Goal: Task Accomplishment & Management: Manage account settings

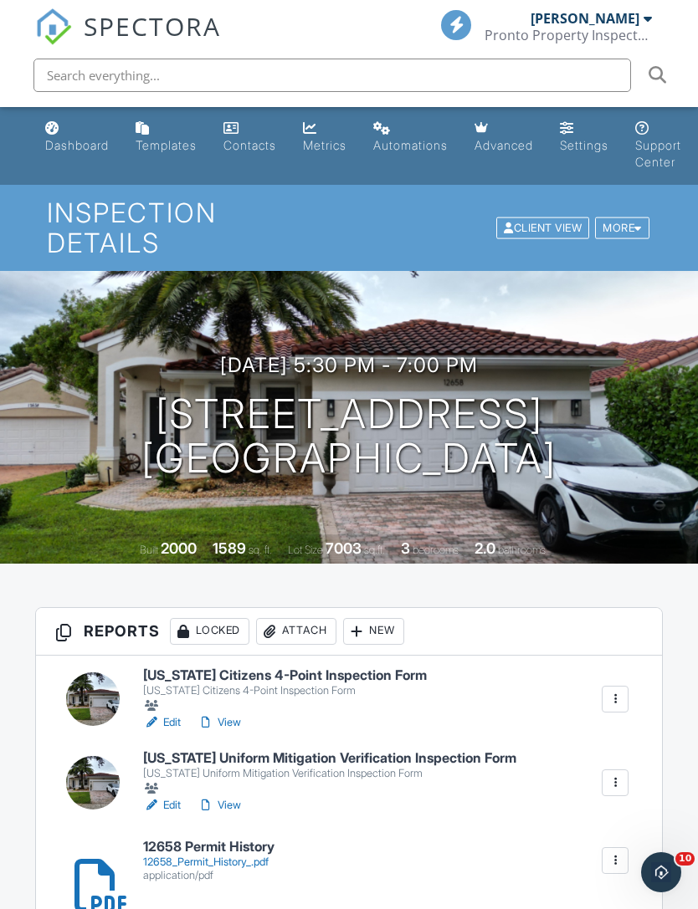
scroll to position [178, 0]
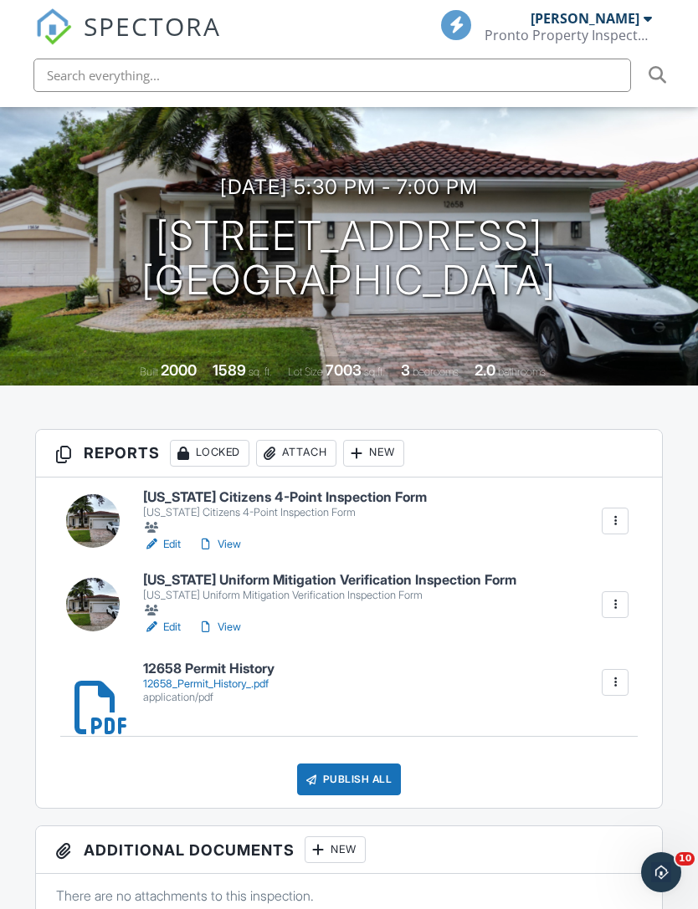
click at [165, 536] on link "Edit" at bounding box center [162, 544] width 38 height 17
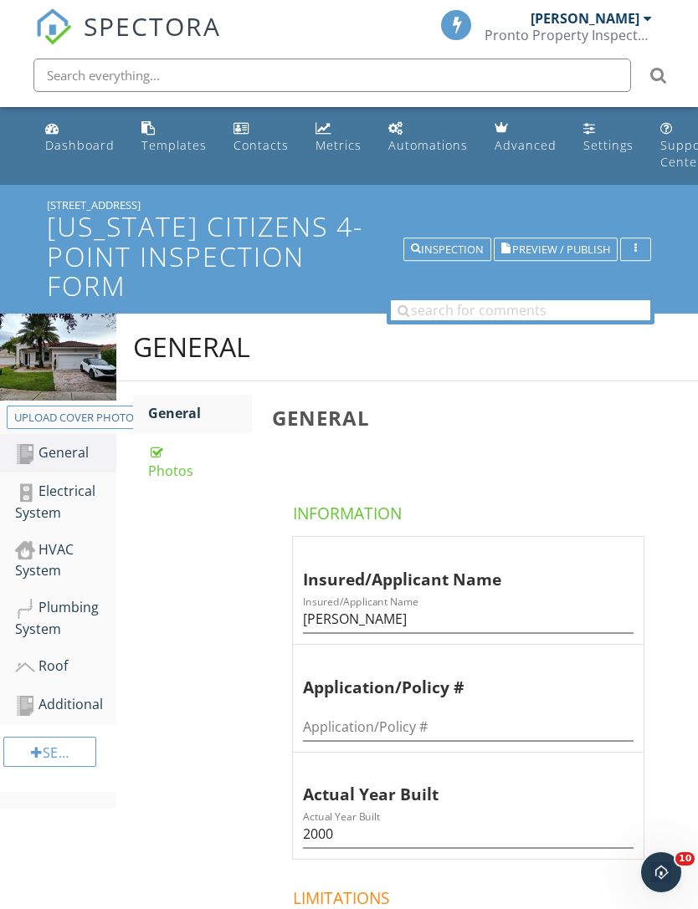
click at [50, 568] on div "HVAC System" at bounding box center [65, 561] width 101 height 42
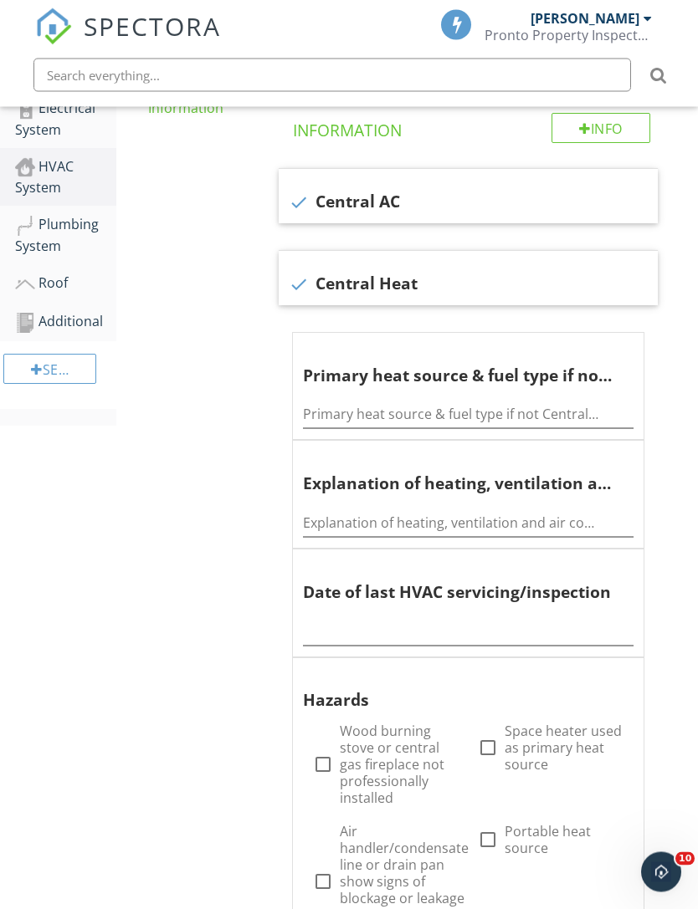
scroll to position [382, 1]
click at [373, 619] on input "text" at bounding box center [467, 633] width 330 height 28
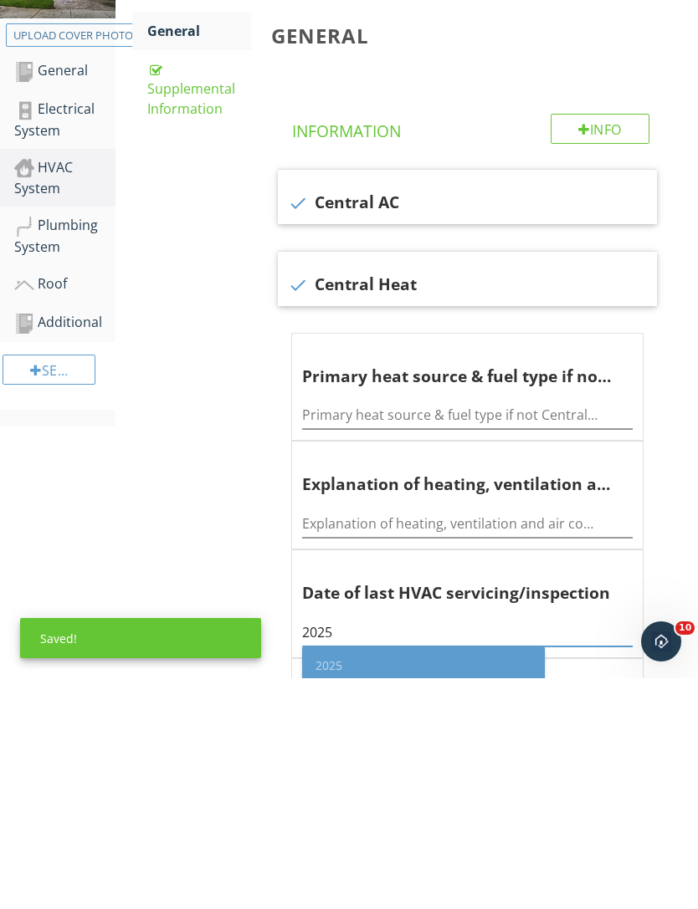
scroll to position [40, 1]
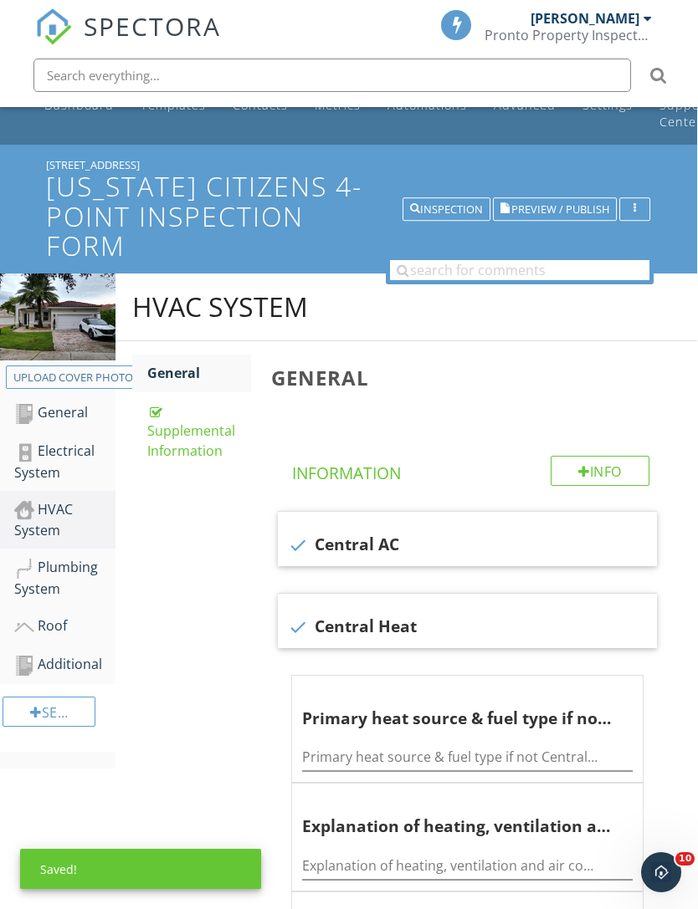
click at [567, 207] on span "Preview / Publish" at bounding box center [560, 209] width 98 height 11
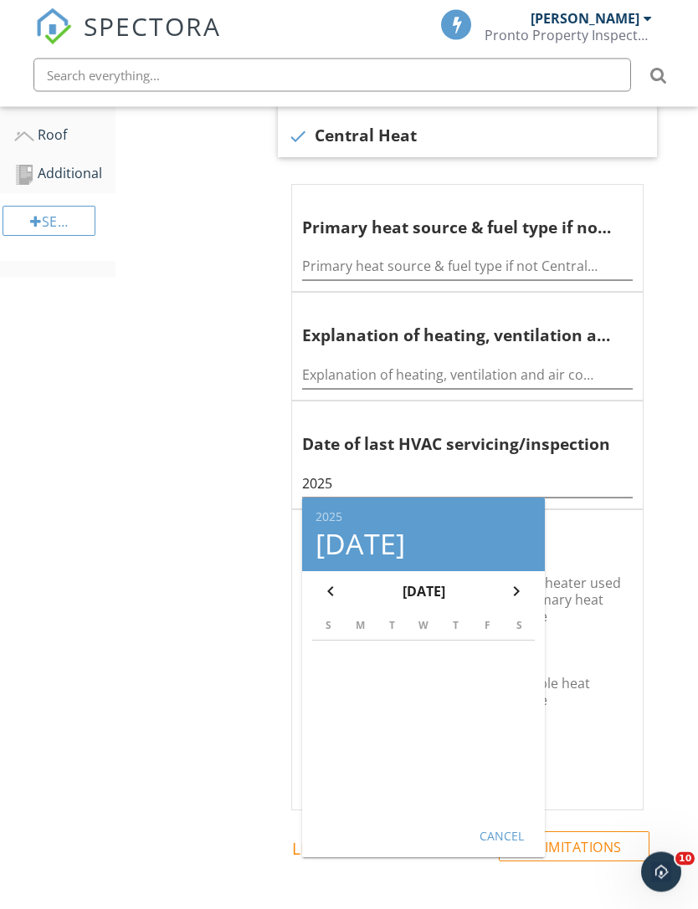
scroll to position [531, 1]
click at [515, 827] on div "Cancel" at bounding box center [501, 836] width 47 height 18
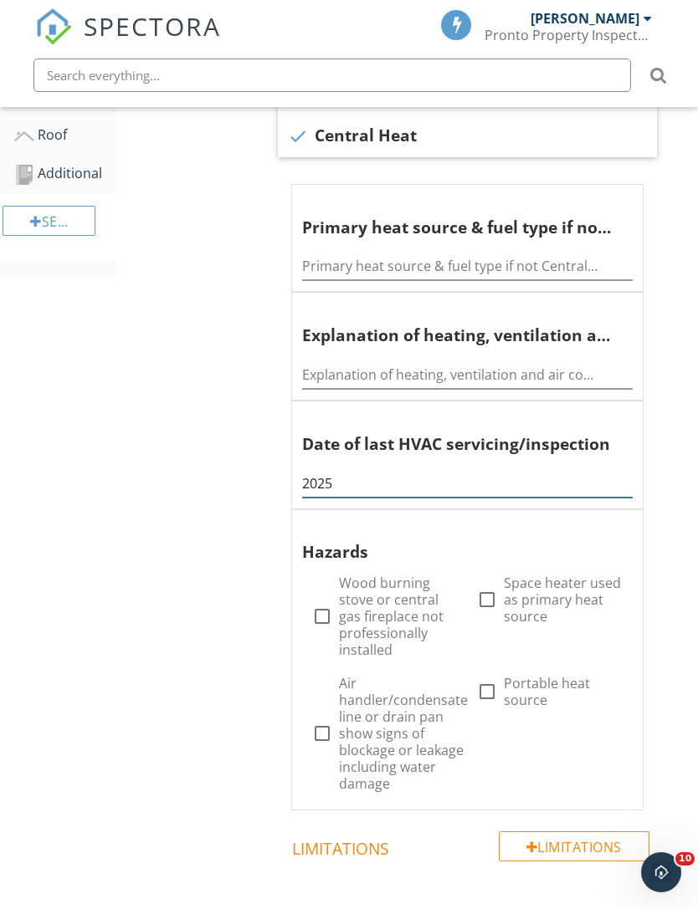
click at [400, 470] on input "2025" at bounding box center [467, 484] width 330 height 28
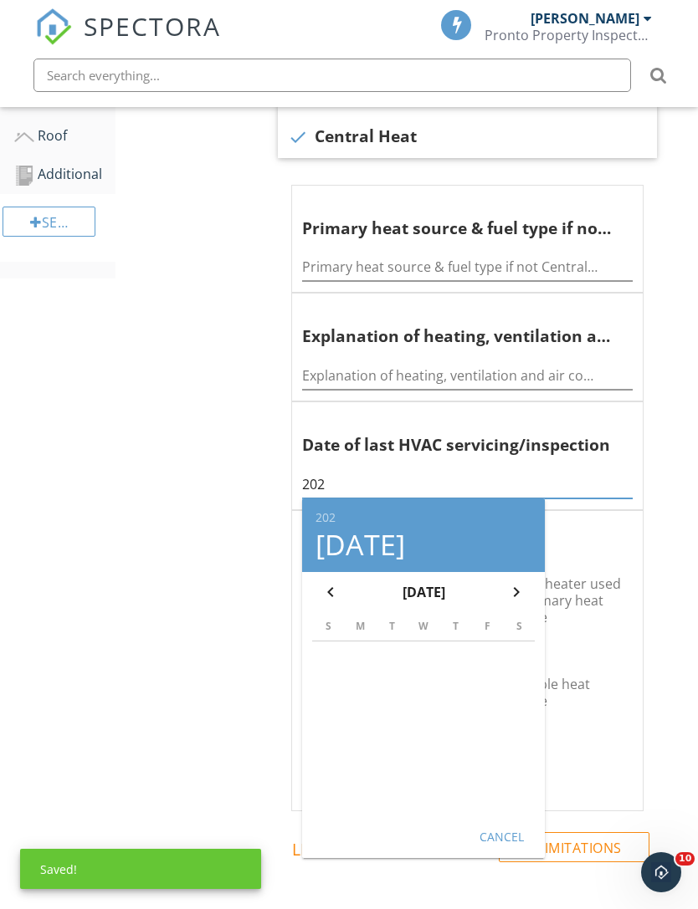
type input "2025"
click at [679, 433] on div "General Info Information check Central AC check Central Heat Primary heat sourc…" at bounding box center [479, 476] width 436 height 1251
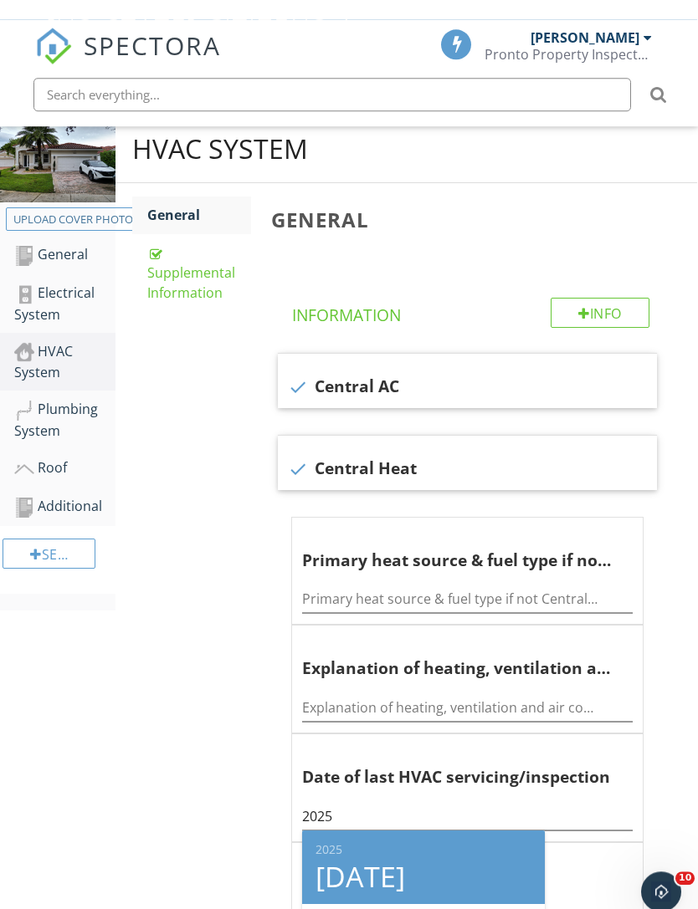
scroll to position [0, 1]
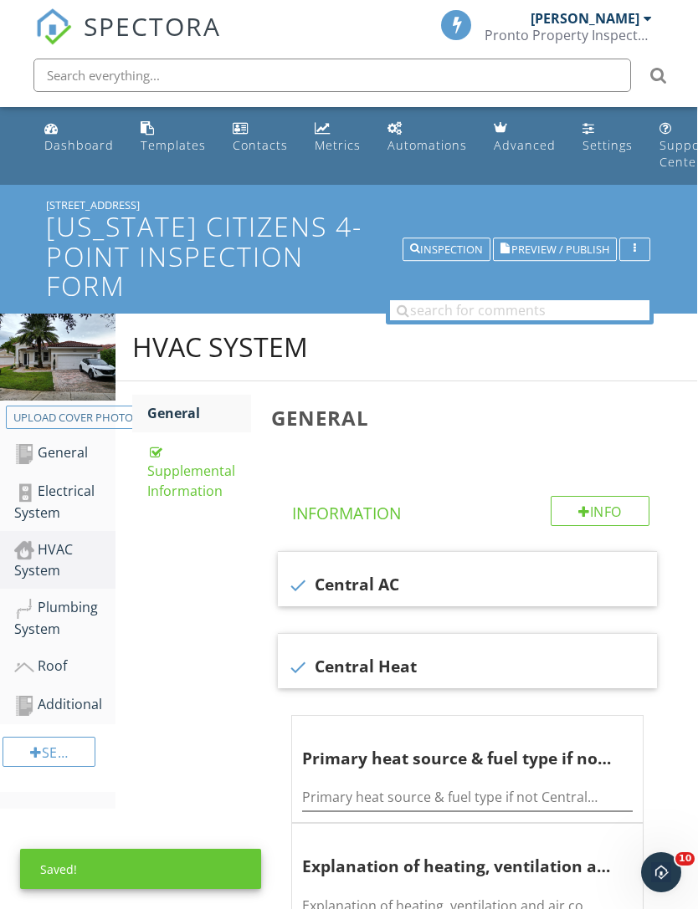
click at [559, 248] on span "Preview / Publish" at bounding box center [560, 249] width 98 height 11
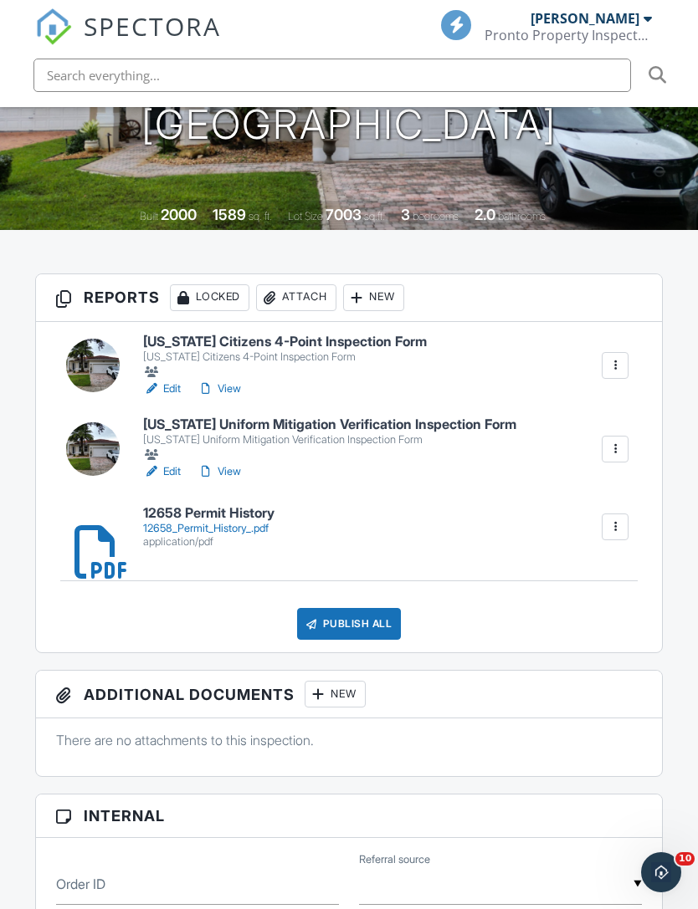
scroll to position [339, 0]
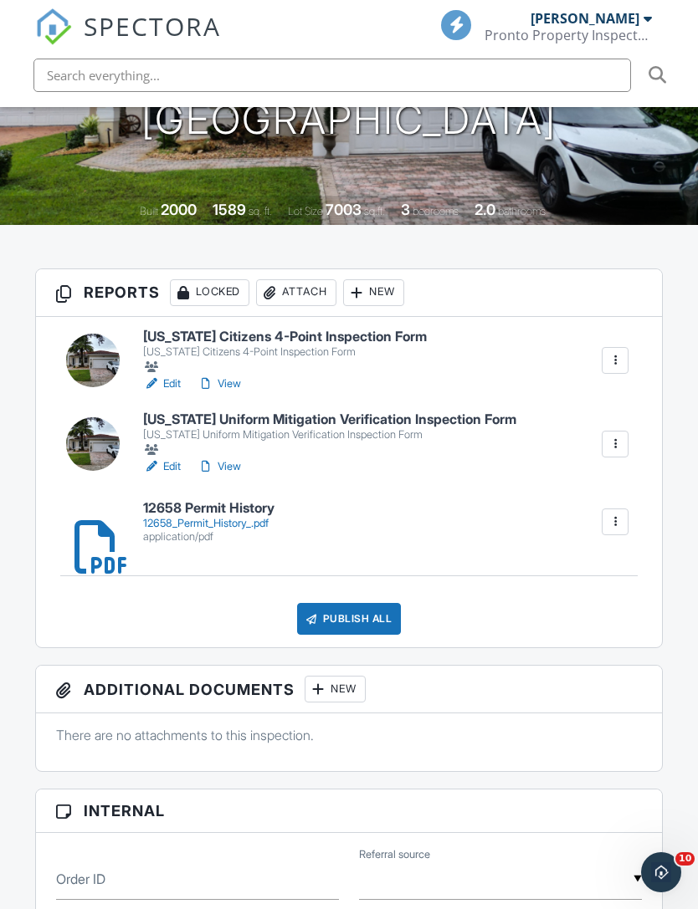
click at [176, 376] on link "Edit" at bounding box center [162, 384] width 38 height 17
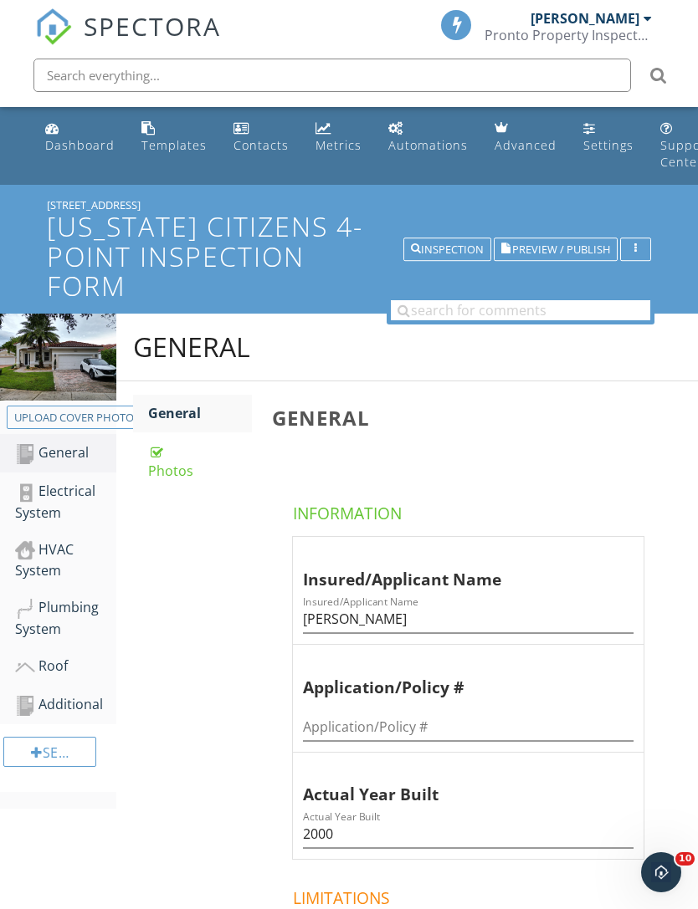
click at [49, 677] on link "Roof" at bounding box center [65, 667] width 101 height 38
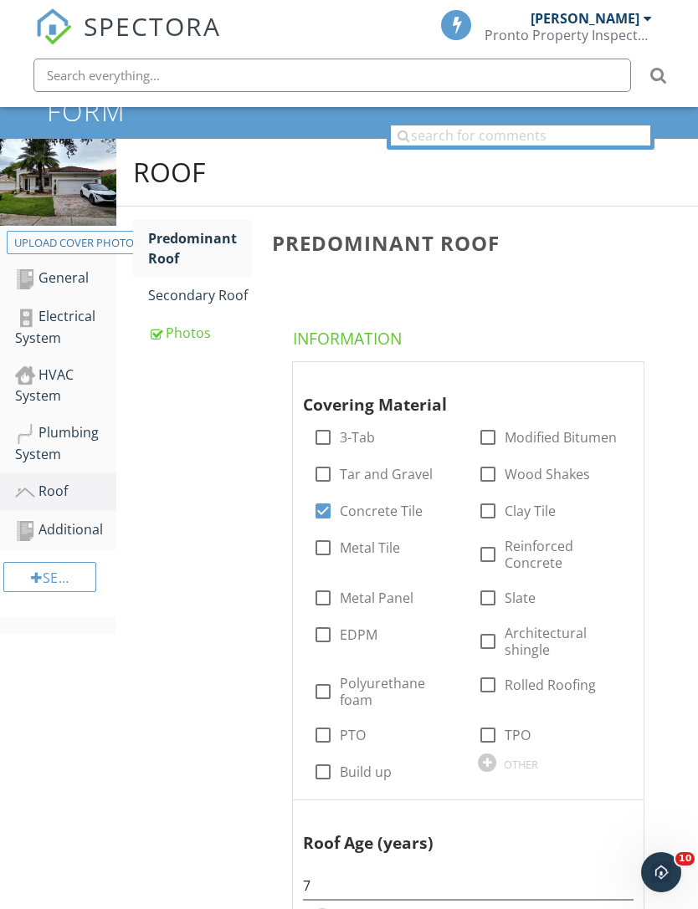
scroll to position [164, 0]
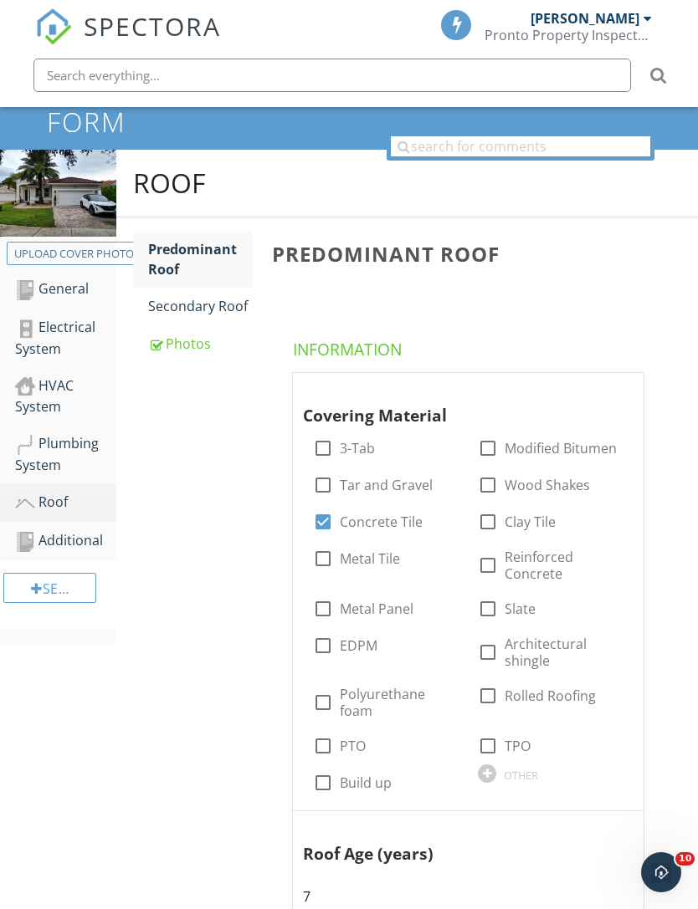
click at [191, 305] on div "Secondary Roof" at bounding box center [200, 306] width 104 height 20
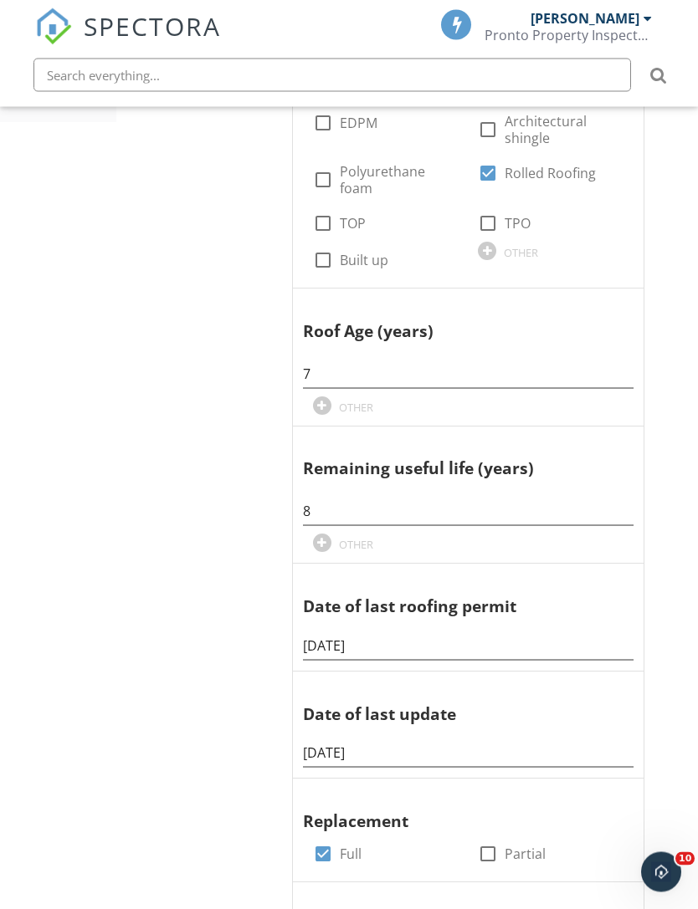
scroll to position [687, 0]
click at [335, 632] on input "03/05/2018" at bounding box center [468, 646] width 330 height 28
click at [325, 632] on input "03/05/2018" at bounding box center [468, 646] width 330 height 28
click at [330, 632] on input "03/05/2018" at bounding box center [468, 646] width 330 height 28
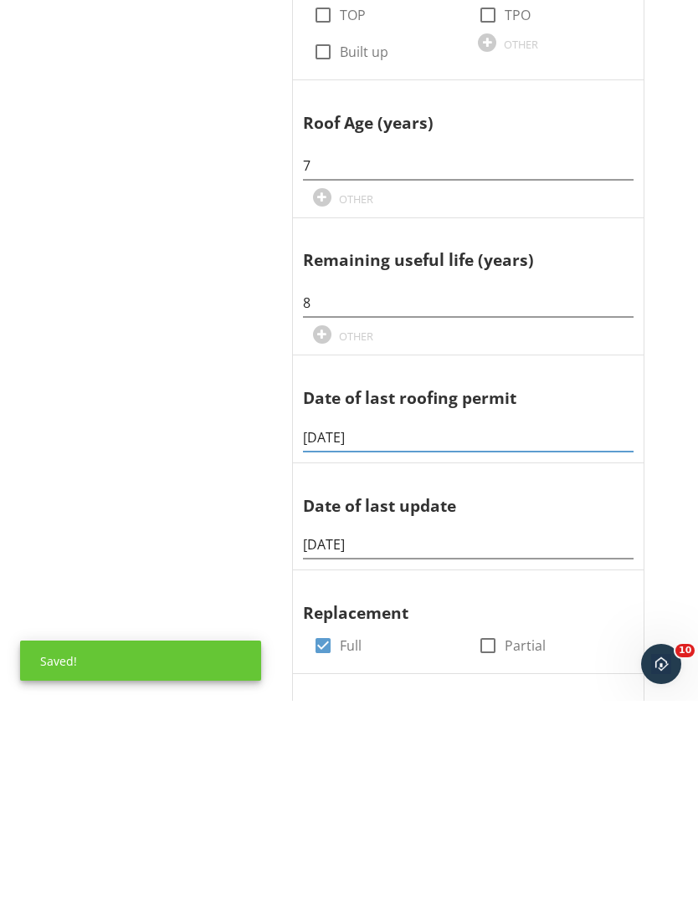
type input "03/06/2018"
click at [339, 740] on input "03/05/2018" at bounding box center [468, 754] width 330 height 28
click at [335, 740] on input "03/05/2018" at bounding box center [468, 754] width 330 height 28
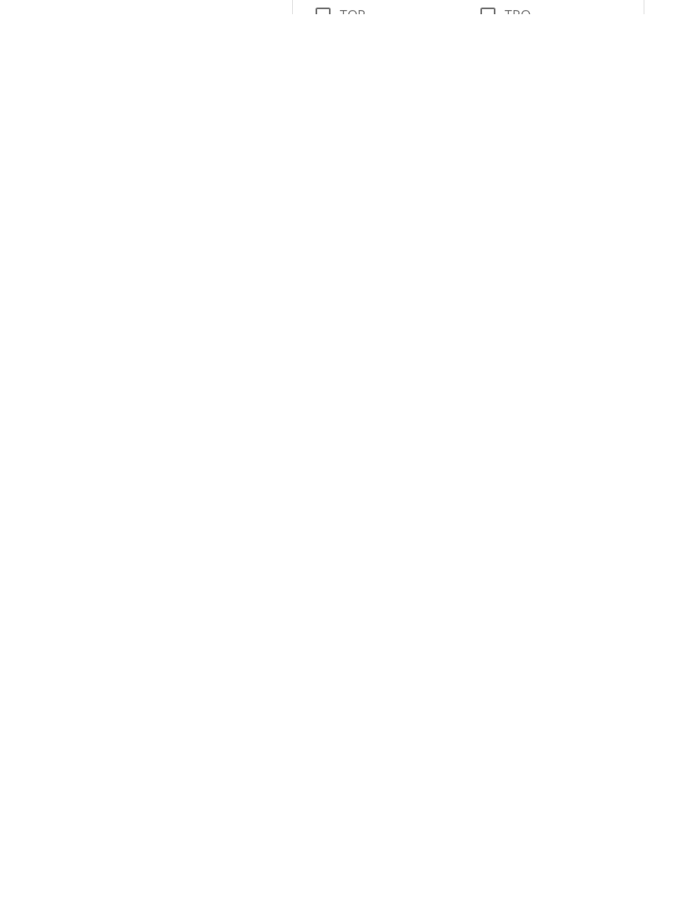
scroll to position [0, 0]
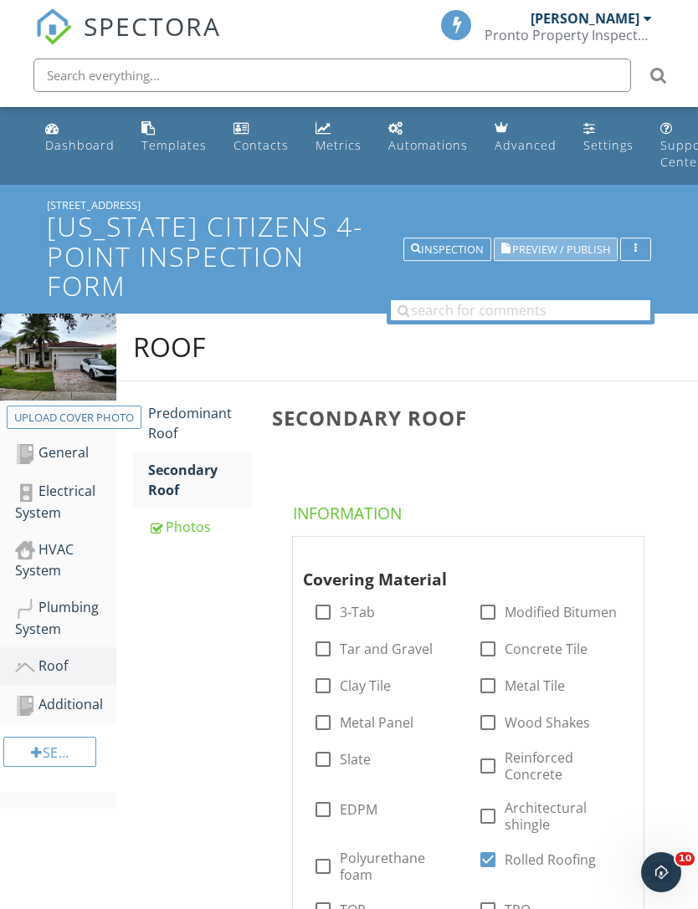
type input "03/06/2018"
click at [558, 246] on span "Preview / Publish" at bounding box center [561, 249] width 98 height 11
click at [453, 259] on button "Inspection" at bounding box center [447, 249] width 88 height 23
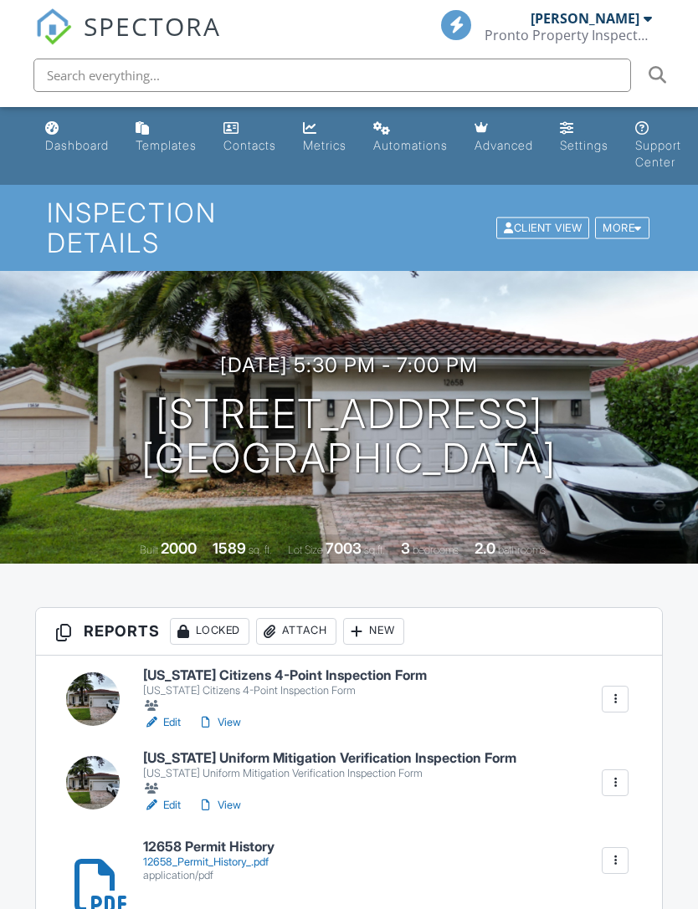
click at [241, 797] on link "View" at bounding box center [219, 805] width 44 height 17
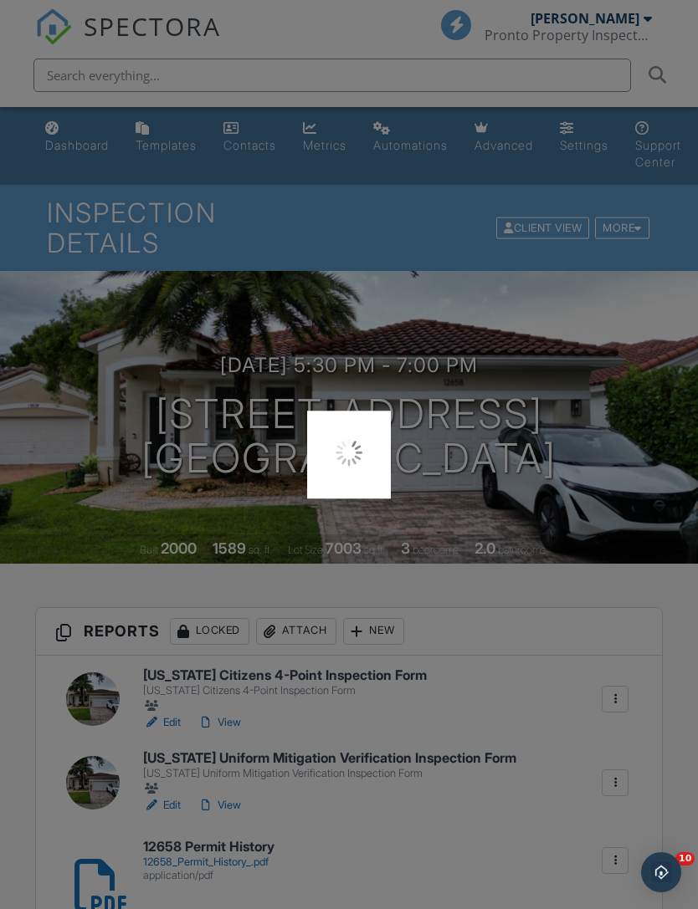
click at [231, 786] on div at bounding box center [349, 454] width 698 height 909
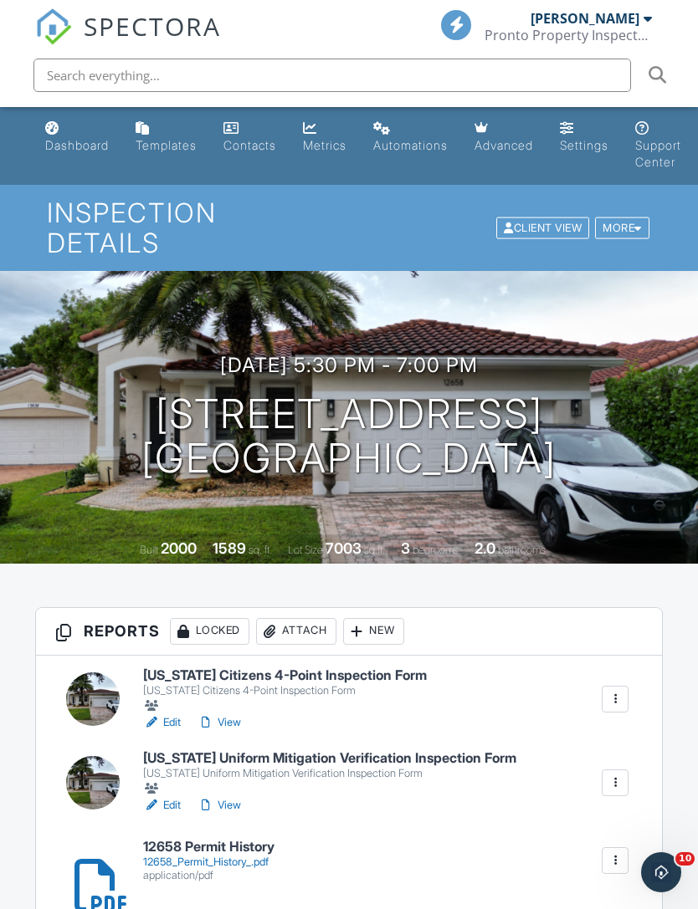
click at [168, 796] on div "Florida Citizens 4-Point Inspection Form Florida Citizens 4-Point Inspection Fo…" at bounding box center [349, 821] width 627 height 330
click at [174, 797] on link "Edit" at bounding box center [162, 805] width 38 height 17
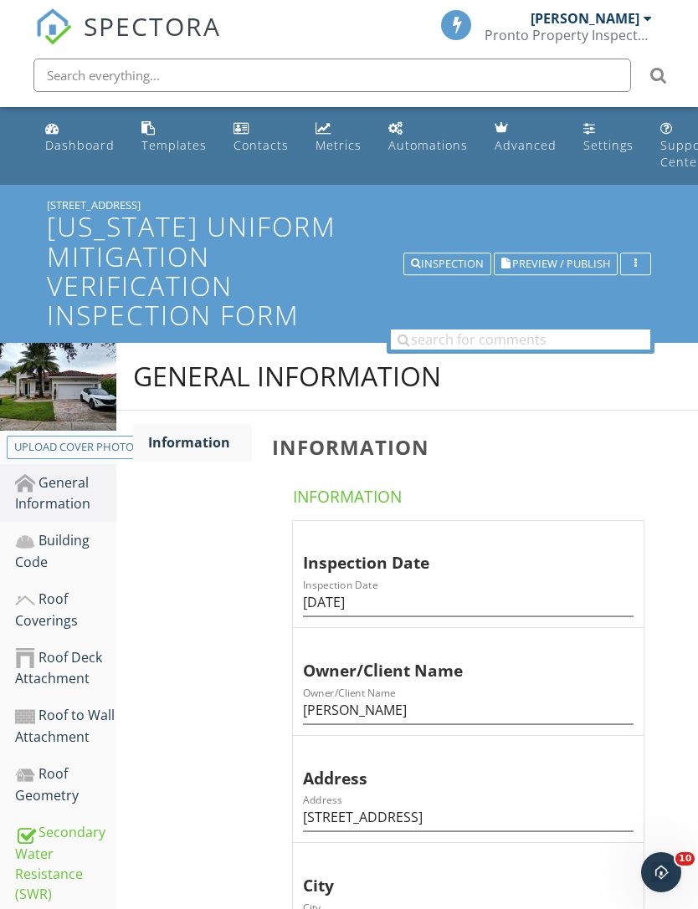
click at [49, 549] on div "Building Code" at bounding box center [65, 551] width 101 height 42
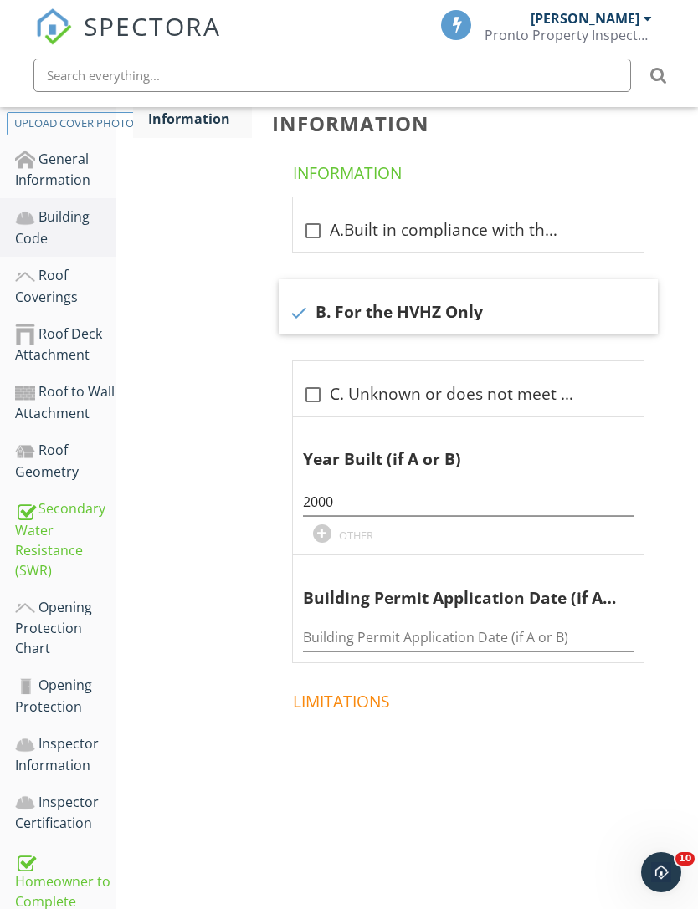
scroll to position [335, 0]
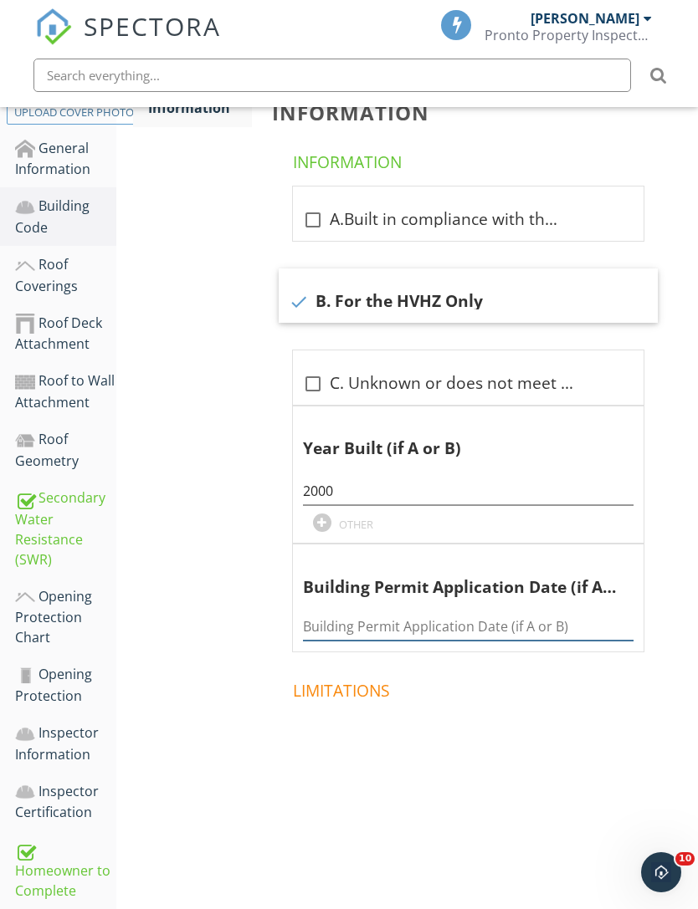
click at [363, 618] on input "Building Permit Application Date (if A or B)" at bounding box center [468, 627] width 330 height 28
type input "0"
click at [602, 120] on h3 "Information" at bounding box center [471, 112] width 399 height 23
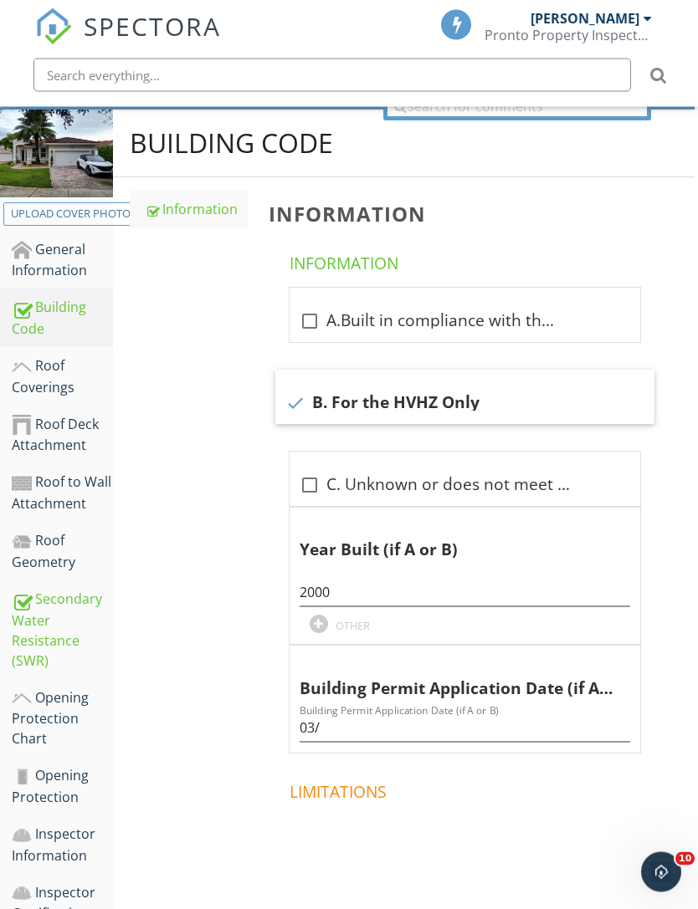
scroll to position [238, 3]
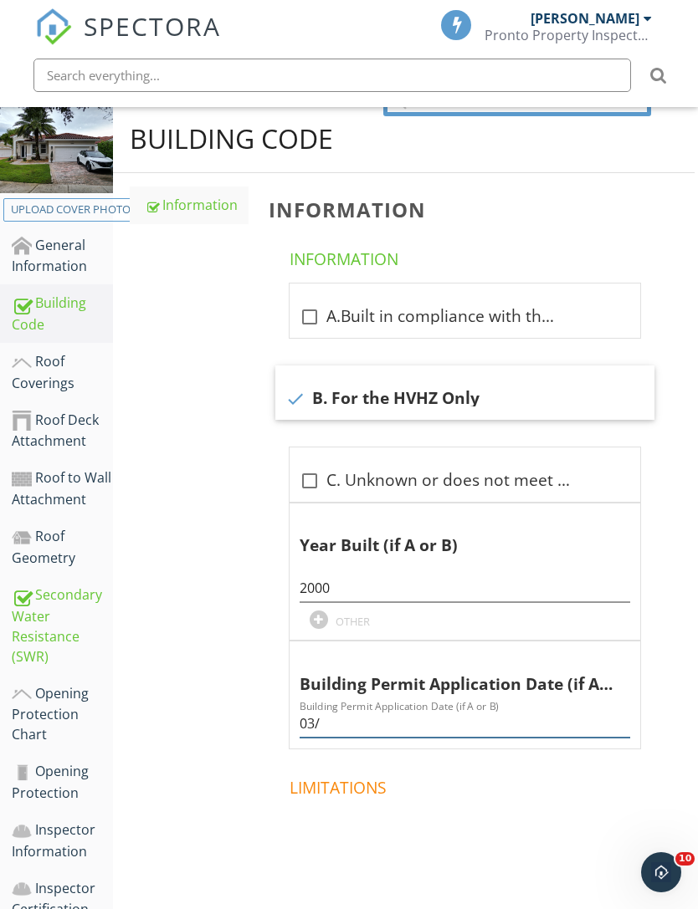
click at [350, 716] on input "03/" at bounding box center [465, 724] width 330 height 28
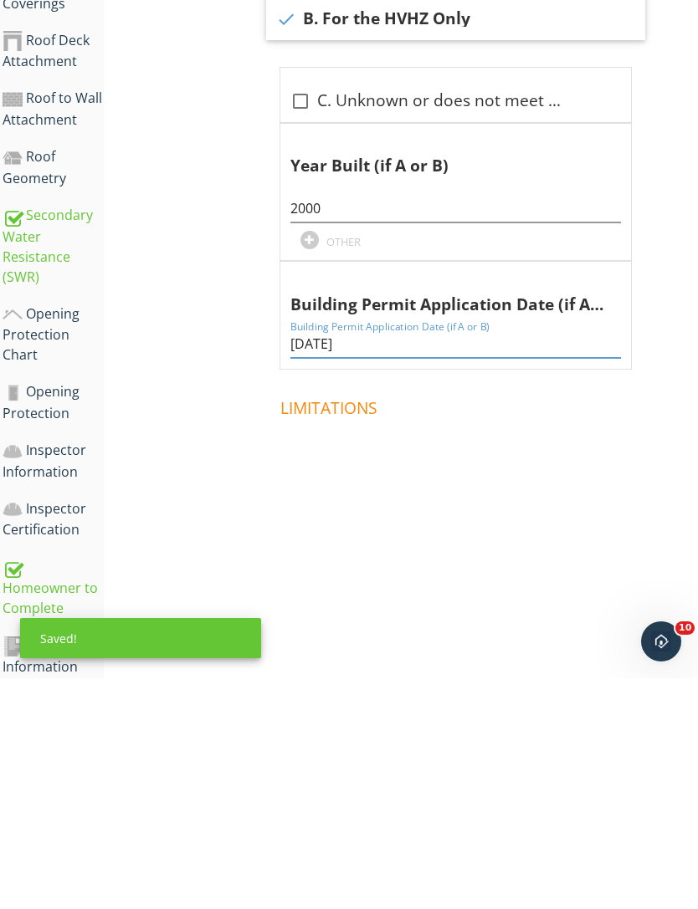
scroll to position [0, 13]
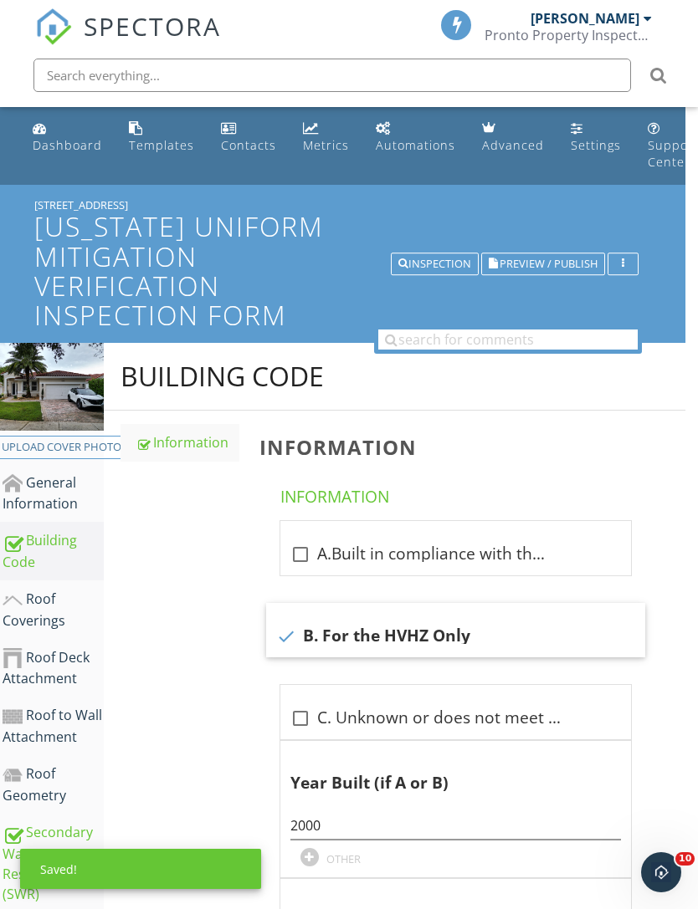
type input "[DATE]"
click at [557, 262] on span "Preview / Publish" at bounding box center [548, 264] width 98 height 11
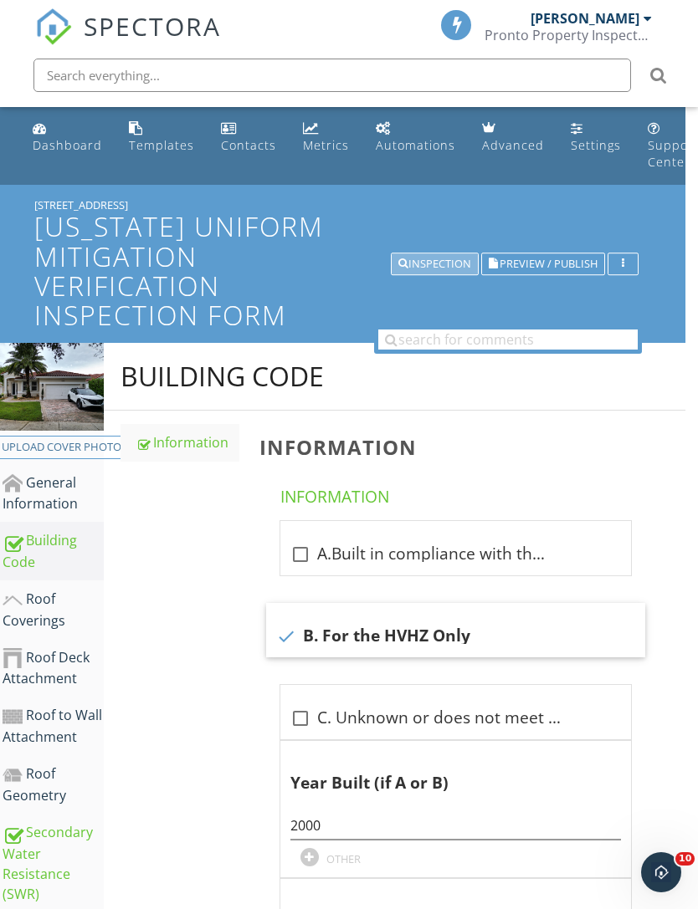
click at [448, 262] on div "Inspection" at bounding box center [434, 265] width 73 height 12
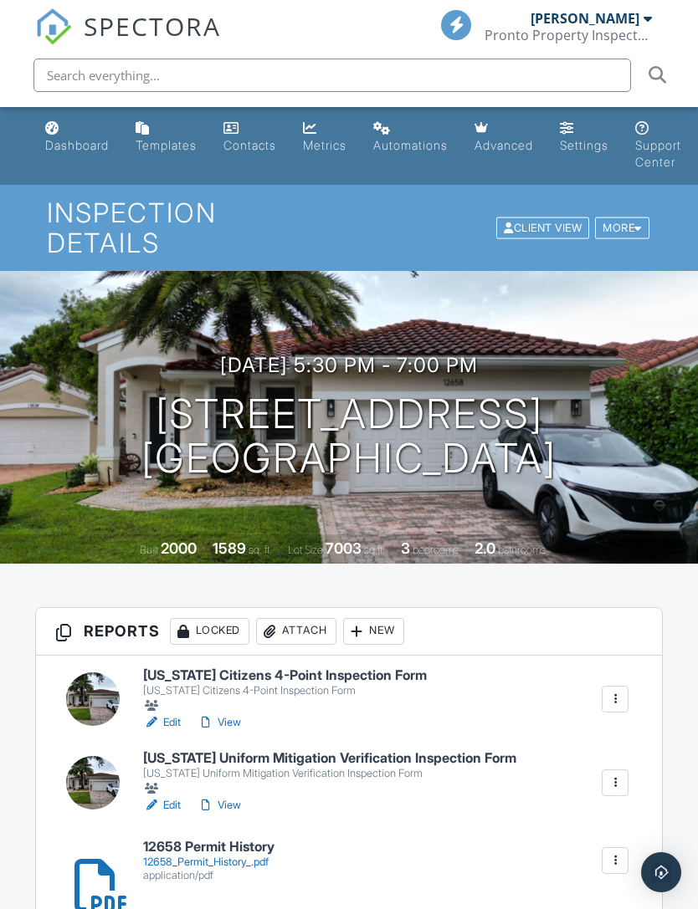
click at [639, 28] on div "Pronto Property Inspectors" at bounding box center [567, 35] width 167 height 17
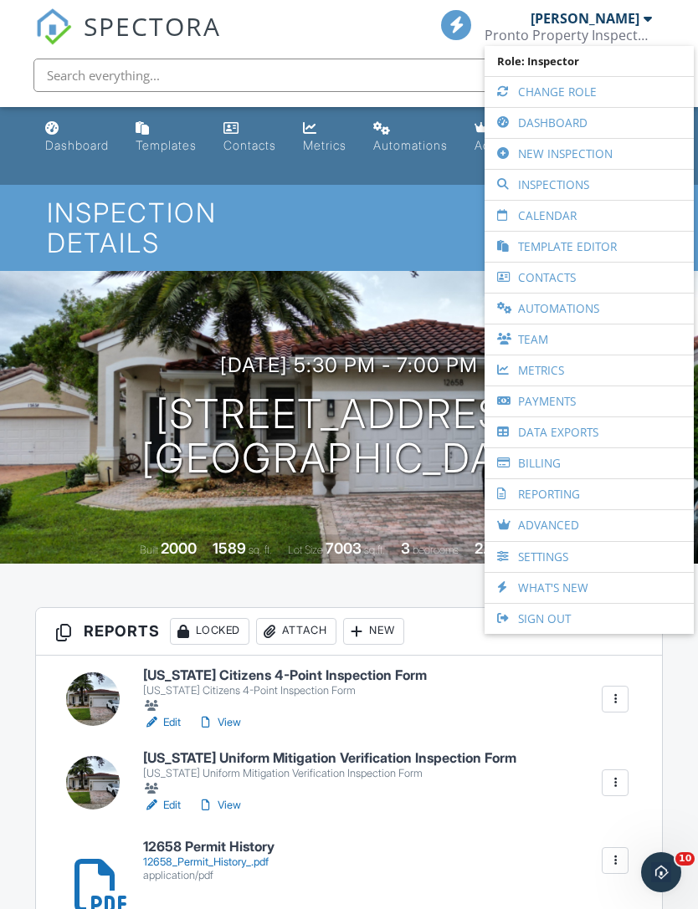
click at [585, 125] on link "Dashboard" at bounding box center [589, 123] width 192 height 30
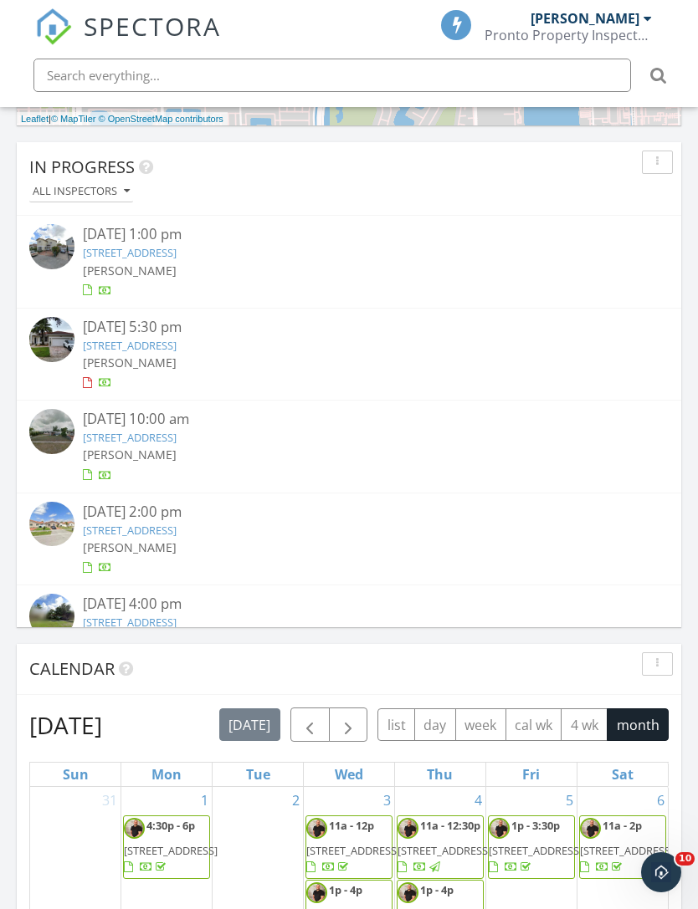
scroll to position [8, 8]
click at [197, 539] on div "[PERSON_NAME]" at bounding box center [349, 548] width 533 height 18
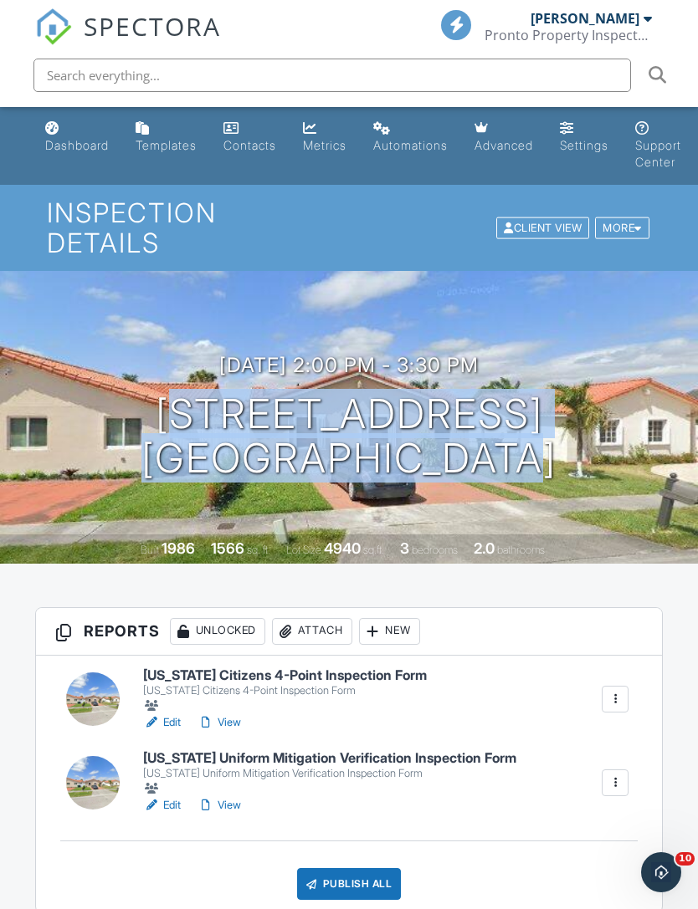
click at [325, 618] on div "Attach" at bounding box center [312, 631] width 80 height 27
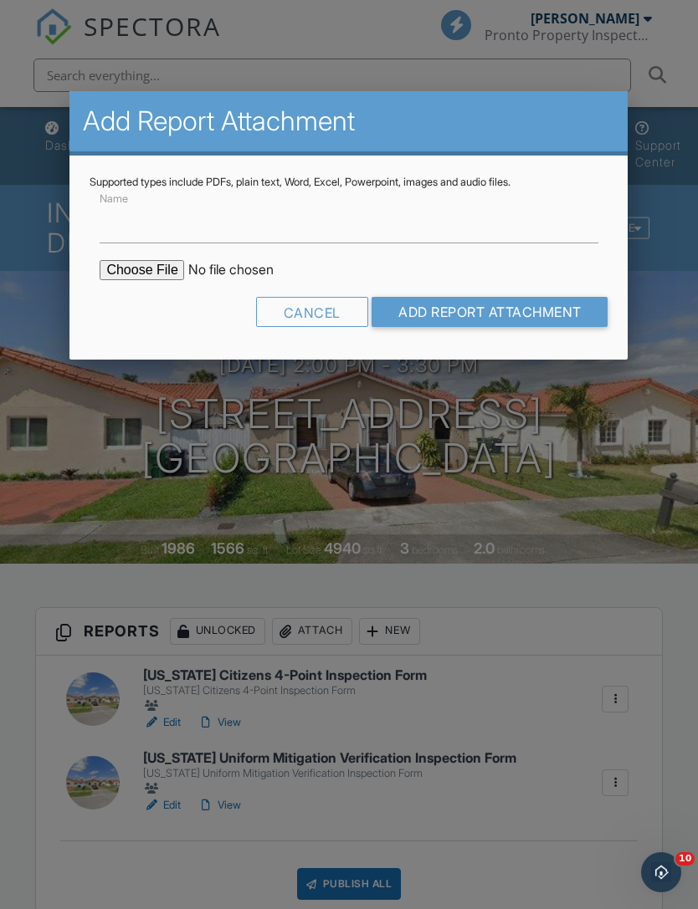
click at [156, 262] on input "file" at bounding box center [242, 270] width 284 height 20
type input "C:\fakepath\1552 Permit History .pdf"
click at [502, 313] on input "Add Report Attachment" at bounding box center [489, 312] width 237 height 30
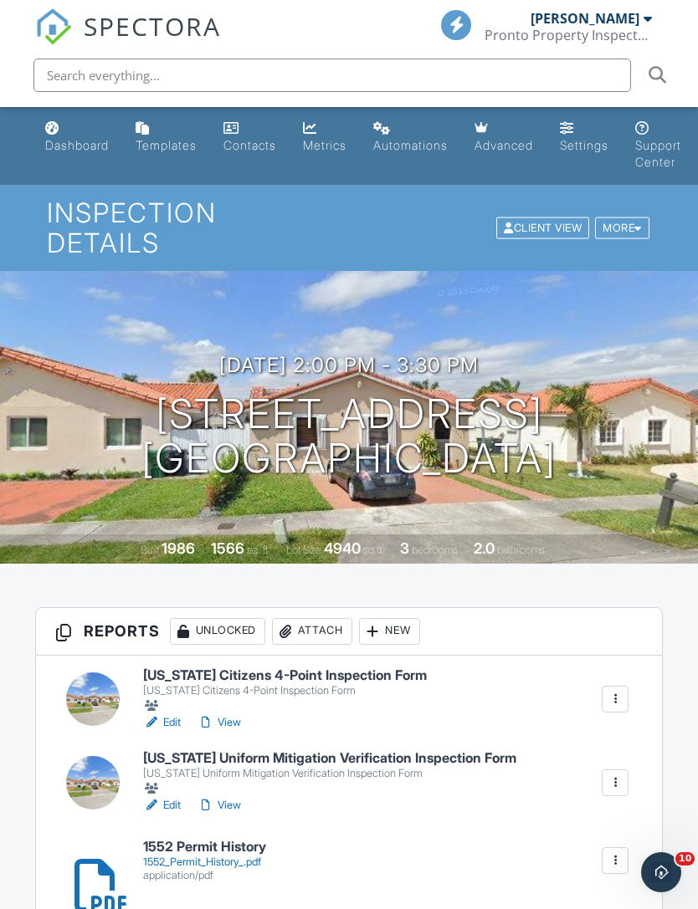
click at [99, 673] on div at bounding box center [93, 700] width 54 height 54
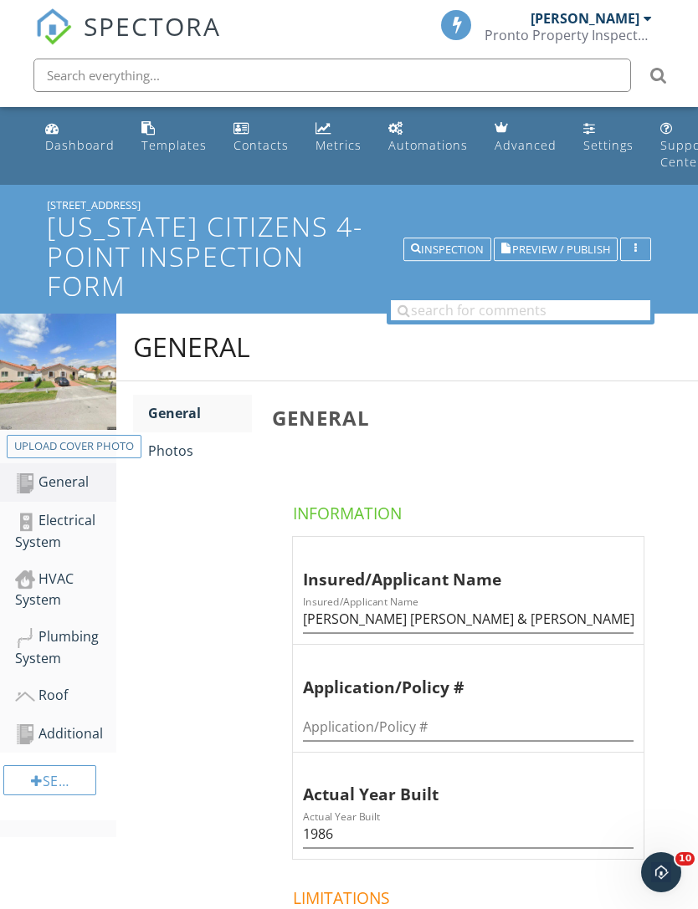
click at [107, 448] on div "Upload cover photo" at bounding box center [74, 446] width 120 height 17
click at [89, 456] on button "Upload cover photo" at bounding box center [74, 446] width 135 height 23
type input "C:\fakepath\dji_fly_20250926_134244_920_1759110829625_photo.jpeg"
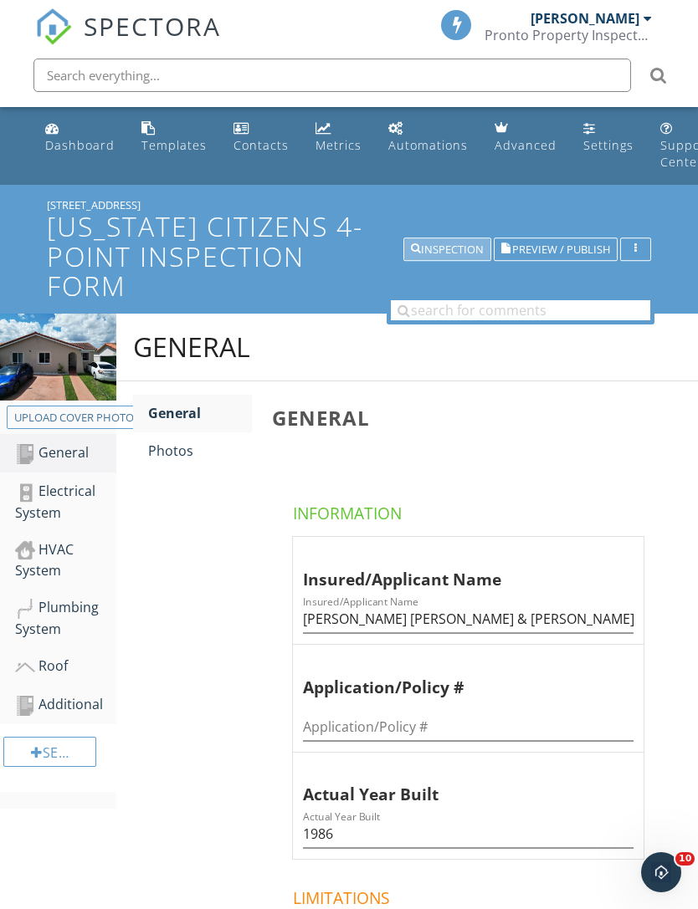
click at [448, 240] on button "Inspection" at bounding box center [447, 249] width 88 height 23
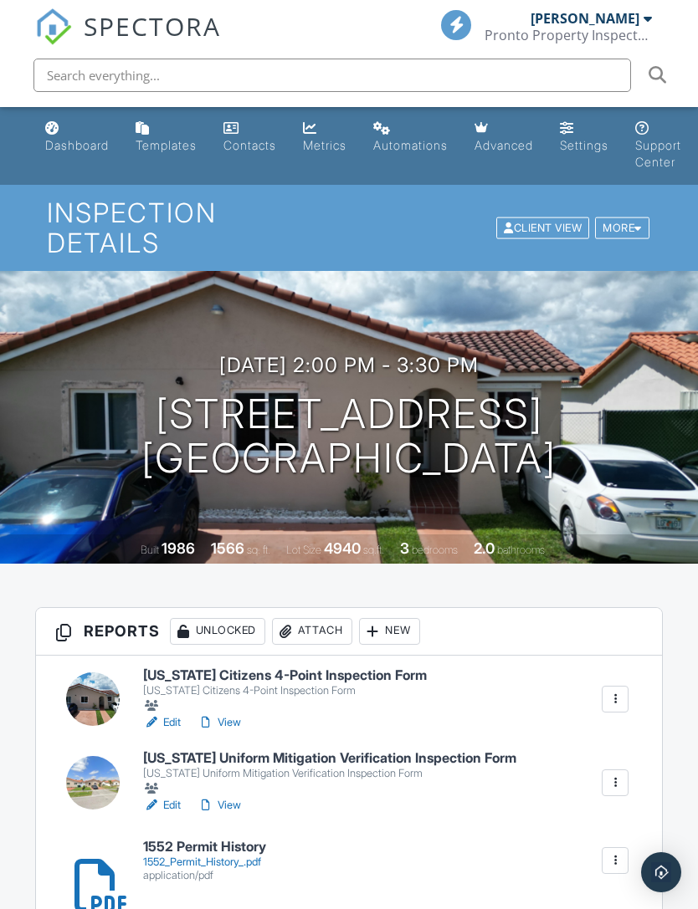
click at [109, 756] on div at bounding box center [93, 783] width 54 height 54
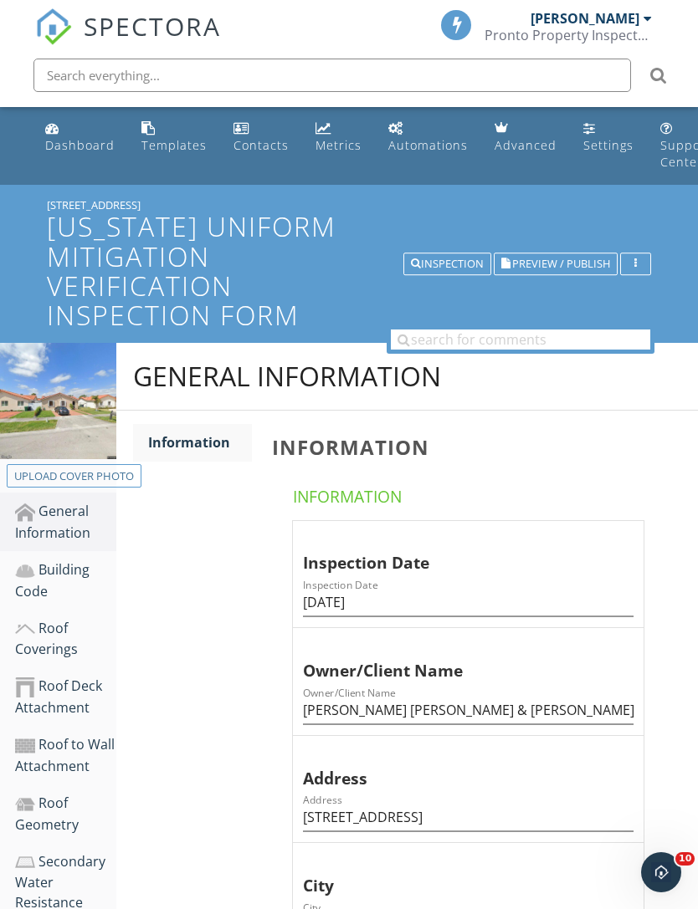
click at [102, 475] on div "Upload cover photo" at bounding box center [74, 477] width 120 height 17
type input "C:\fakepath\IMG_4737.jpeg"
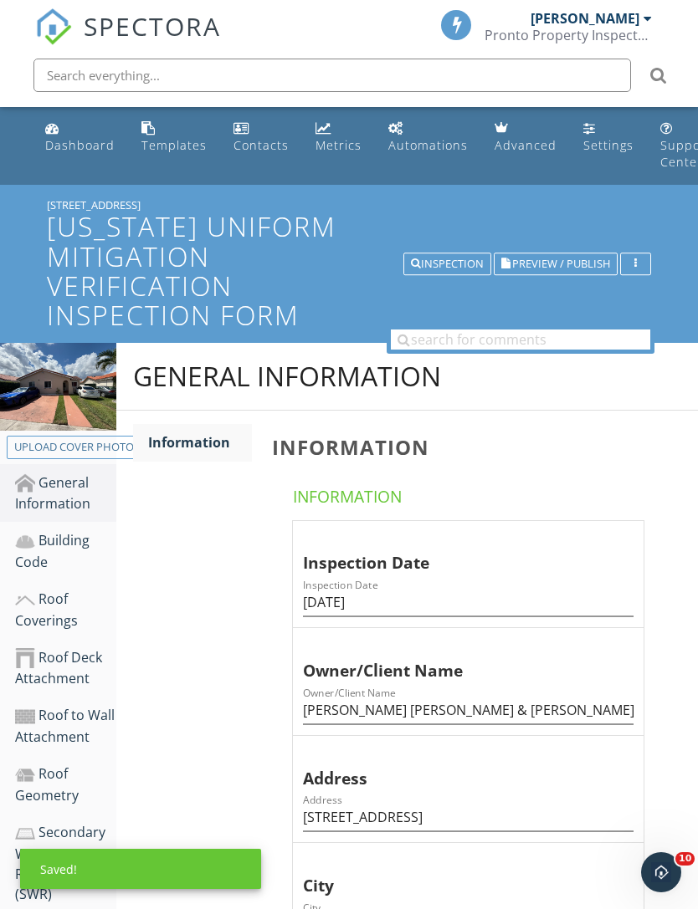
click at [448, 273] on button "Inspection" at bounding box center [447, 264] width 88 height 23
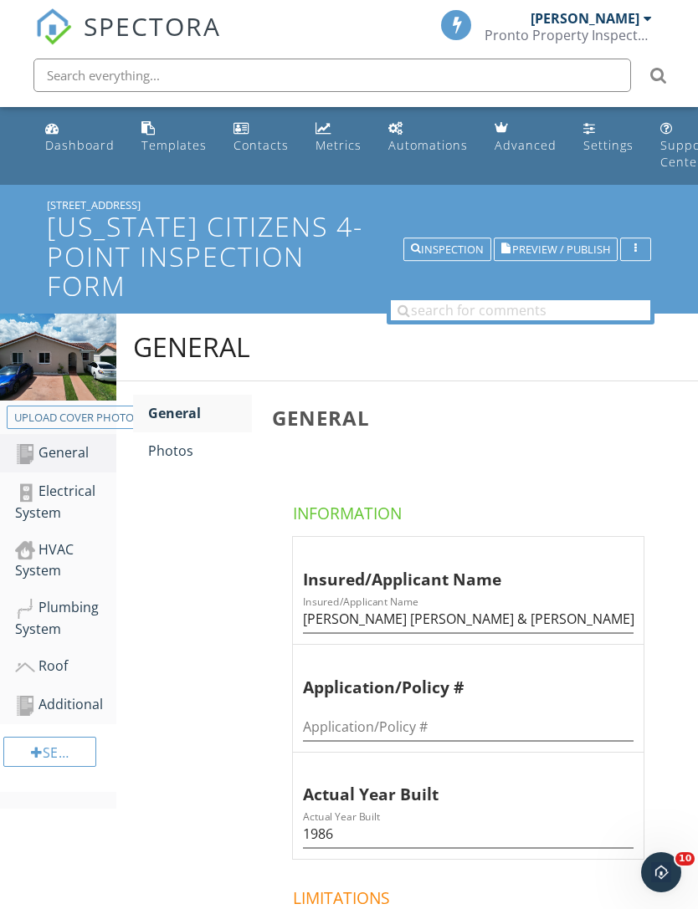
click at [100, 413] on div "Upload cover photo" at bounding box center [74, 418] width 120 height 17
type input "C:\fakepath\IMG_4737.jpeg"
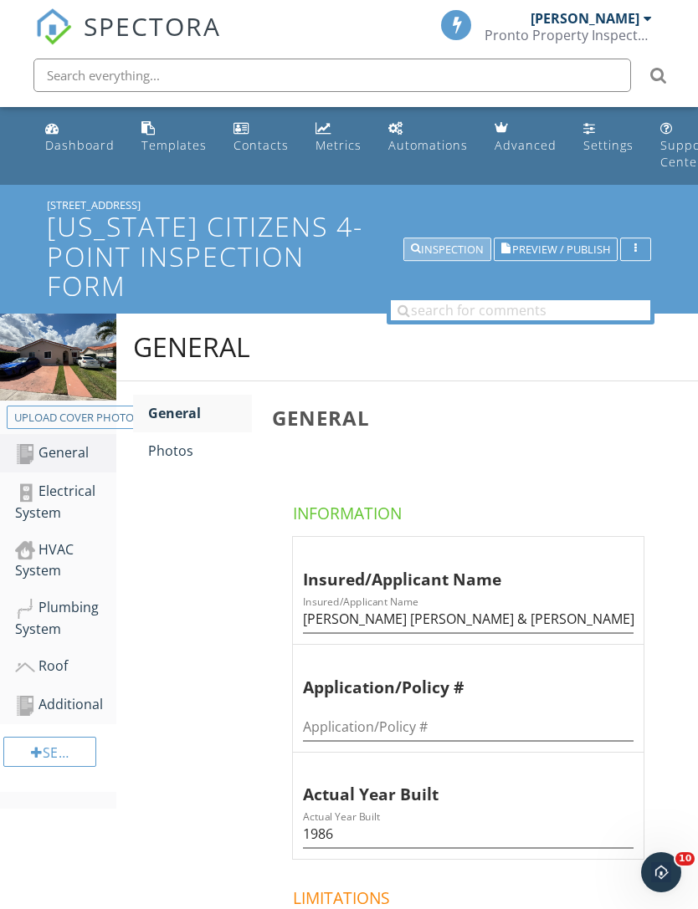
click at [455, 253] on div "Inspection" at bounding box center [447, 249] width 73 height 12
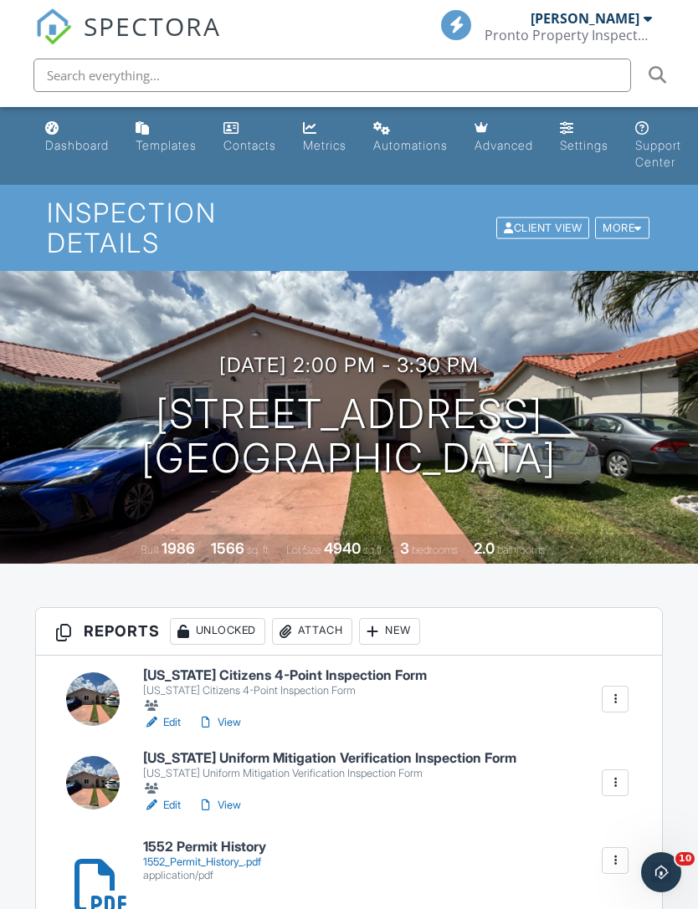
click at [213, 856] on div "1552_Permit_History_.pdf" at bounding box center [204, 862] width 123 height 13
click at [169, 714] on link "Edit" at bounding box center [162, 722] width 38 height 17
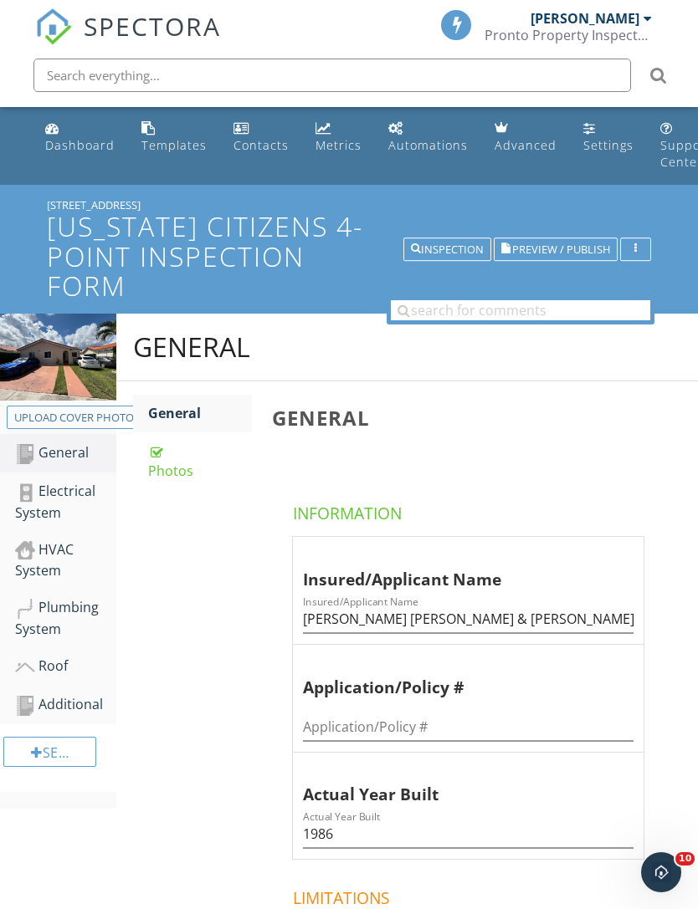
click at [68, 552] on div "HVAC System" at bounding box center [65, 561] width 101 height 42
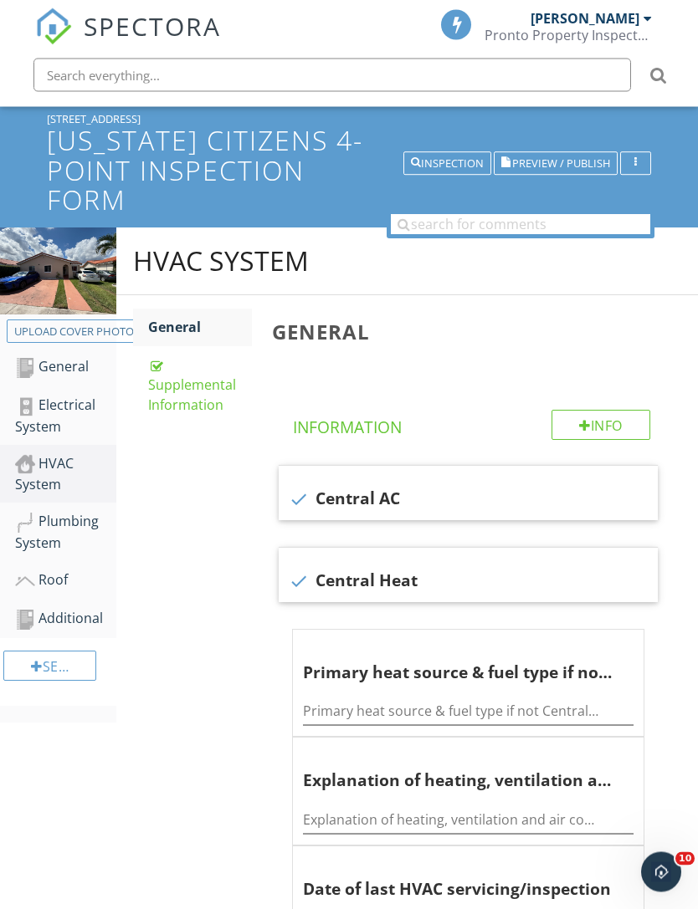
scroll to position [149, 0]
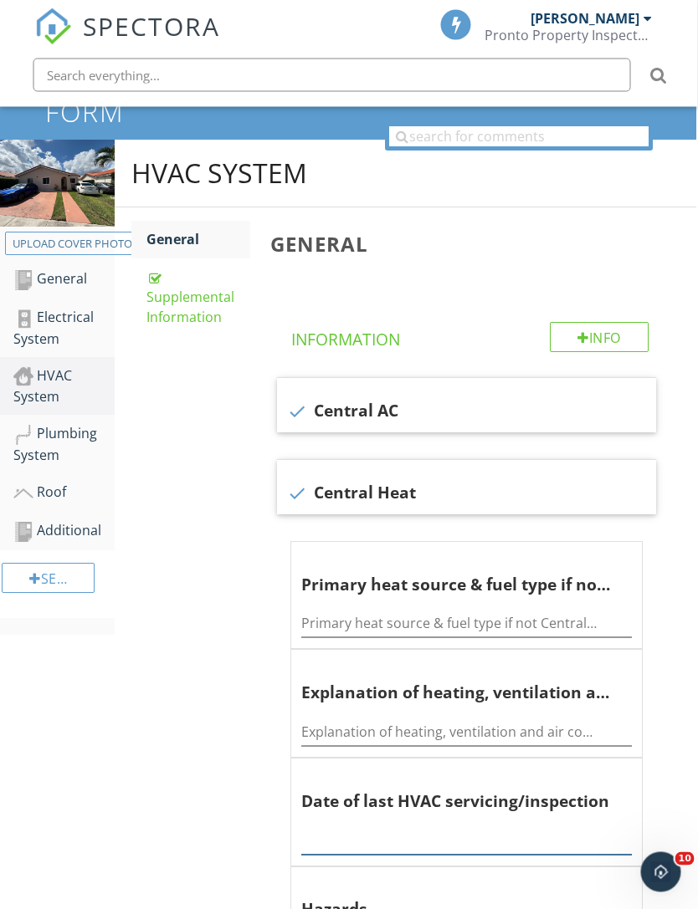
click at [373, 828] on input "text" at bounding box center [467, 842] width 330 height 28
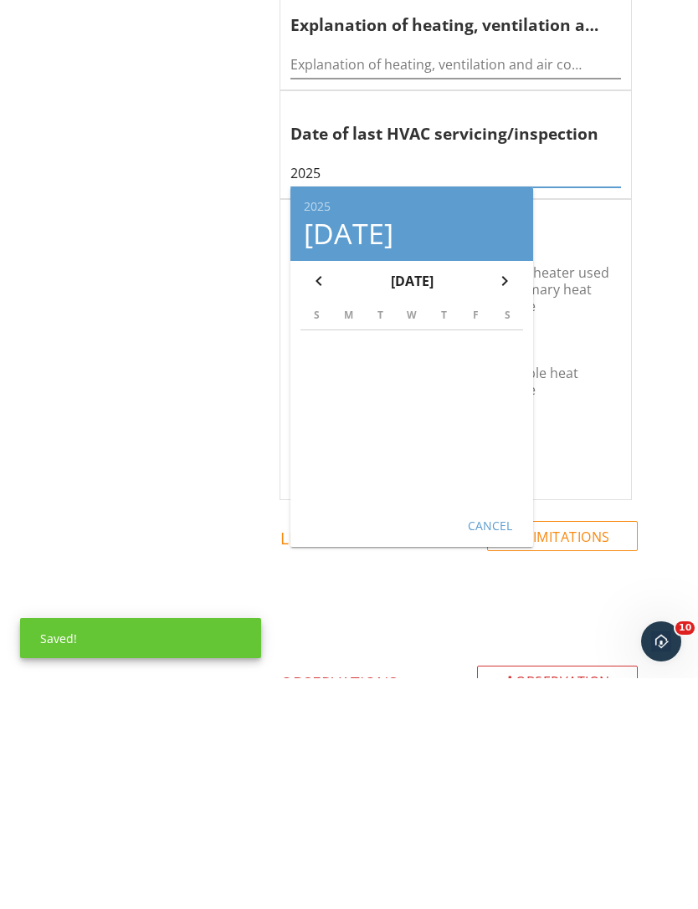
type input "2025"
click at [486, 747] on div "Cancel" at bounding box center [489, 756] width 47 height 18
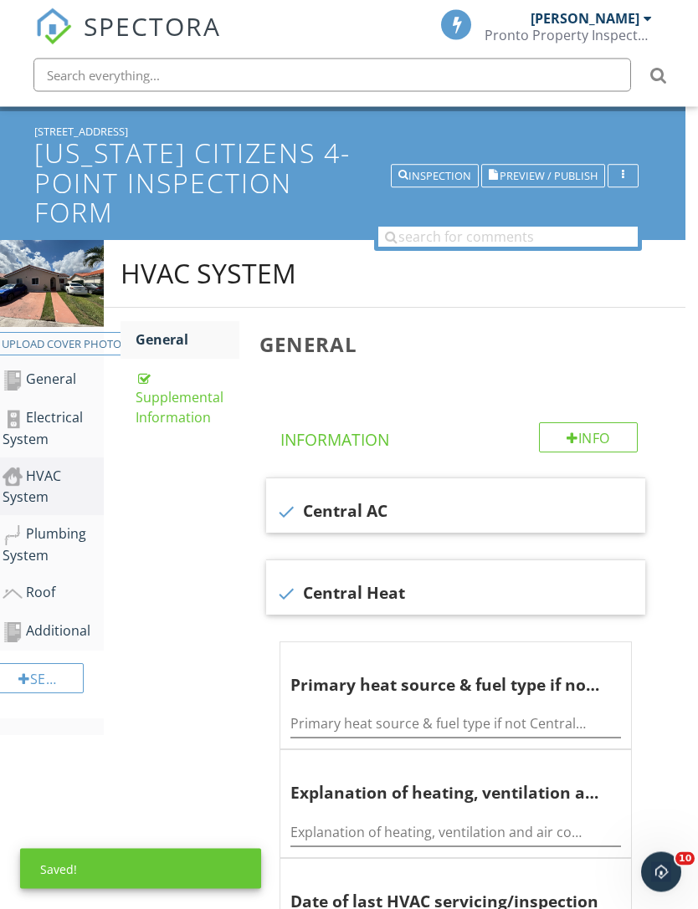
scroll to position [0, 13]
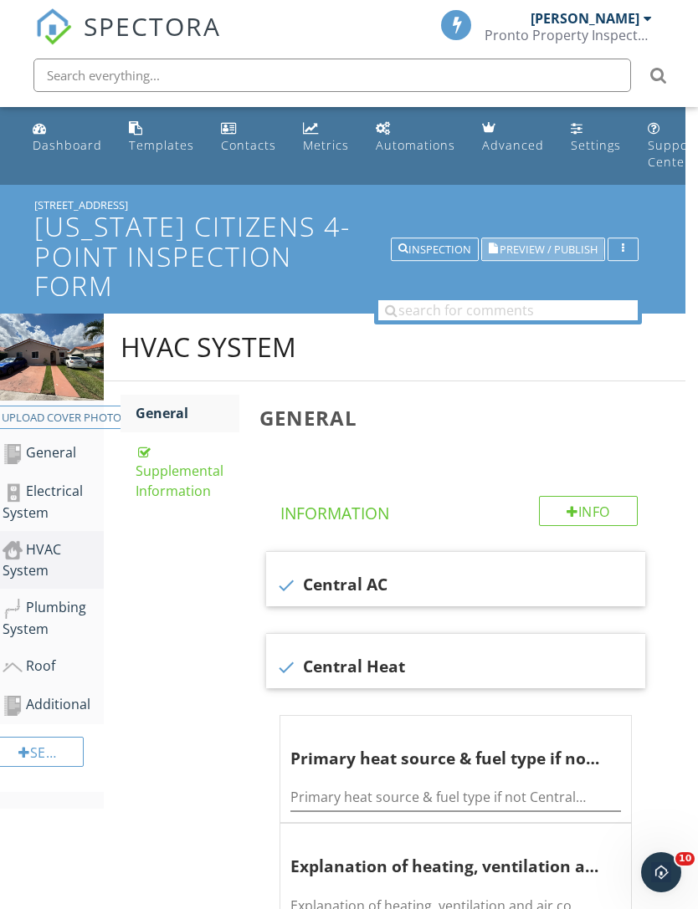
click at [544, 250] on span "Preview / Publish" at bounding box center [548, 249] width 98 height 11
click at [435, 239] on button "Inspection" at bounding box center [435, 249] width 88 height 23
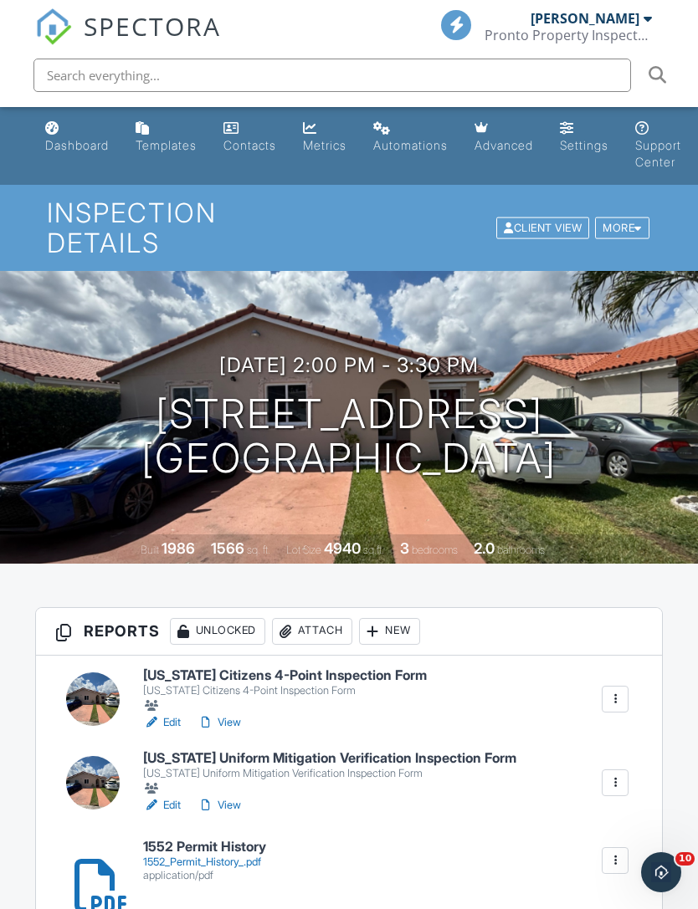
click at [222, 797] on link "View" at bounding box center [219, 805] width 44 height 17
click at [636, 24] on div "[PERSON_NAME]" at bounding box center [584, 18] width 109 height 17
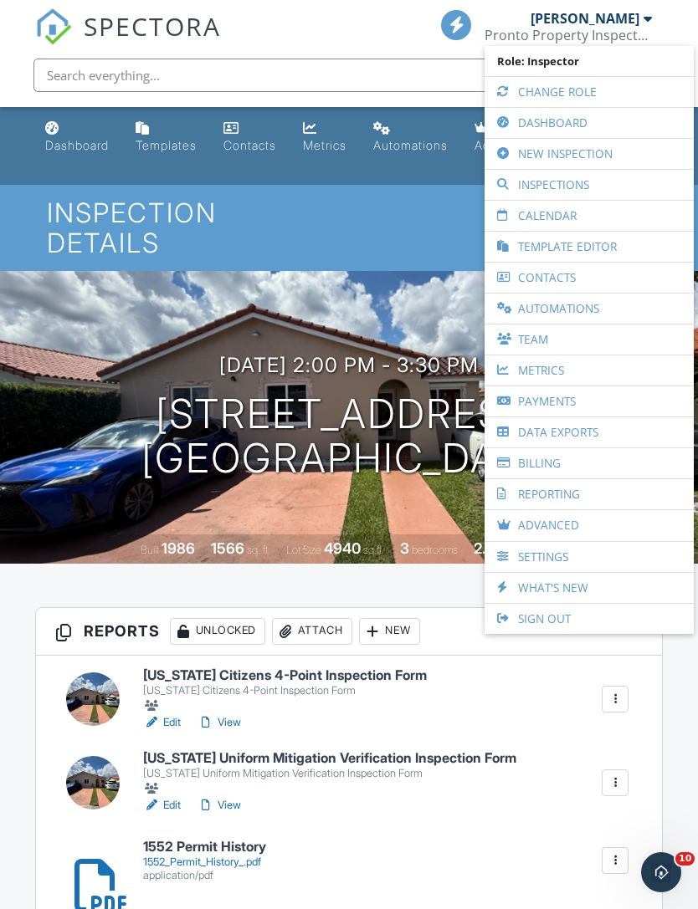
click at [567, 125] on link "Dashboard" at bounding box center [589, 123] width 192 height 30
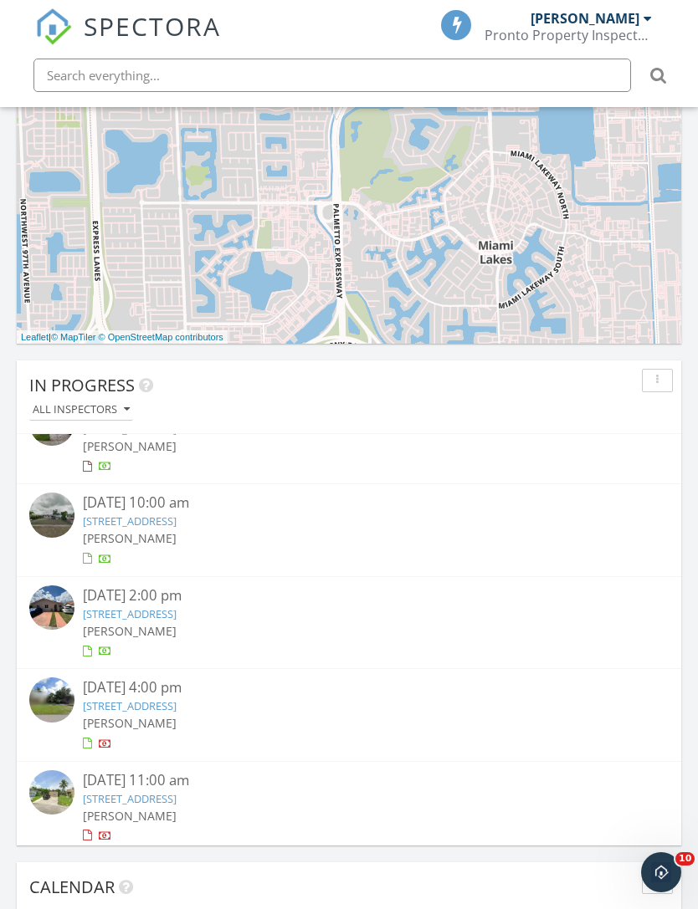
scroll to position [134, 0]
click at [116, 521] on link "[STREET_ADDRESS]" at bounding box center [130, 522] width 94 height 15
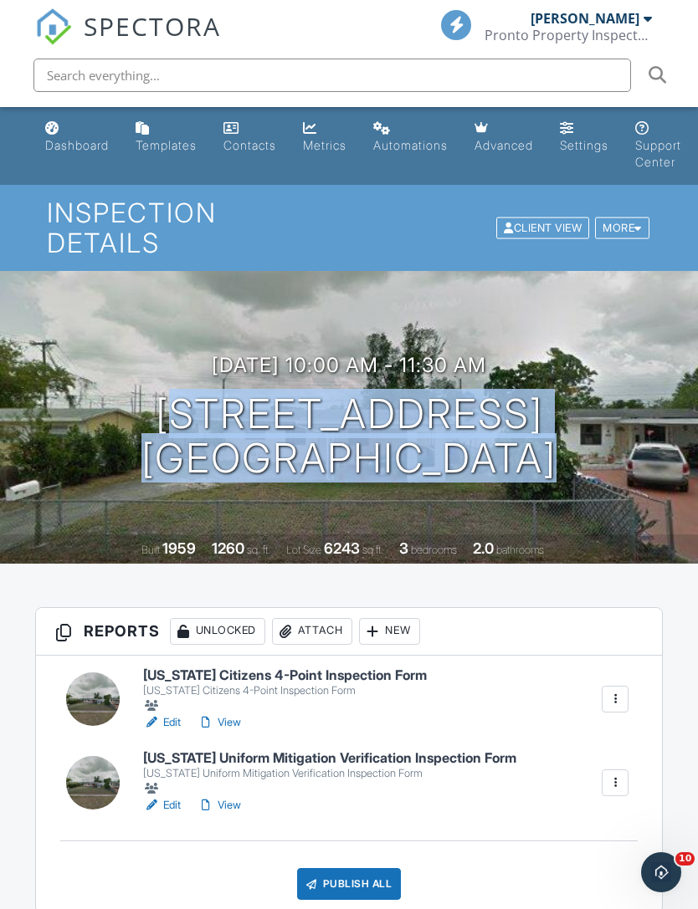
click at [317, 618] on div "Attach" at bounding box center [312, 631] width 80 height 27
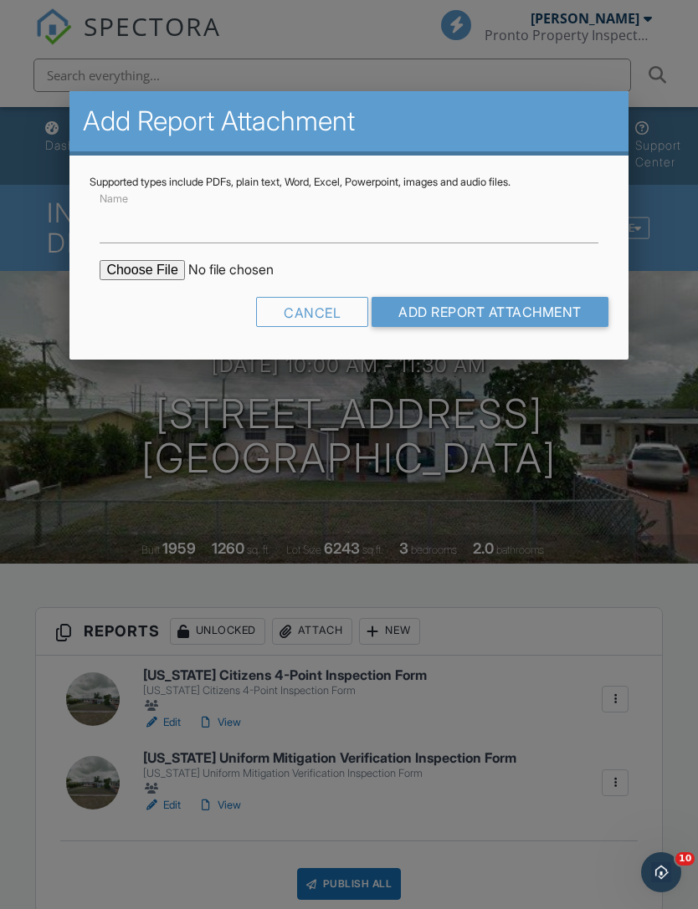
click at [138, 269] on input "file" at bounding box center [242, 270] width 284 height 20
click at [143, 277] on input "file" at bounding box center [242, 270] width 284 height 20
type input "C:\fakepath\7810 Permit History .pdf"
click at [524, 319] on input "Add Report Attachment" at bounding box center [489, 312] width 237 height 30
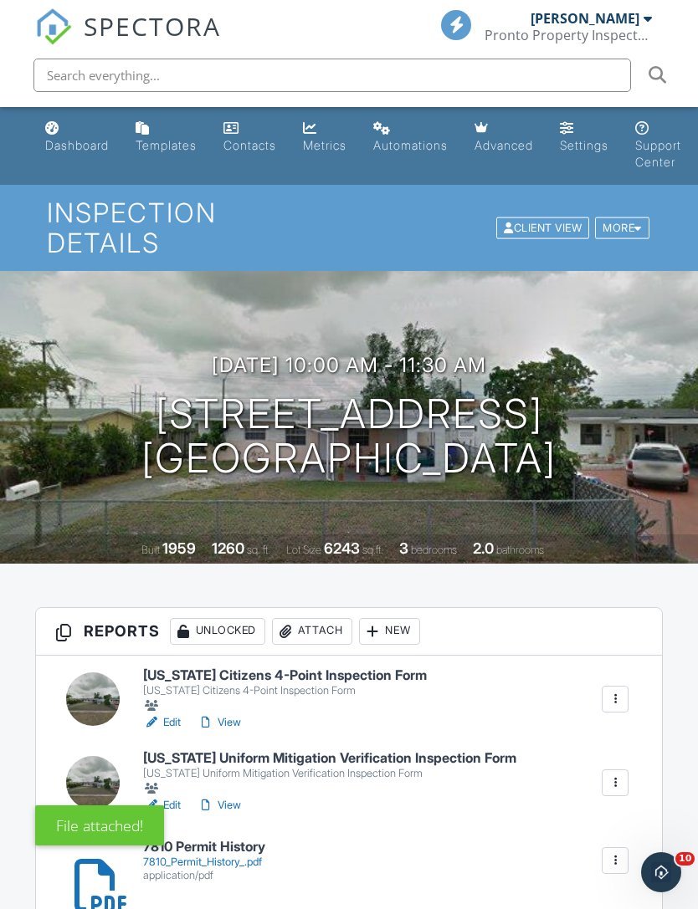
click at [233, 833] on div "File attached!" at bounding box center [349, 821] width 628 height 49
click at [209, 825] on div "File attached!" at bounding box center [349, 821] width 628 height 49
click at [191, 856] on div "7810_Permit_History_.pdf" at bounding box center [204, 862] width 122 height 13
click at [101, 673] on div at bounding box center [93, 700] width 54 height 54
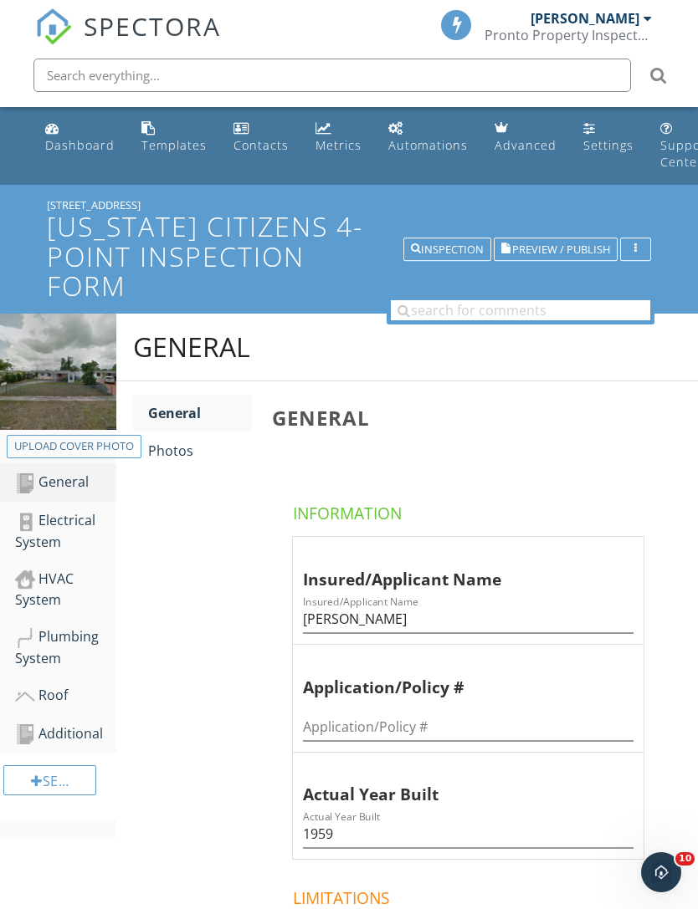
click at [74, 450] on div "Upload cover photo" at bounding box center [74, 446] width 120 height 17
type input "C:\fakepath\dji_fly_20250926_104924_890_1759110836595_photo.jpeg"
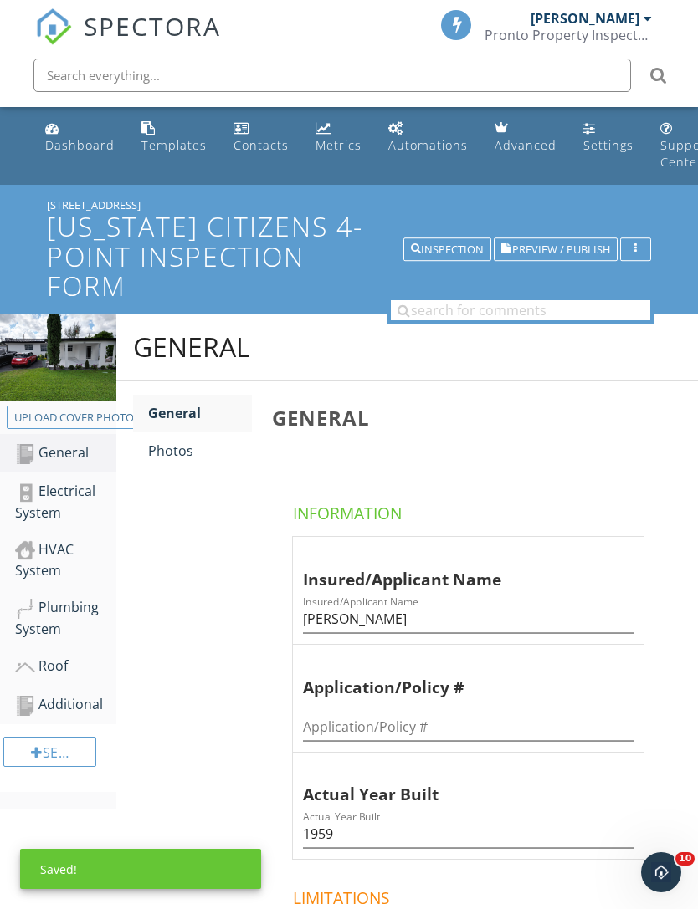
click at [453, 249] on div "Inspection" at bounding box center [447, 249] width 73 height 12
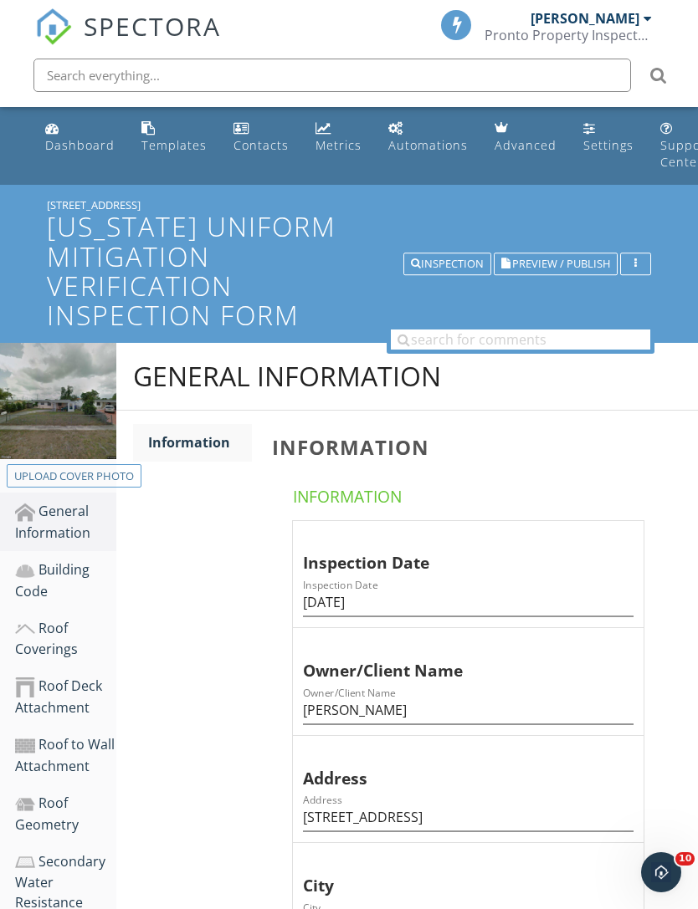
click at [90, 479] on div "Upload cover photo" at bounding box center [74, 477] width 120 height 17
type input "C:\fakepath\dji_fly_20250926_104924_890_1759110836595_photo.jpeg"
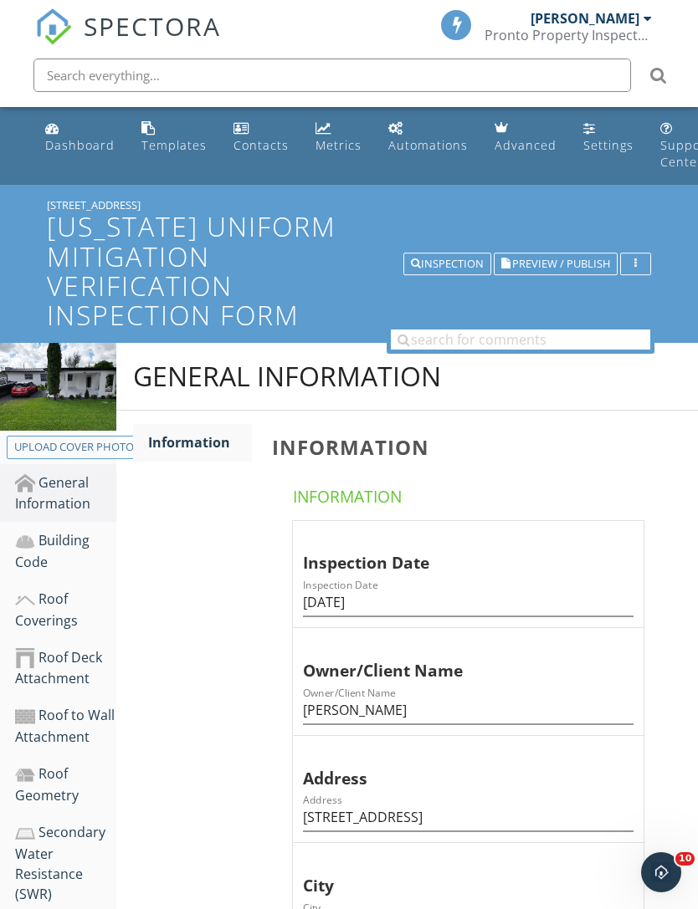
click at [461, 260] on div "Inspection" at bounding box center [447, 265] width 73 height 12
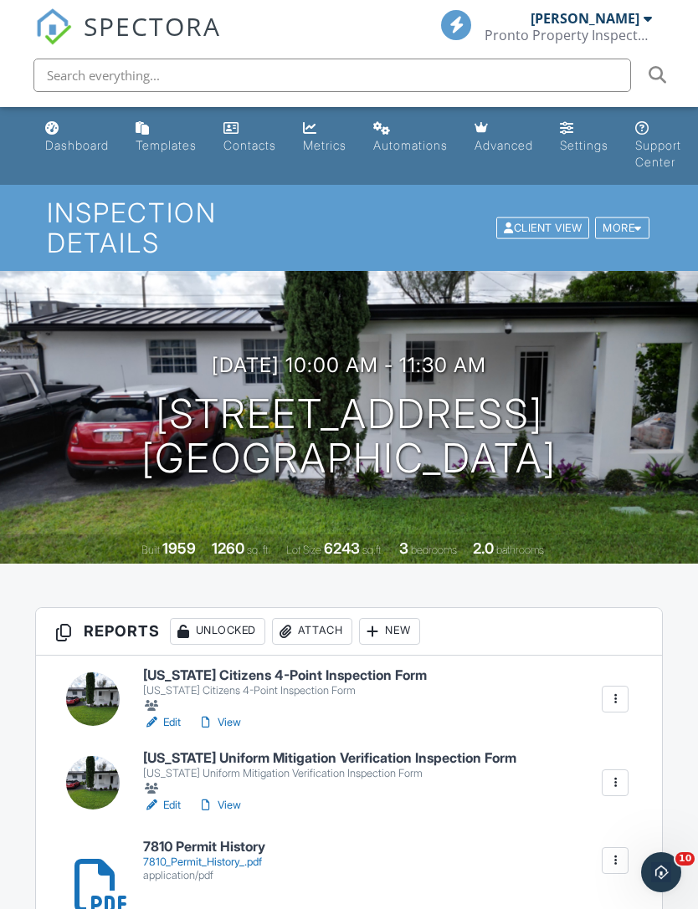
click at [107, 673] on div at bounding box center [93, 700] width 54 height 54
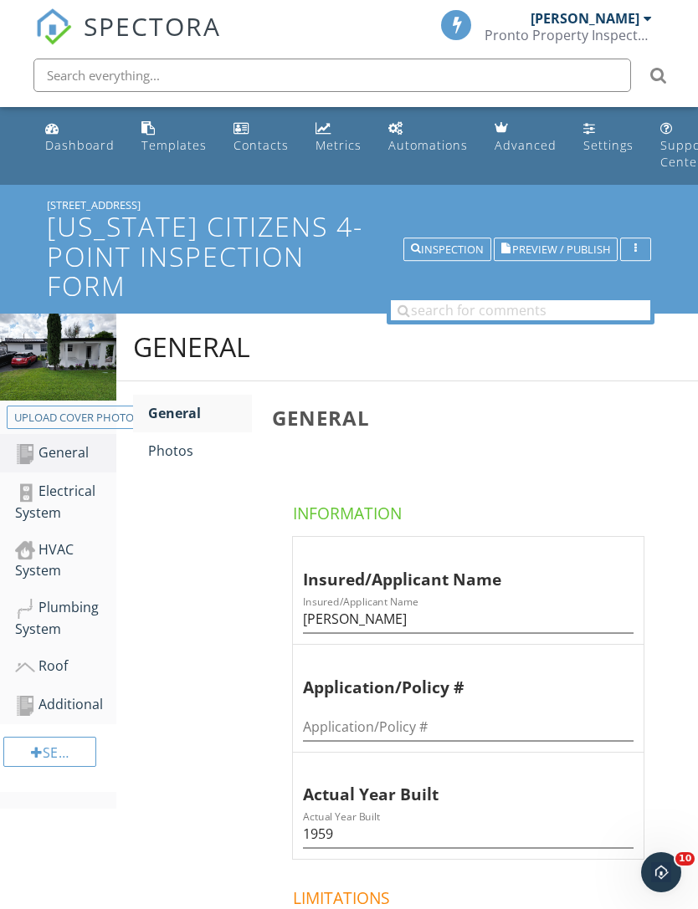
click at [59, 560] on div "HVAC System" at bounding box center [65, 561] width 101 height 42
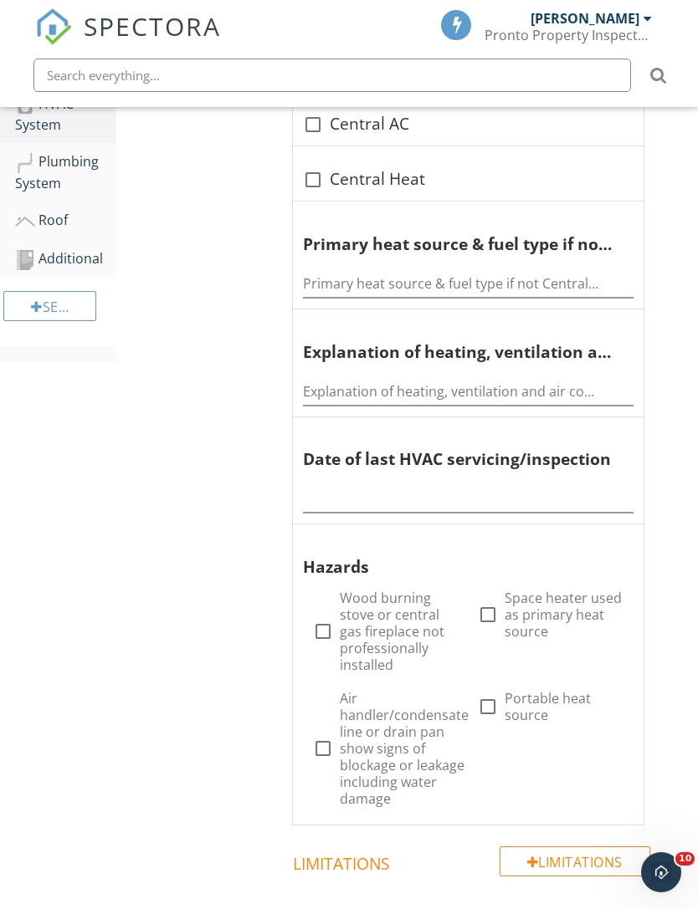
scroll to position [455, 0]
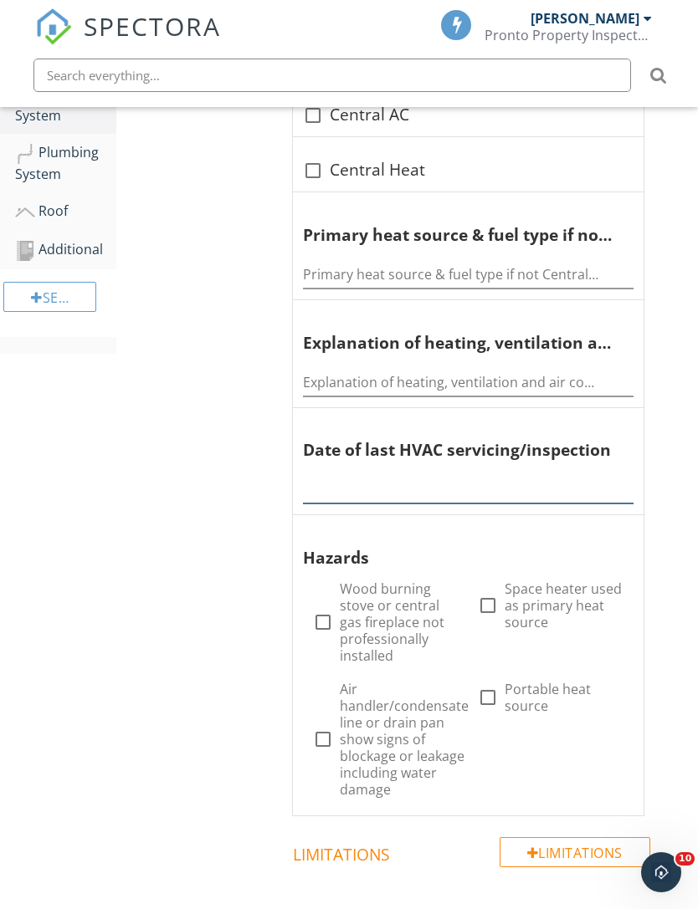
click at [422, 476] on input "text" at bounding box center [468, 490] width 330 height 28
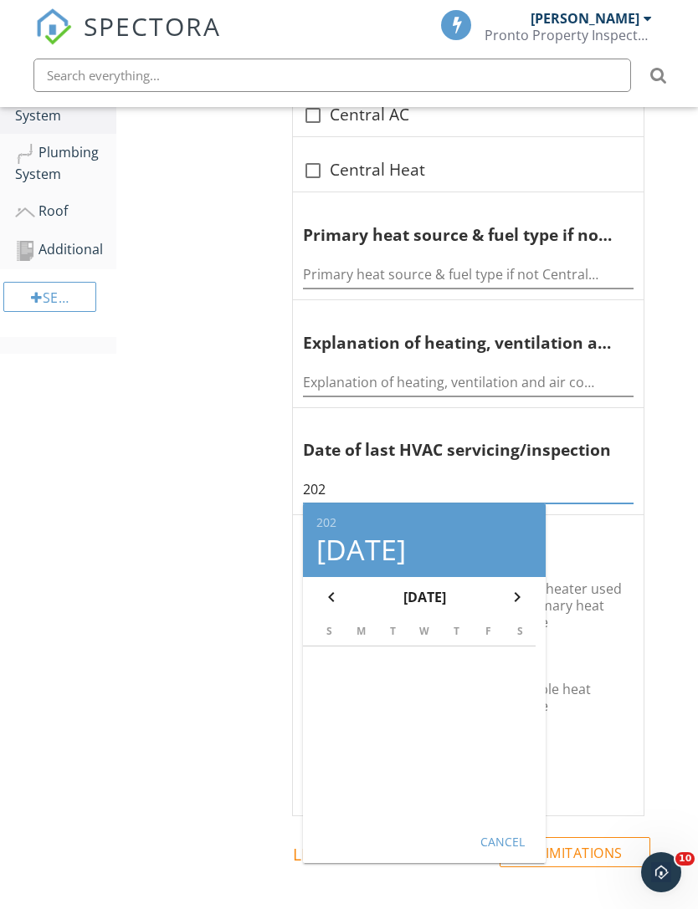
type input "2025"
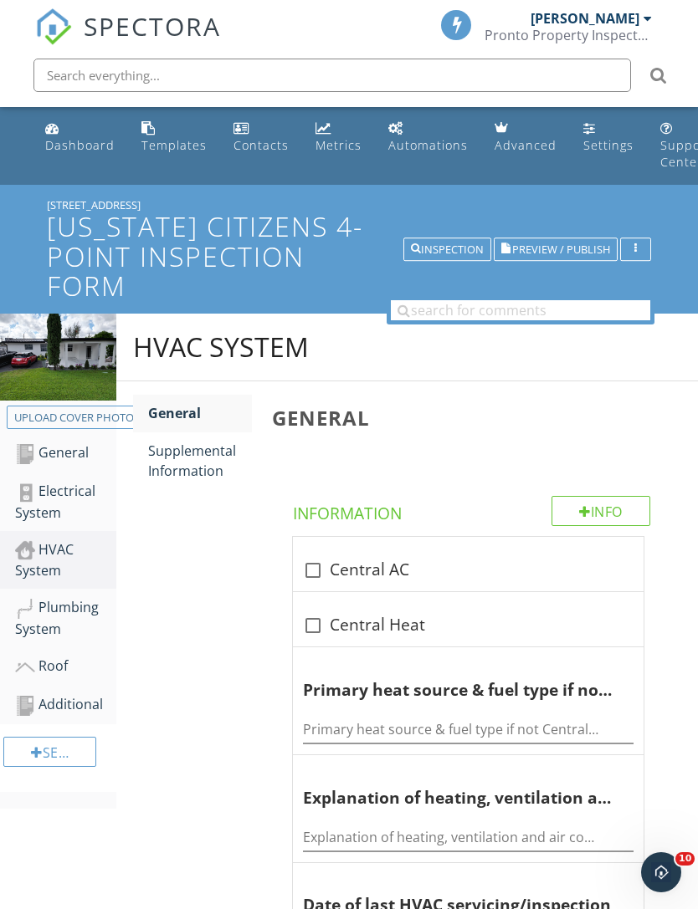
scroll to position [304, 13]
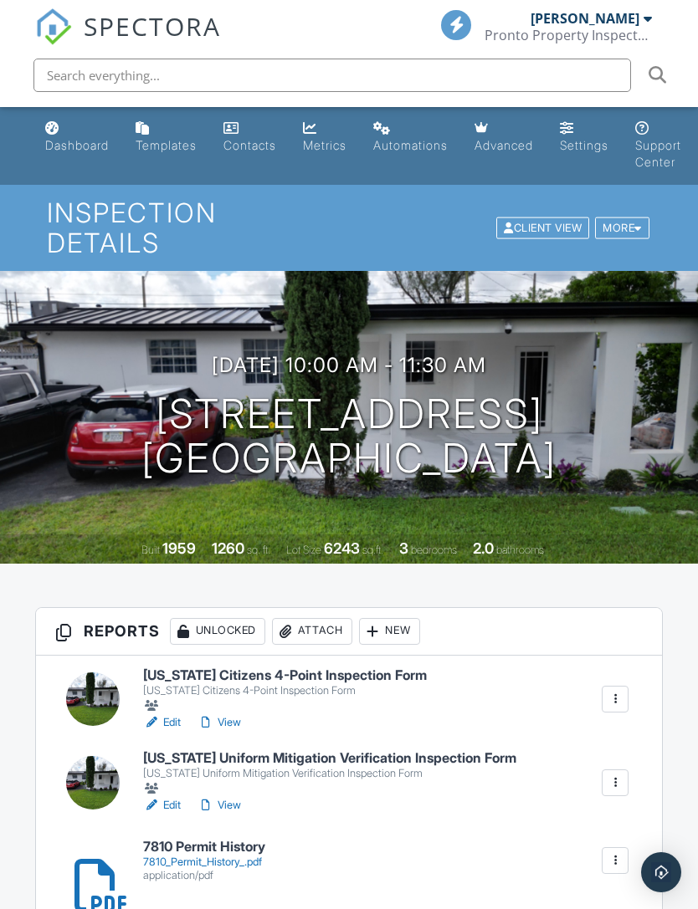
click at [174, 714] on link "Edit" at bounding box center [162, 722] width 38 height 17
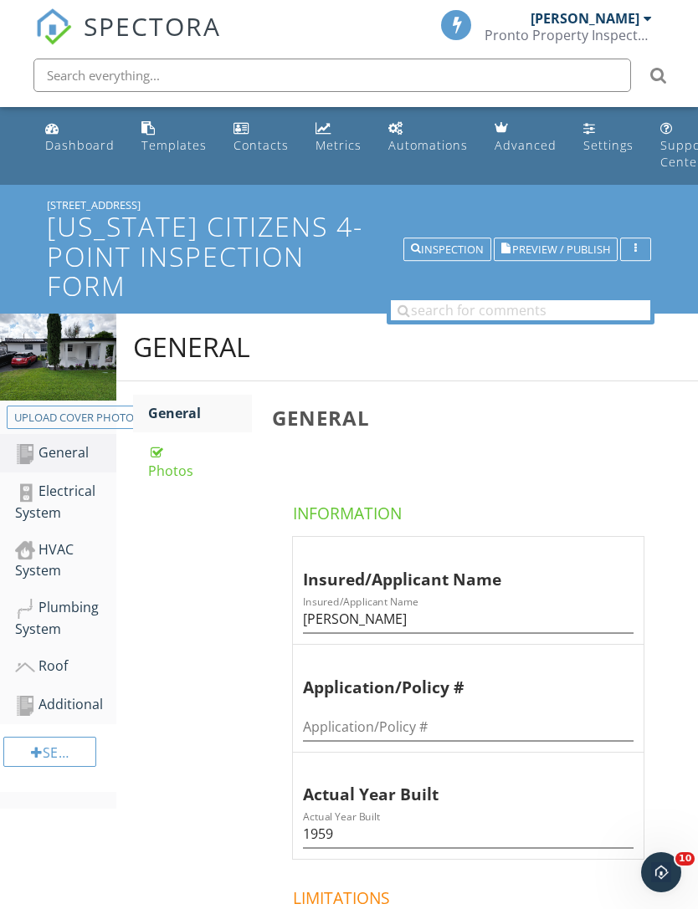
click at [585, 247] on span "Preview / Publish" at bounding box center [561, 249] width 98 height 11
click at [60, 670] on div "Roof" at bounding box center [65, 667] width 101 height 22
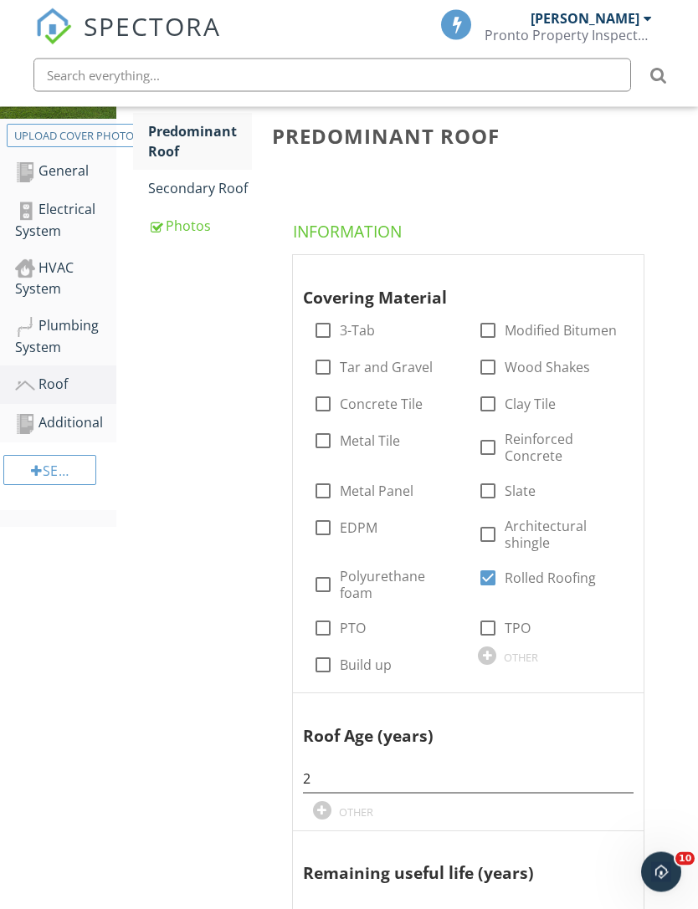
scroll to position [60, 0]
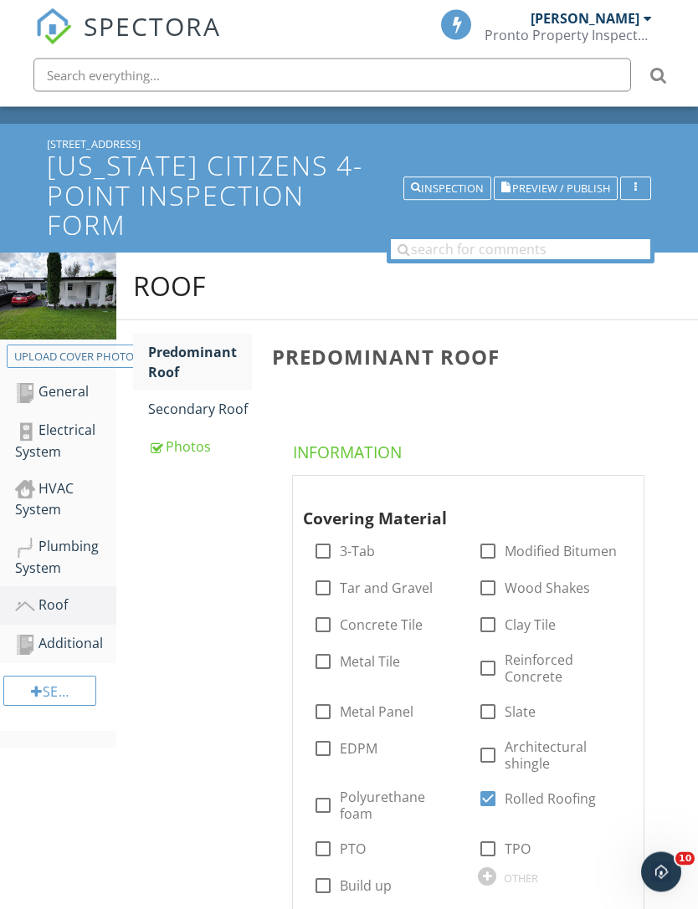
click at [221, 412] on div "Secondary Roof" at bounding box center [200, 410] width 104 height 20
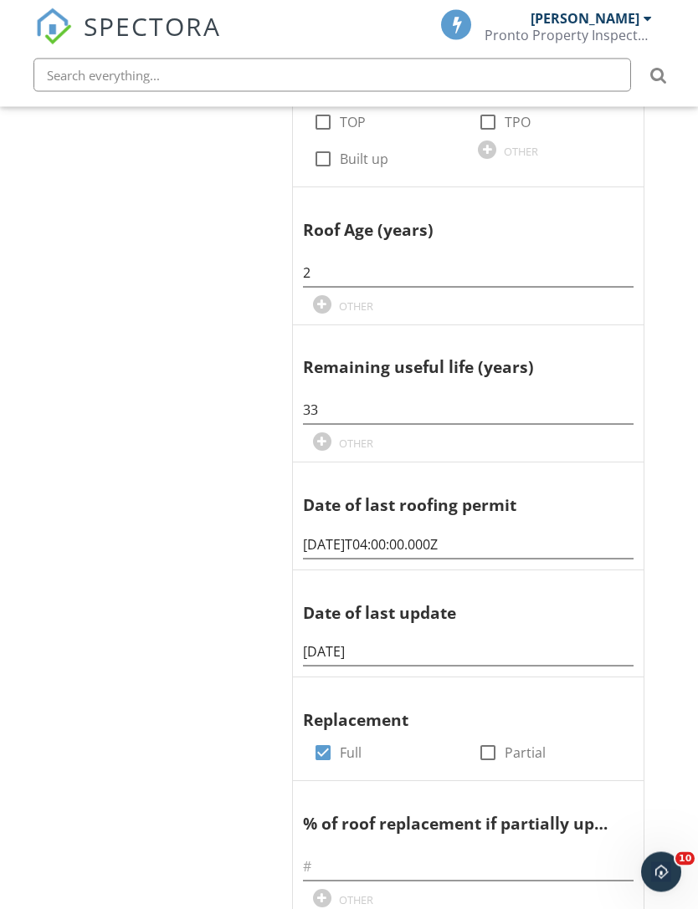
scroll to position [789, 0]
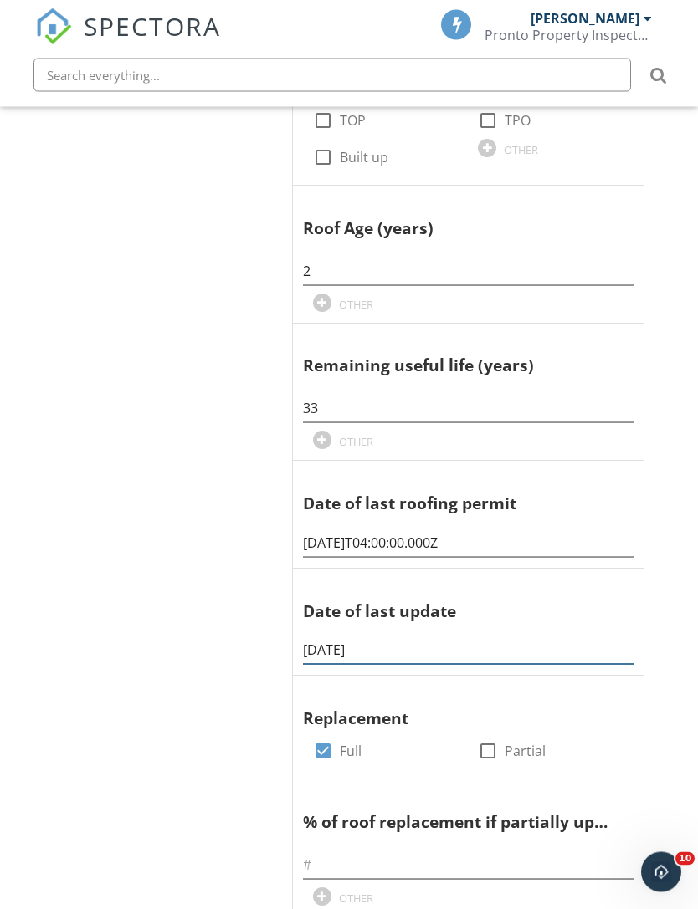
click at [307, 638] on input "08/01/2023" at bounding box center [468, 652] width 330 height 28
click at [308, 638] on input "08/01/2023" at bounding box center [468, 652] width 330 height 28
click at [305, 638] on input "08/01/2023" at bounding box center [468, 652] width 330 height 28
click at [303, 530] on input "2023-08-01T04:00:00.000Z" at bounding box center [468, 544] width 330 height 28
click at [315, 530] on input "2023-08-01T04:00:00.000Z" at bounding box center [468, 544] width 330 height 28
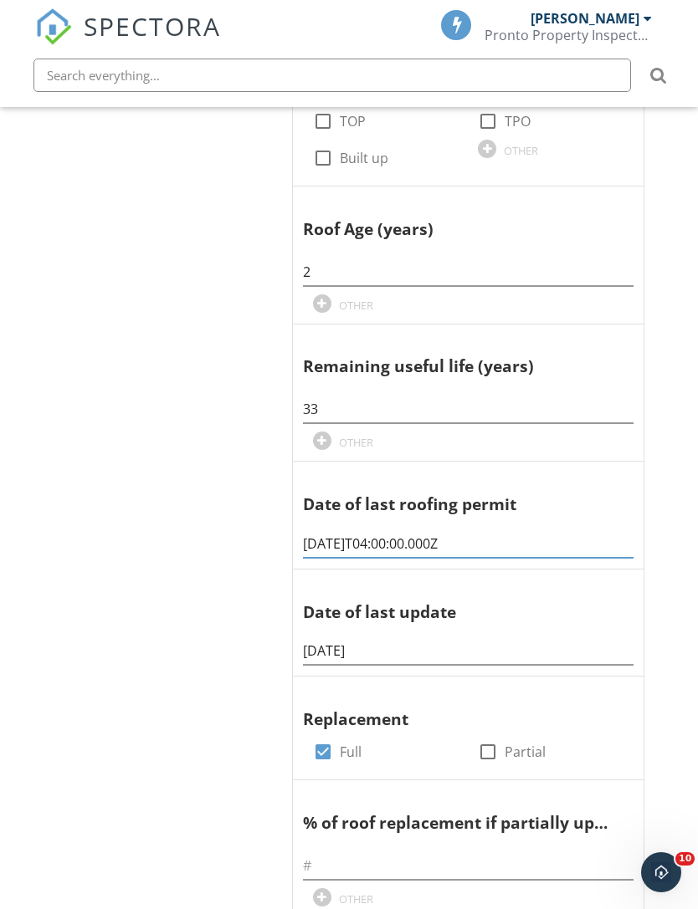
click at [309, 530] on input "2023-08-01T04:00:00.000Z" at bounding box center [468, 544] width 330 height 28
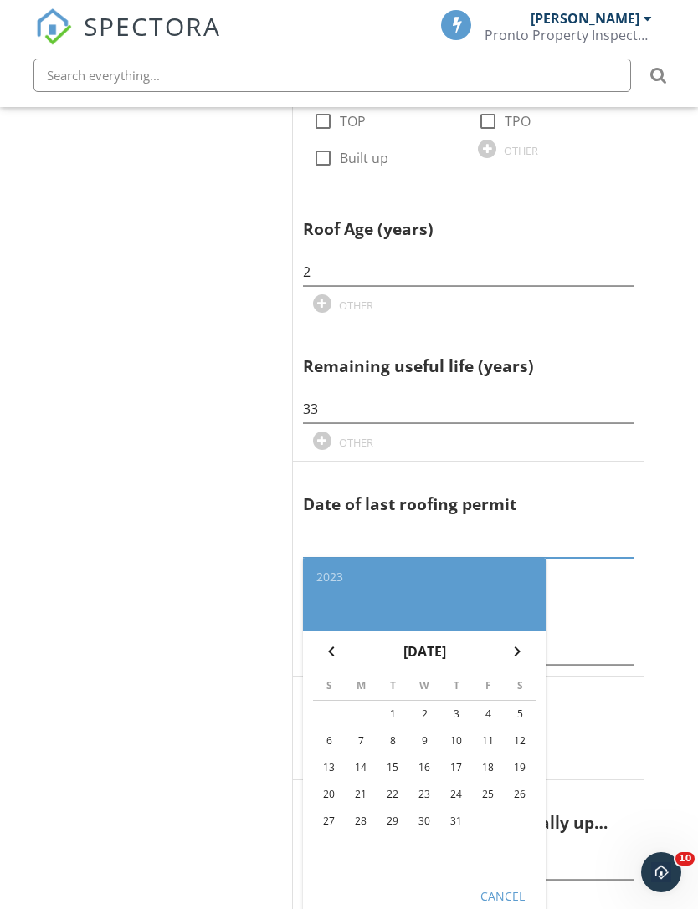
click at [352, 530] on input "text" at bounding box center [468, 544] width 330 height 28
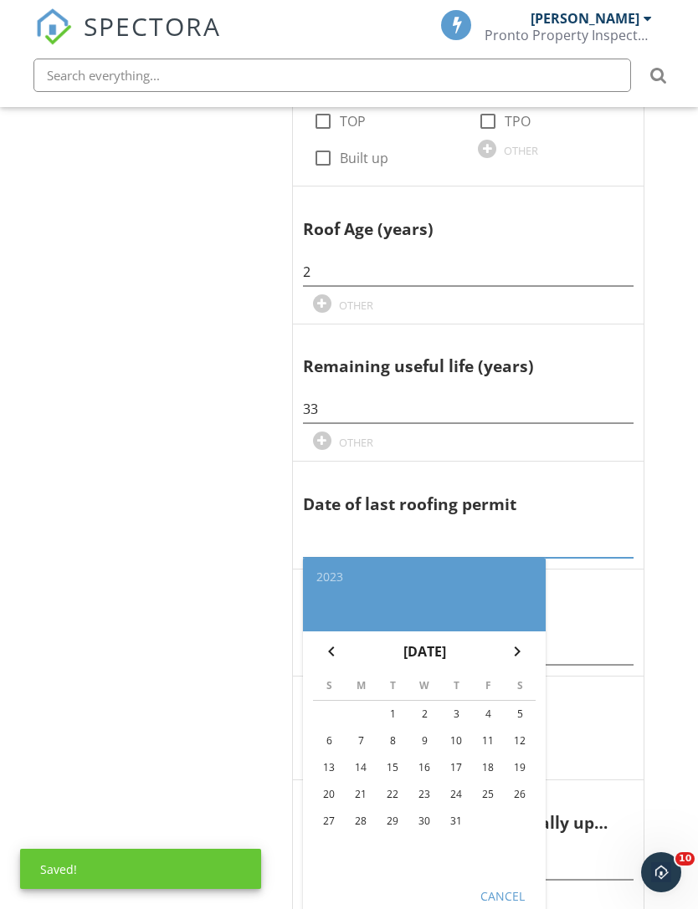
paste input "08/01/2023"
type input "08/01/2023"
click at [665, 448] on span "Covering Material check_box_outline_blank 3-Tab check_box_outline_blank Modifie…" at bounding box center [471, 701] width 399 height 1909
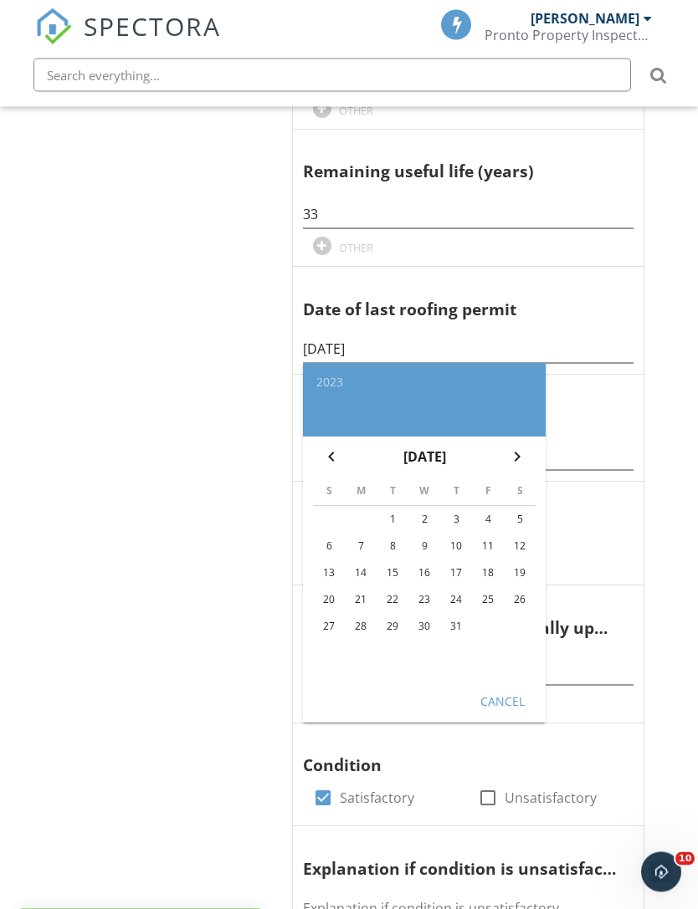
scroll to position [984, 0]
click at [509, 692] on div "Cancel" at bounding box center [502, 701] width 47 height 18
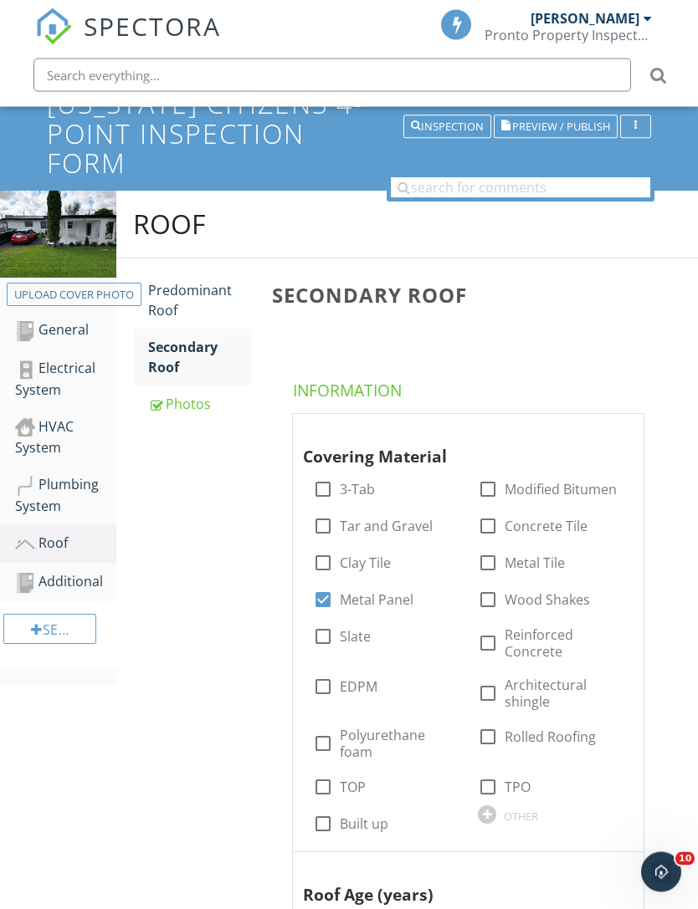
scroll to position [0, 0]
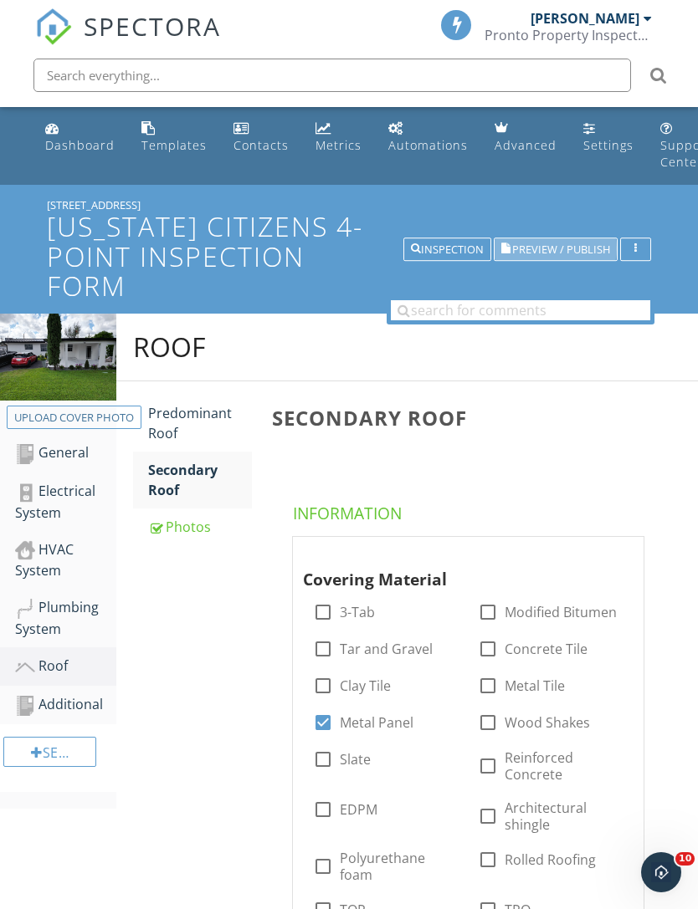
click at [555, 246] on span "Preview / Publish" at bounding box center [561, 249] width 98 height 11
click at [444, 250] on div "Inspection" at bounding box center [447, 249] width 73 height 12
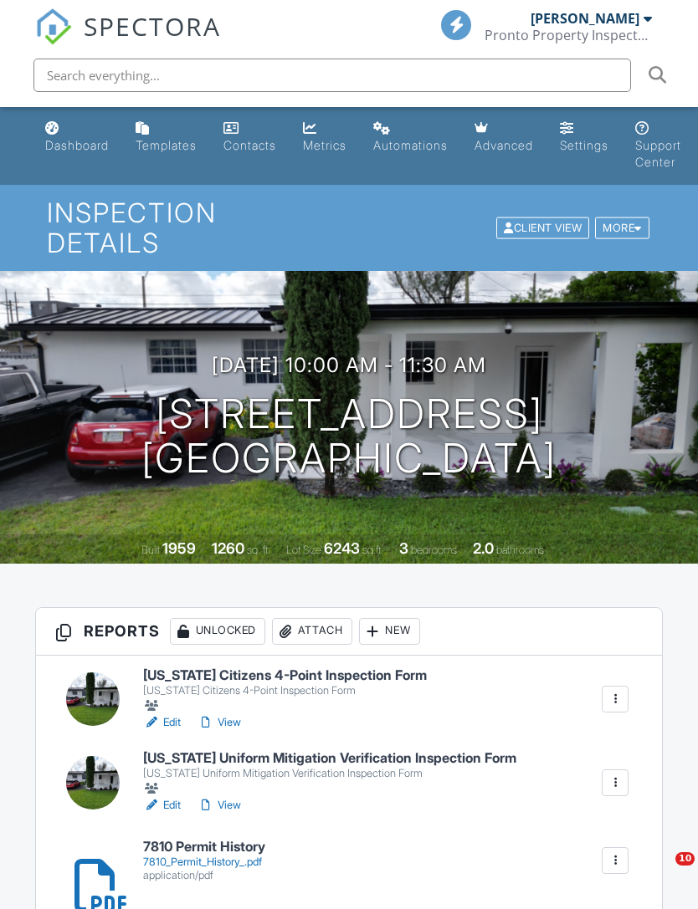
click at [240, 797] on link "View" at bounding box center [219, 805] width 44 height 17
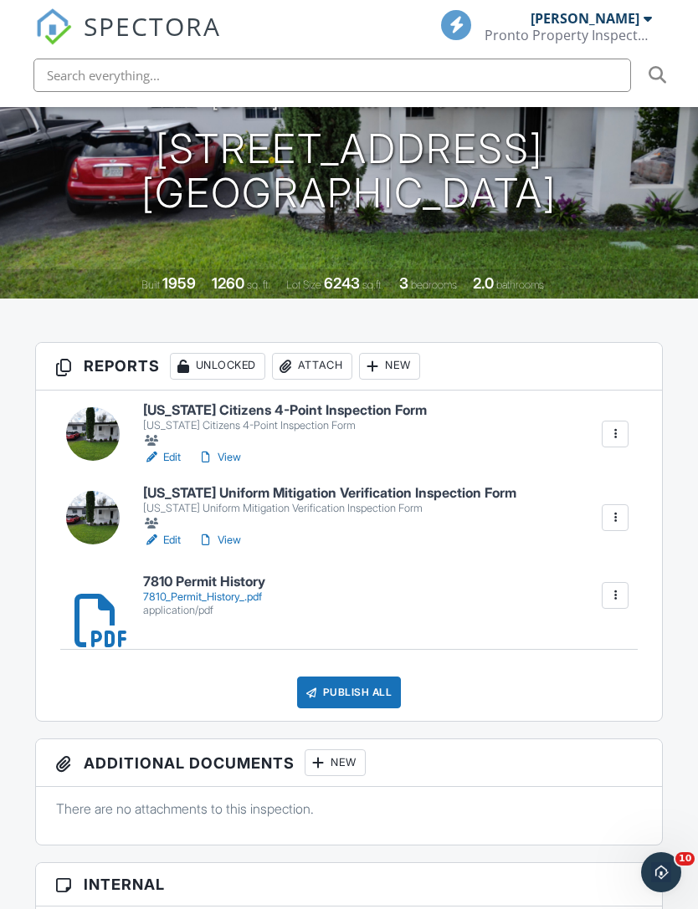
scroll to position [273, 0]
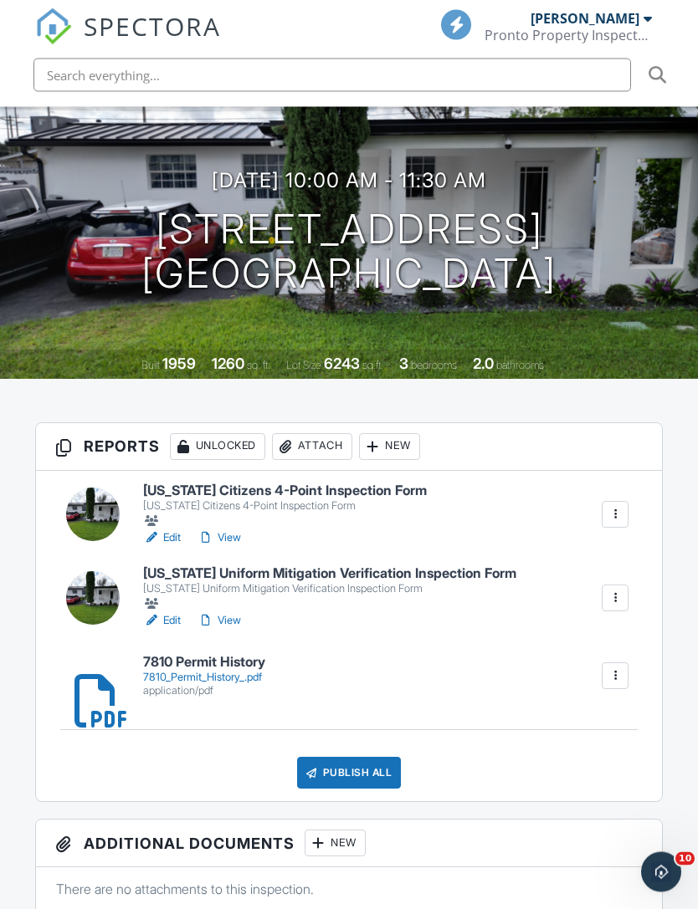
click at [371, 758] on div "Publish All" at bounding box center [349, 774] width 105 height 32
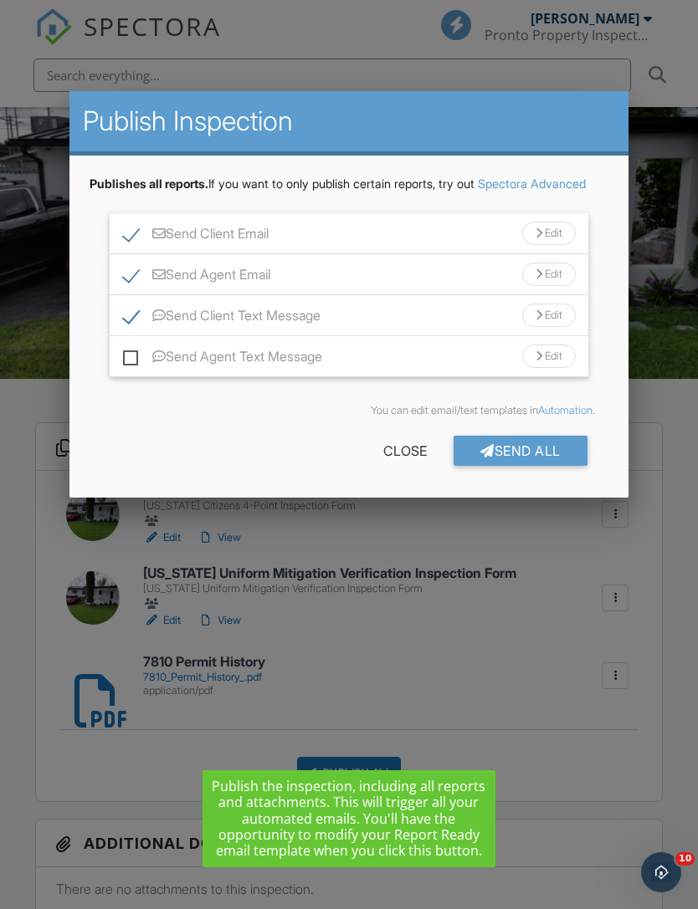
click at [135, 329] on label "Send Client Text Message" at bounding box center [221, 318] width 197 height 21
checkbox input "false"
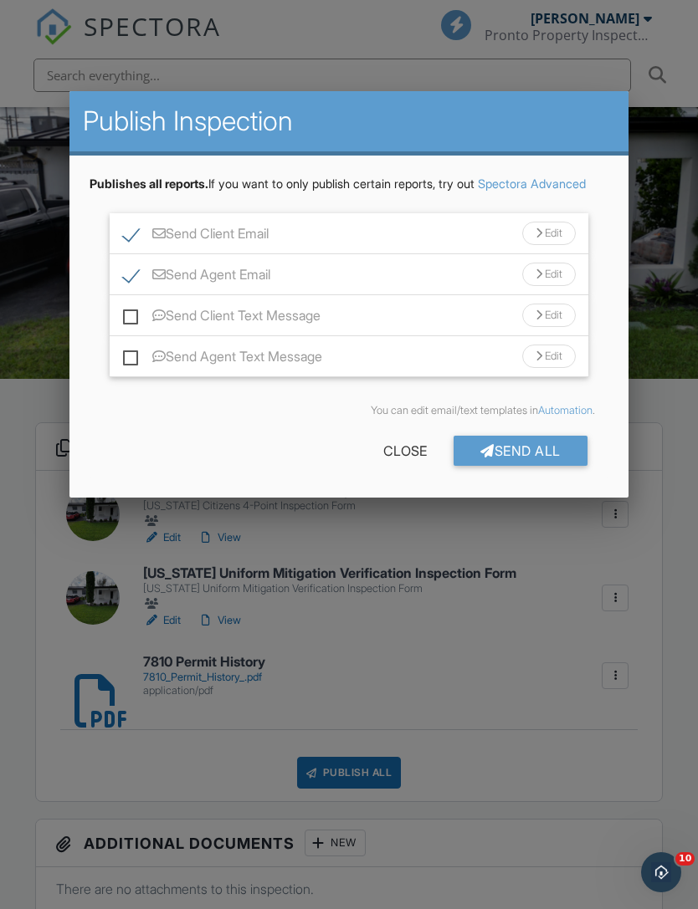
click at [527, 466] on div "Send All" at bounding box center [520, 451] width 134 height 30
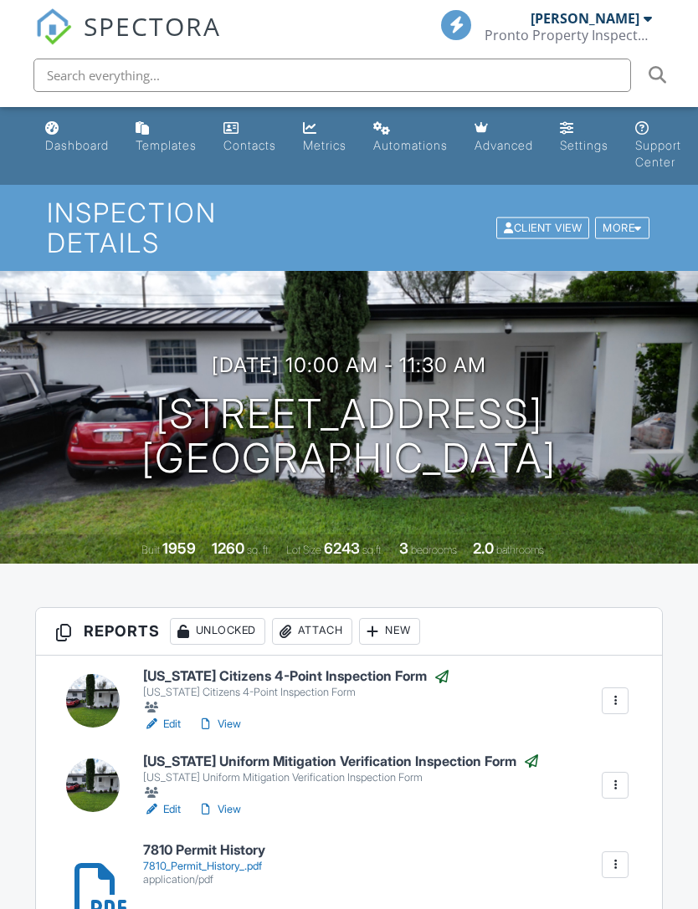
click at [638, 30] on div "Pronto Property Inspectors" at bounding box center [567, 35] width 167 height 17
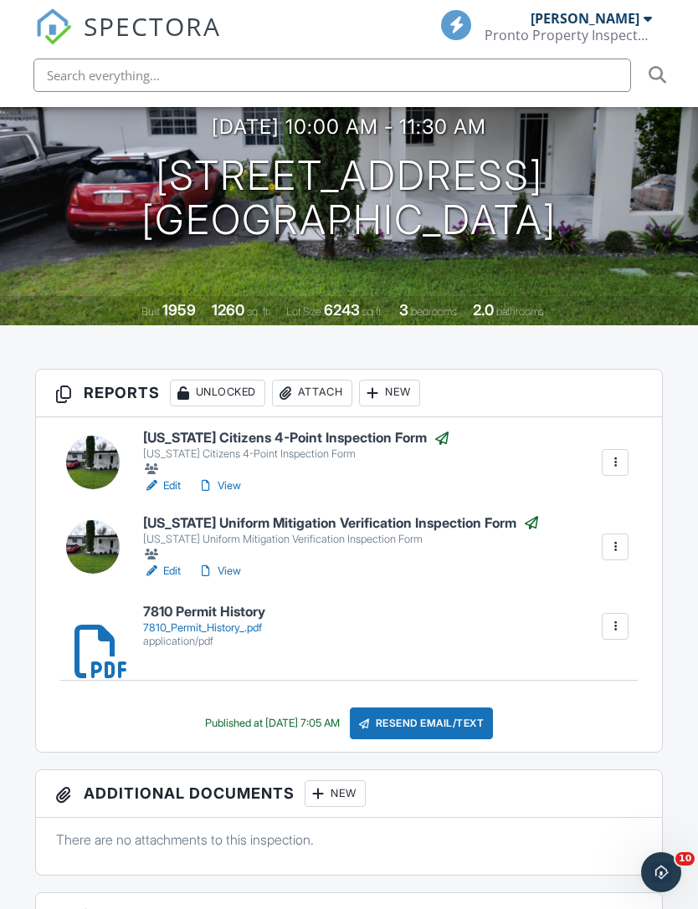
click at [627, 23] on div "[PERSON_NAME]" at bounding box center [584, 18] width 109 height 17
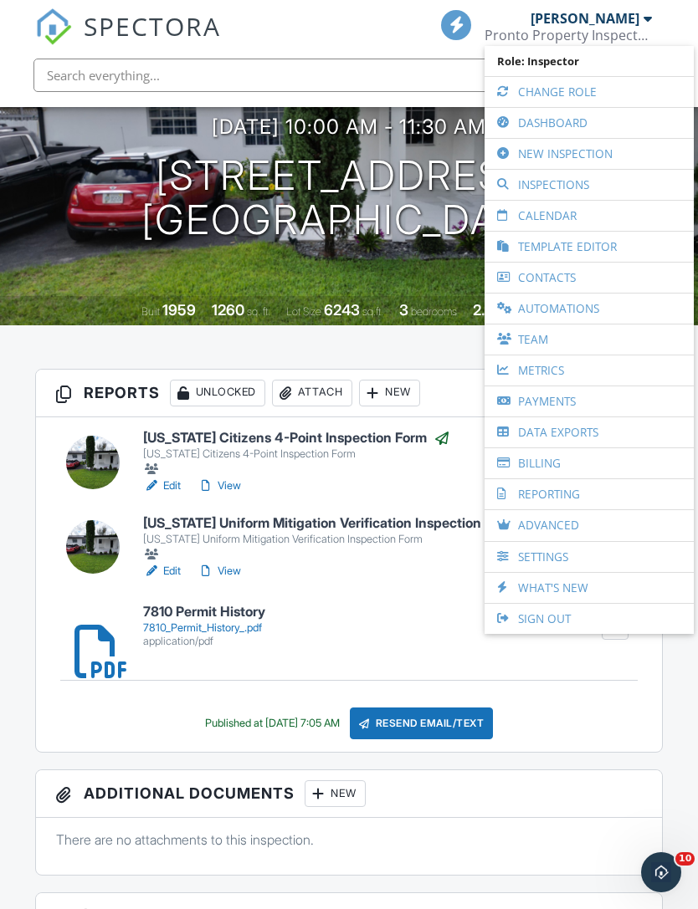
click at [554, 125] on link "Dashboard" at bounding box center [589, 123] width 192 height 30
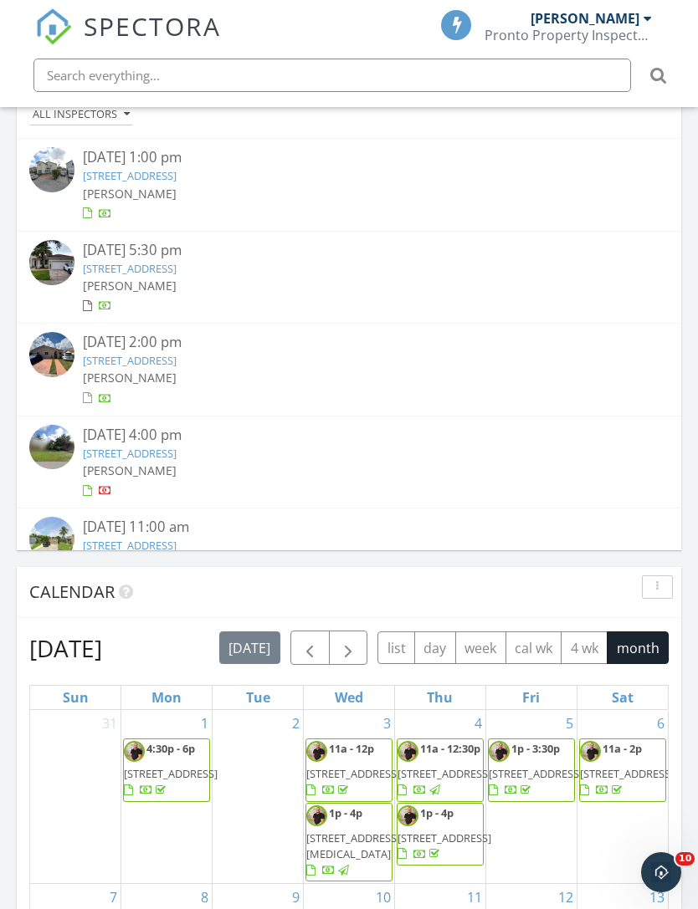
scroll to position [1349, 0]
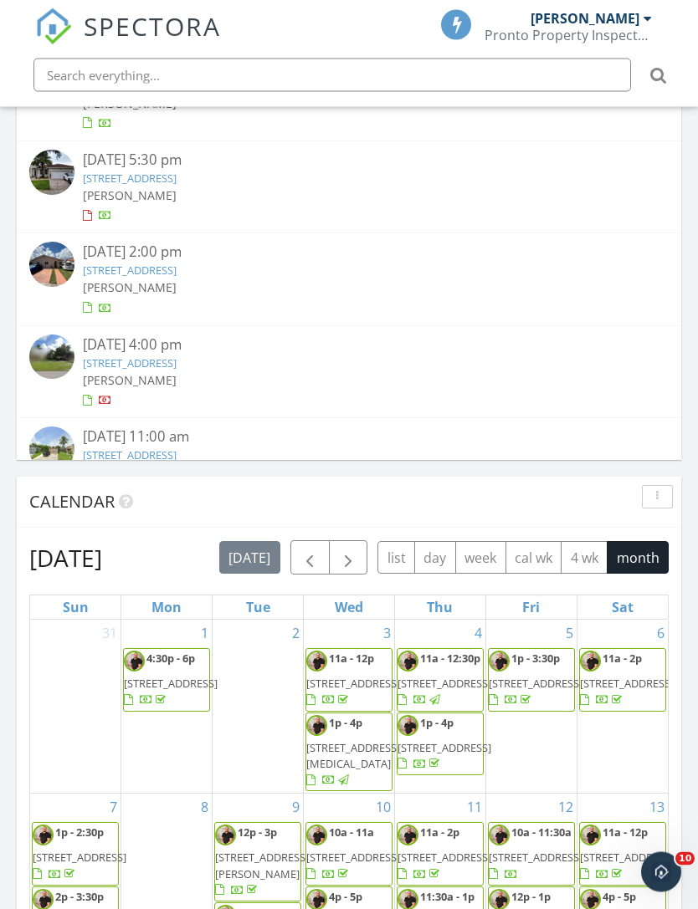
click at [177, 271] on link "1552 SW 137th Ct, Miami, FL 33184" at bounding box center [130, 271] width 94 height 15
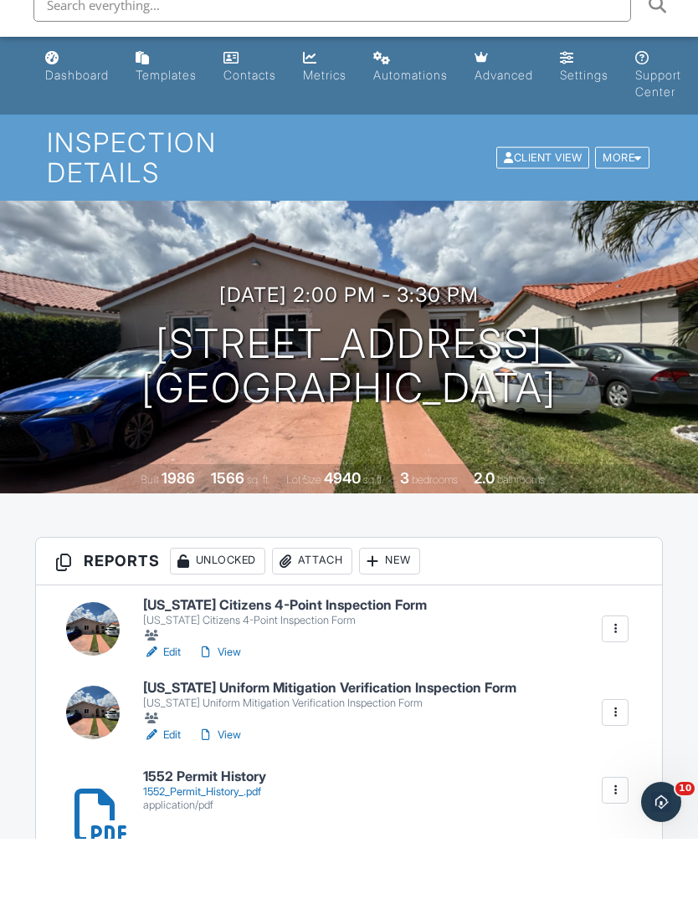
scroll to position [269, 0]
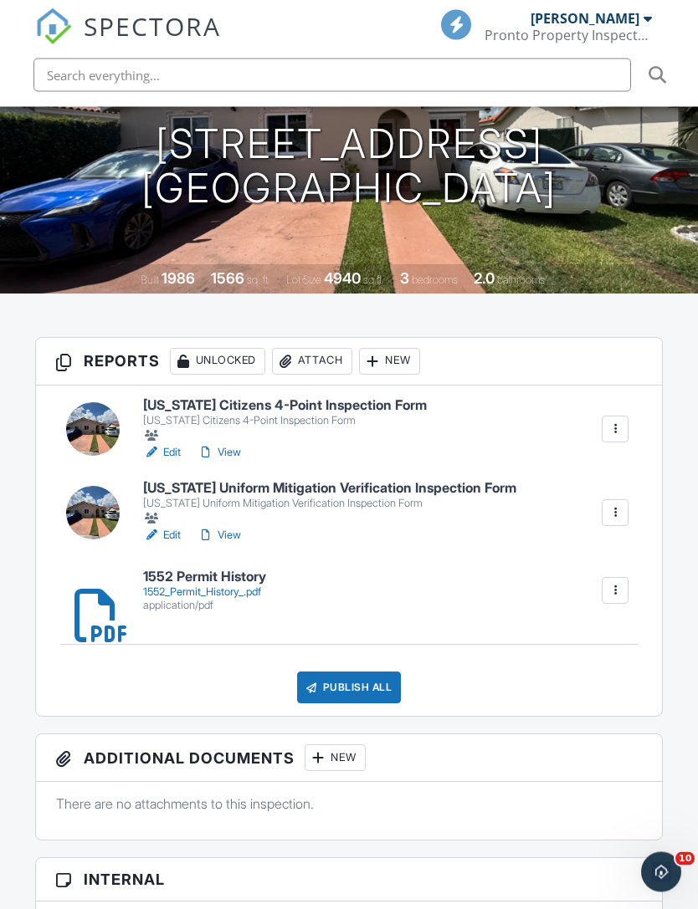
click at [371, 673] on div "Publish All" at bounding box center [349, 689] width 105 height 32
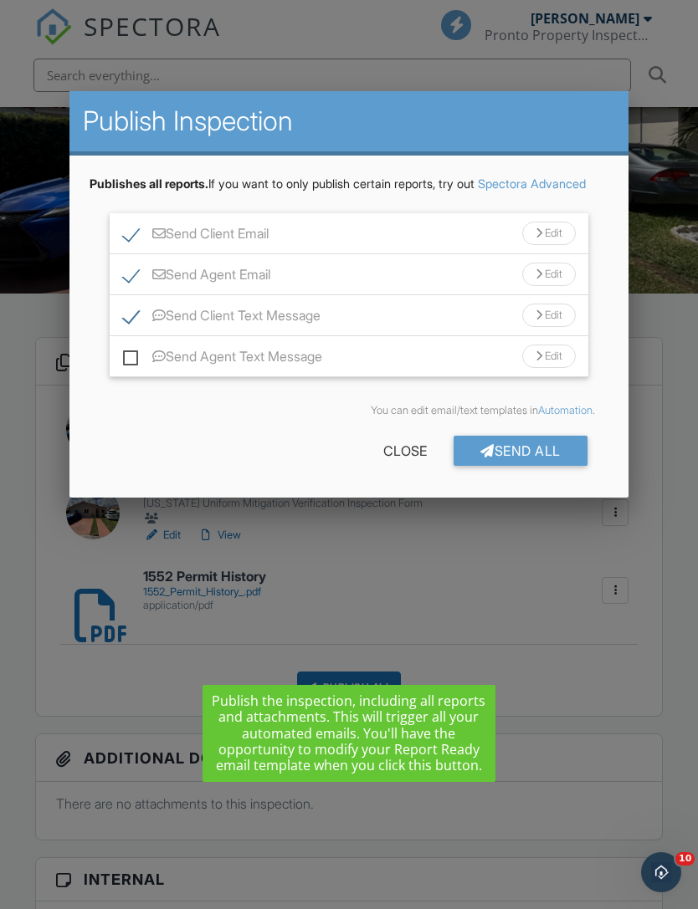
click at [138, 329] on label "Send Client Text Message" at bounding box center [221, 318] width 197 height 21
checkbox input "false"
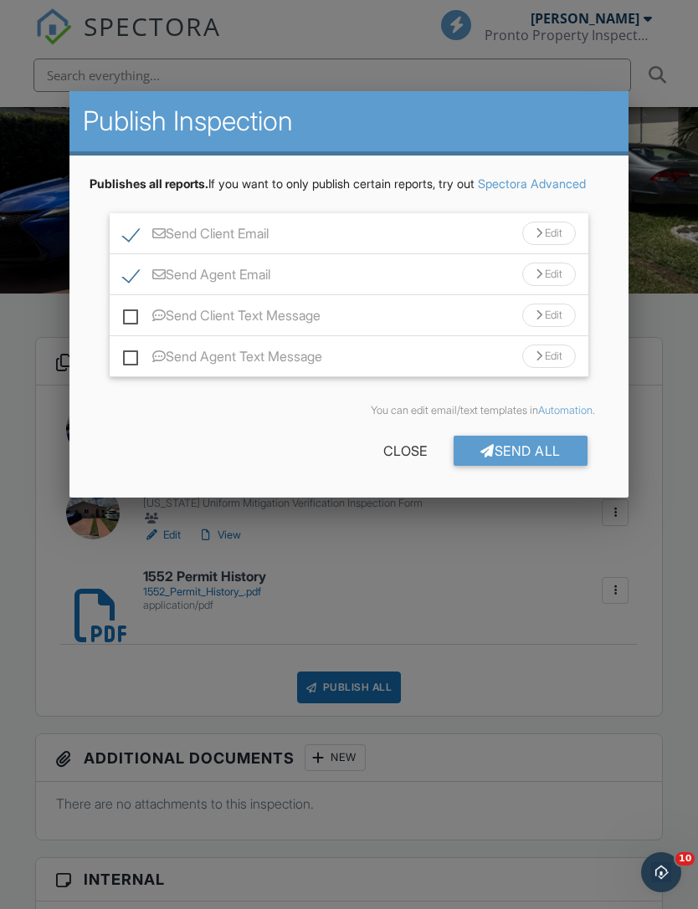
click at [515, 466] on div "Send All" at bounding box center [520, 451] width 134 height 30
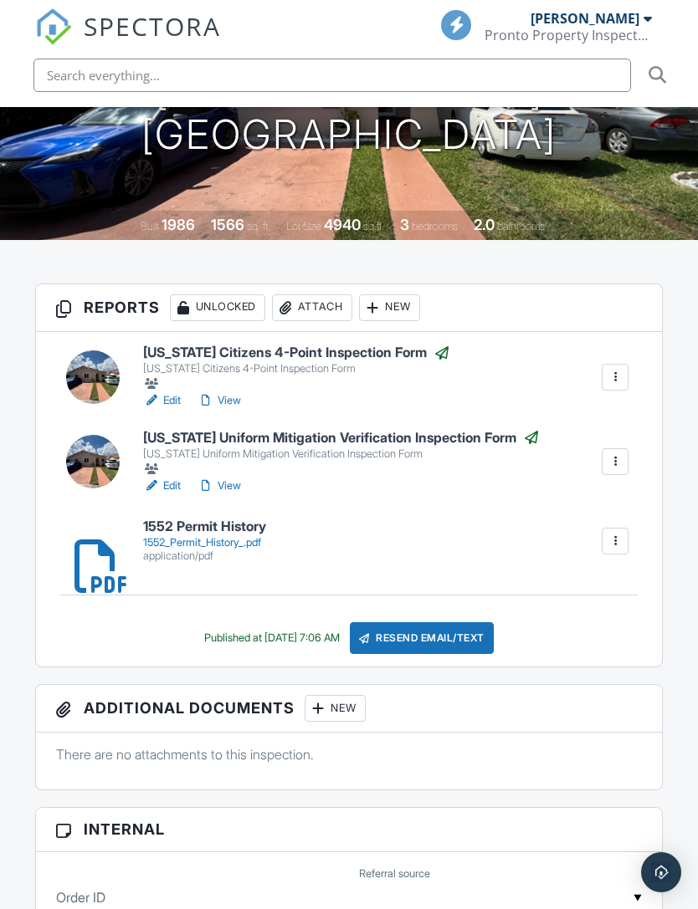
click at [640, 28] on div "Pronto Property Inspectors" at bounding box center [567, 35] width 167 height 17
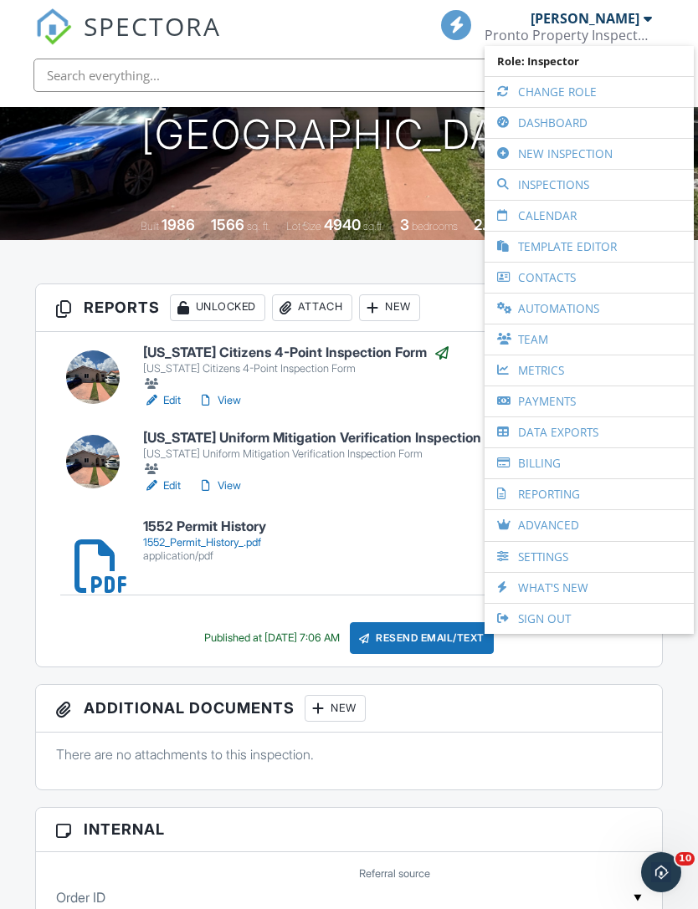
click at [563, 130] on link "Dashboard" at bounding box center [589, 123] width 192 height 30
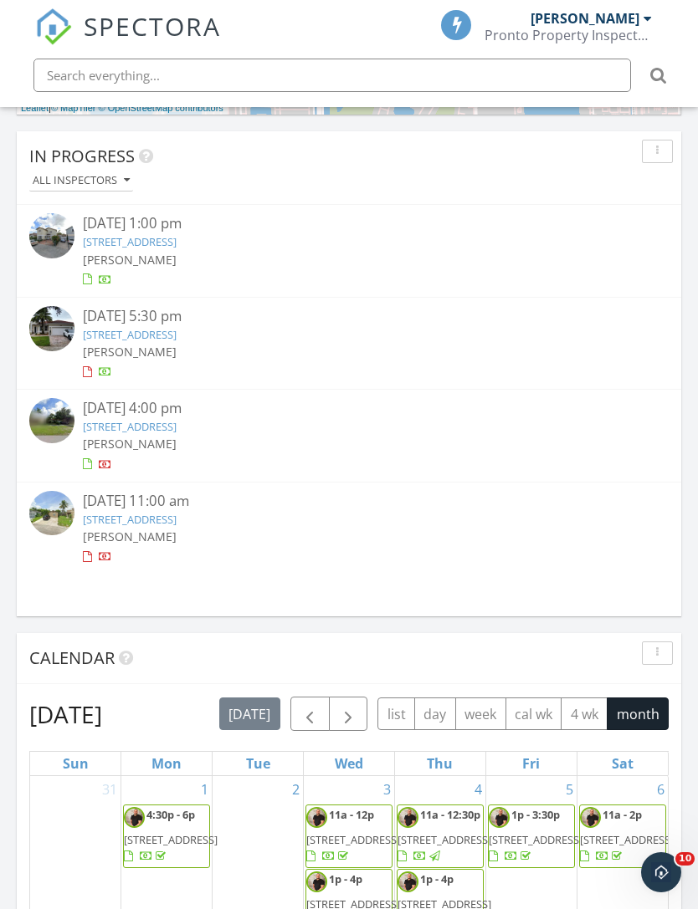
scroll to position [1196, 0]
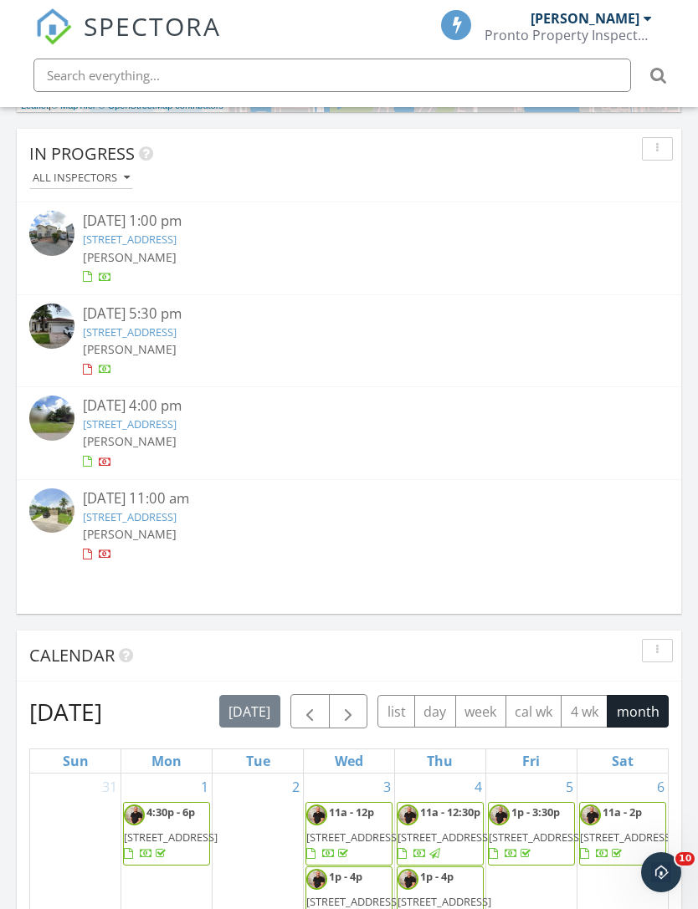
click at [177, 332] on link "12658 SW 26th St, Miramar, FL 33027" at bounding box center [130, 332] width 94 height 15
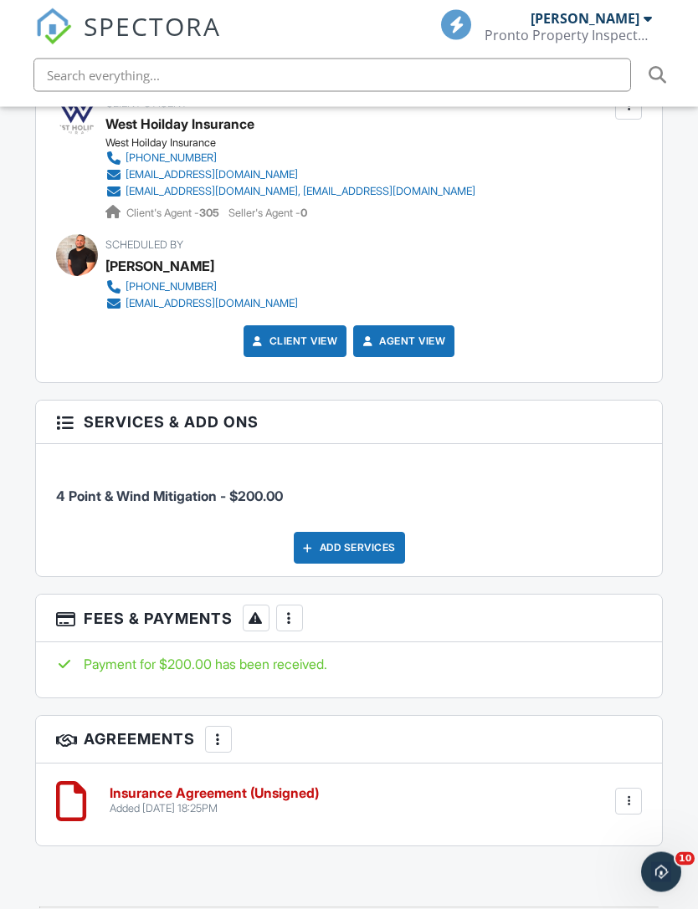
scroll to position [2304, 0]
click at [259, 786] on h6 "Insurance Agreement (Unsigned)" at bounding box center [214, 793] width 209 height 15
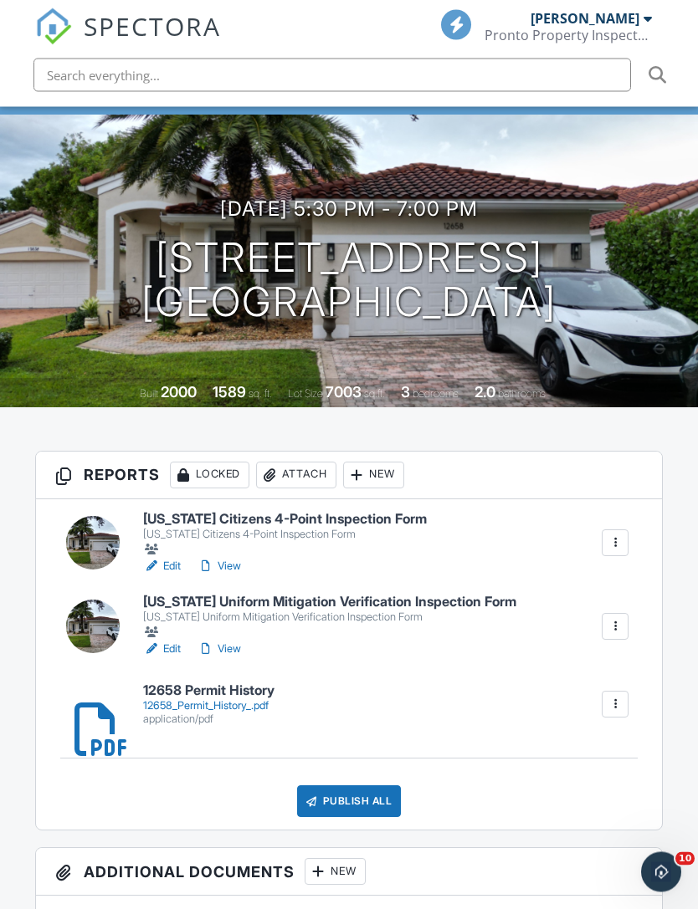
scroll to position [156, 0]
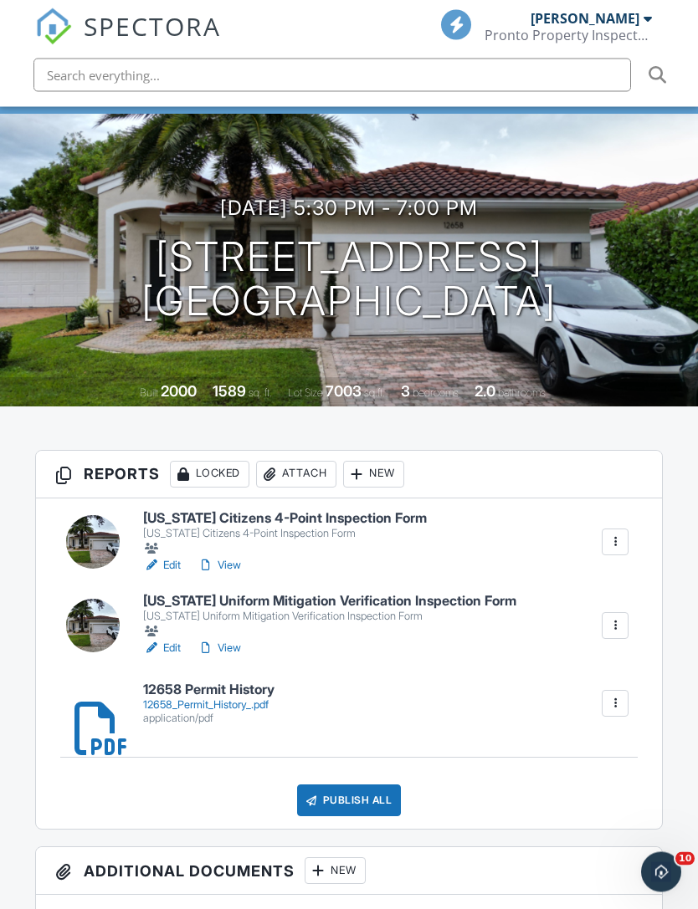
click at [344, 786] on div "Publish All" at bounding box center [349, 802] width 105 height 32
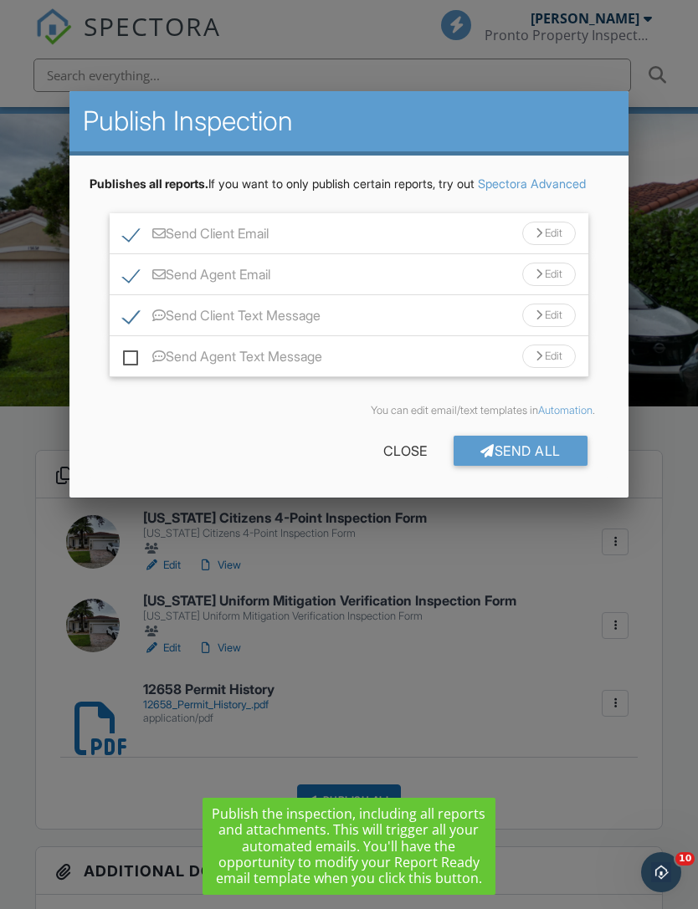
click at [131, 329] on label "Send Client Text Message" at bounding box center [221, 318] width 197 height 21
checkbox input "false"
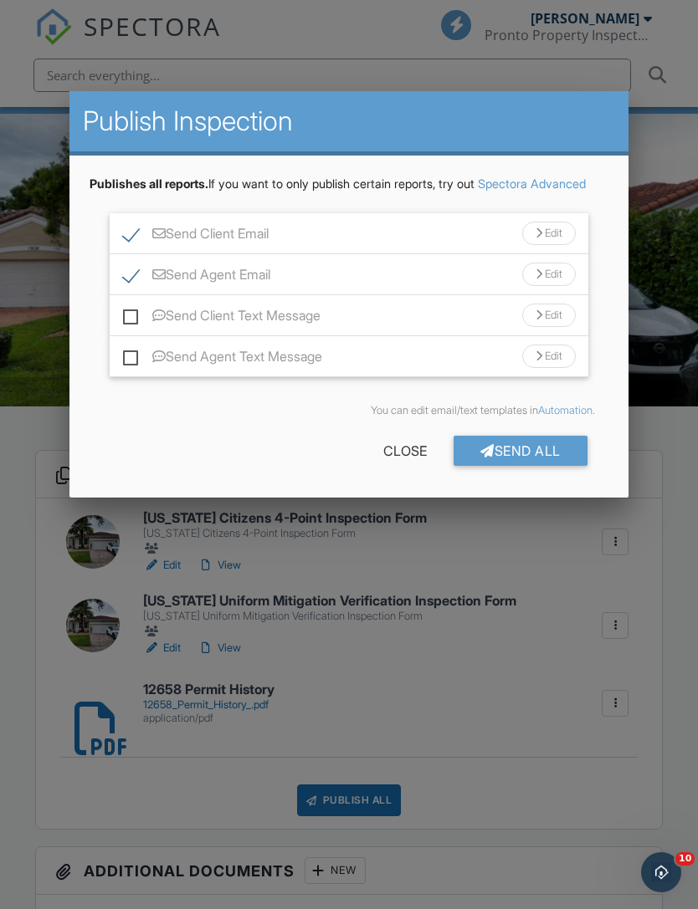
click at [512, 466] on div "Send All" at bounding box center [520, 451] width 134 height 30
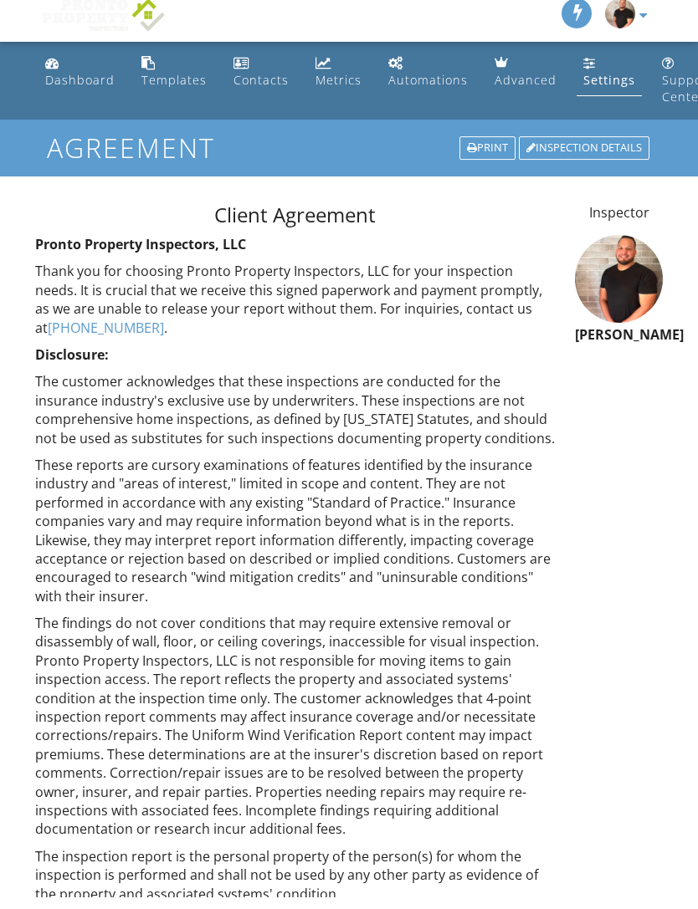
scroll to position [747, 0]
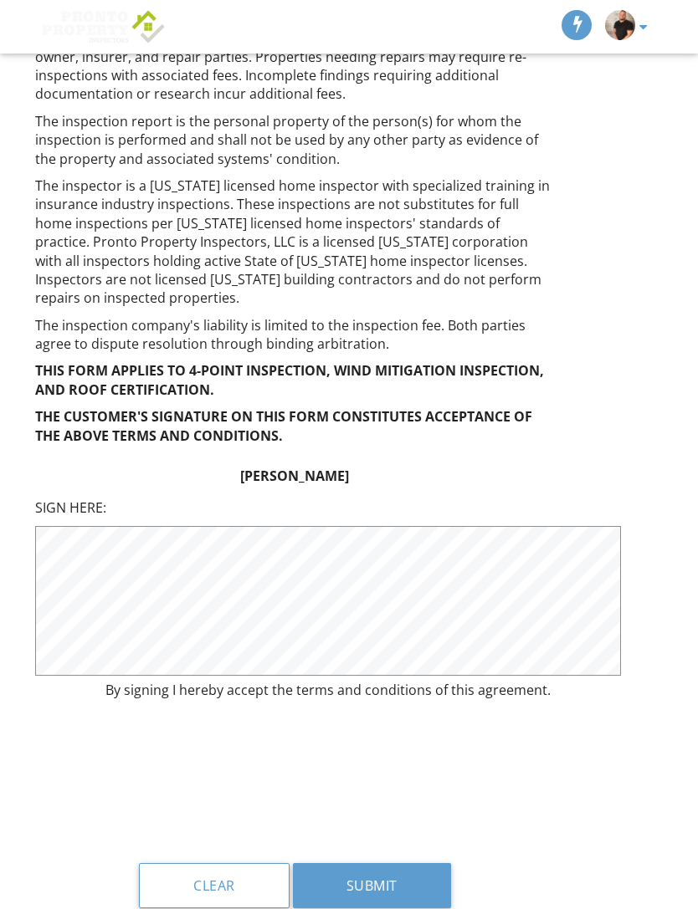
click at [412, 863] on button "Submit" at bounding box center [372, 885] width 158 height 45
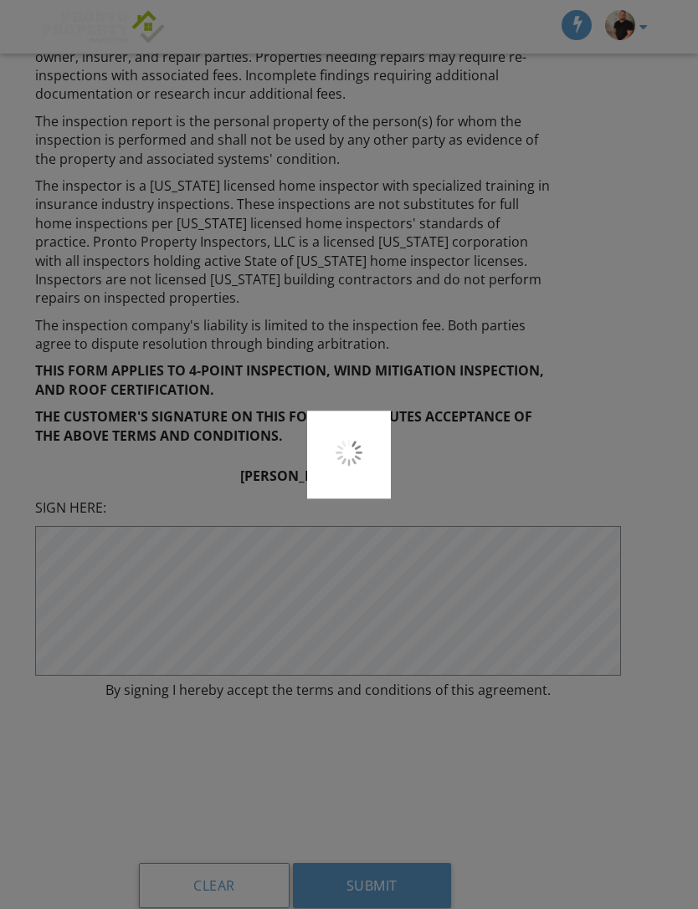
scroll to position [801, 0]
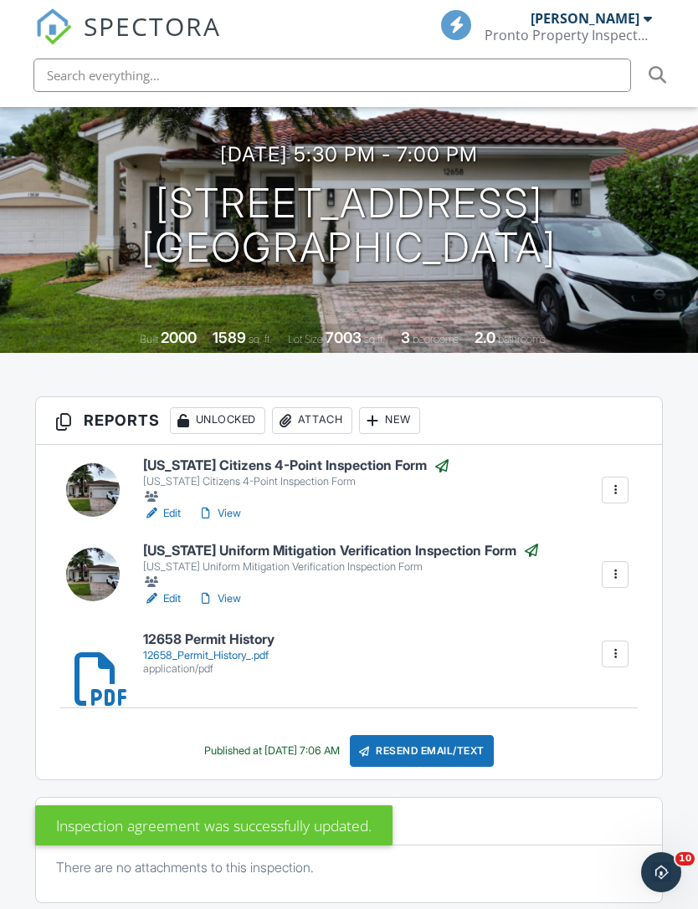
click at [638, 29] on div "Pronto Property Inspectors" at bounding box center [567, 35] width 167 height 17
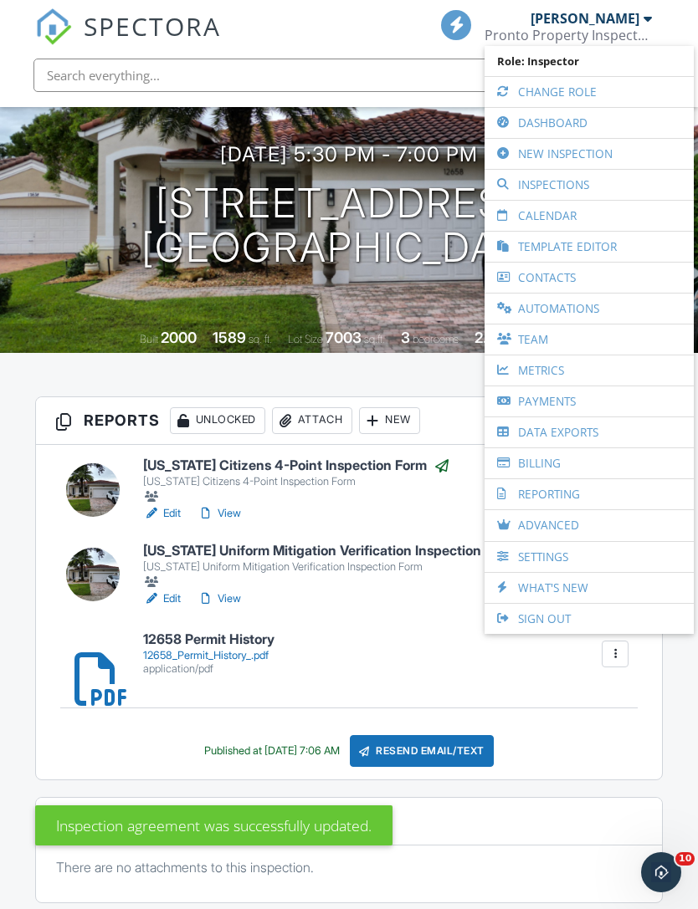
click at [563, 121] on link "Dashboard" at bounding box center [589, 123] width 192 height 30
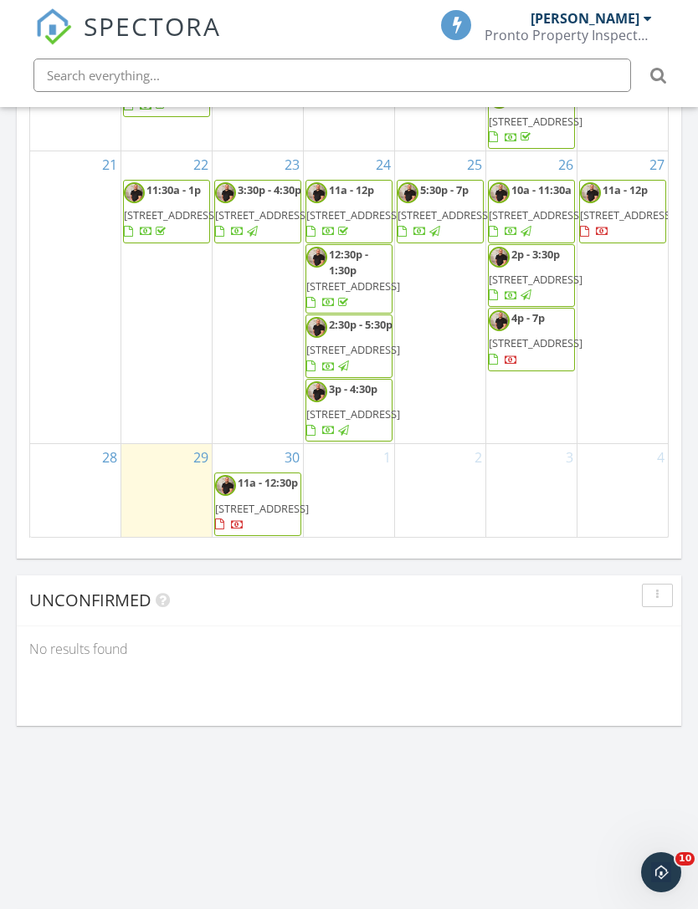
scroll to position [725, 0]
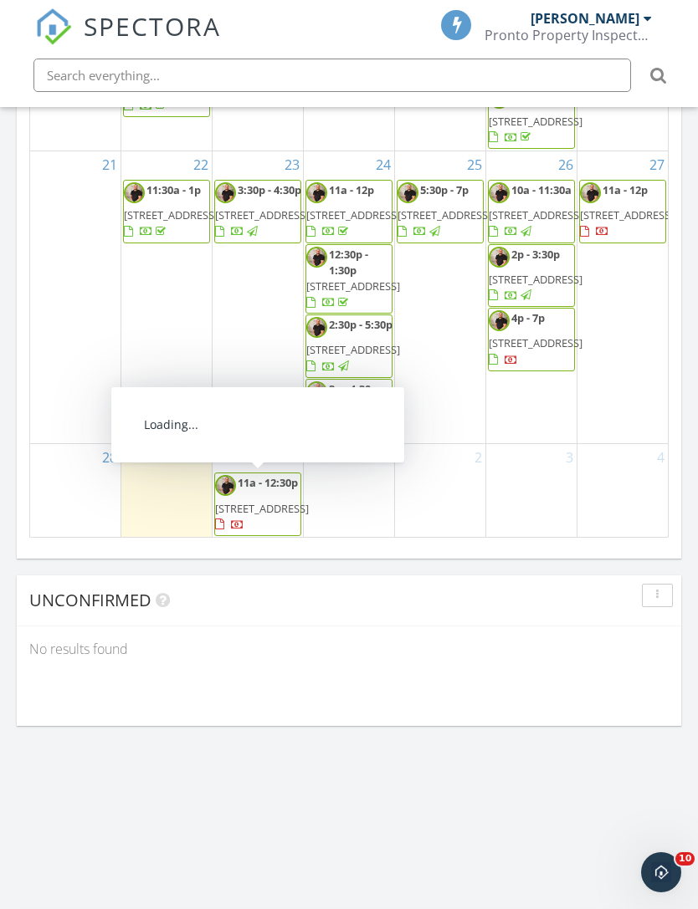
click at [253, 501] on span "4130 SW 20th St, Fort Lauderdale 33317" at bounding box center [262, 508] width 94 height 15
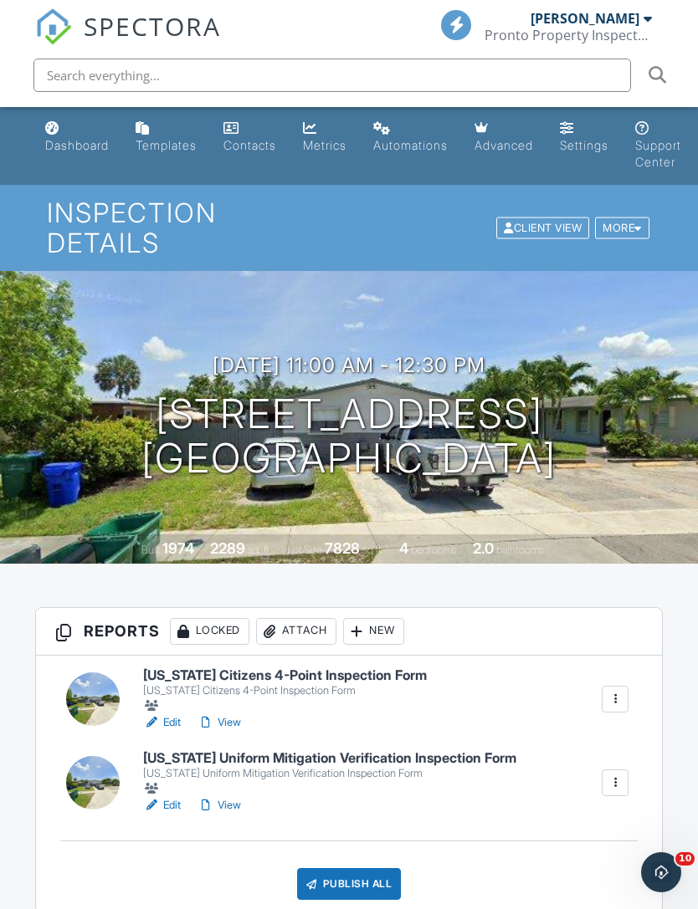
click at [634, 24] on div "[PERSON_NAME]" at bounding box center [584, 18] width 109 height 17
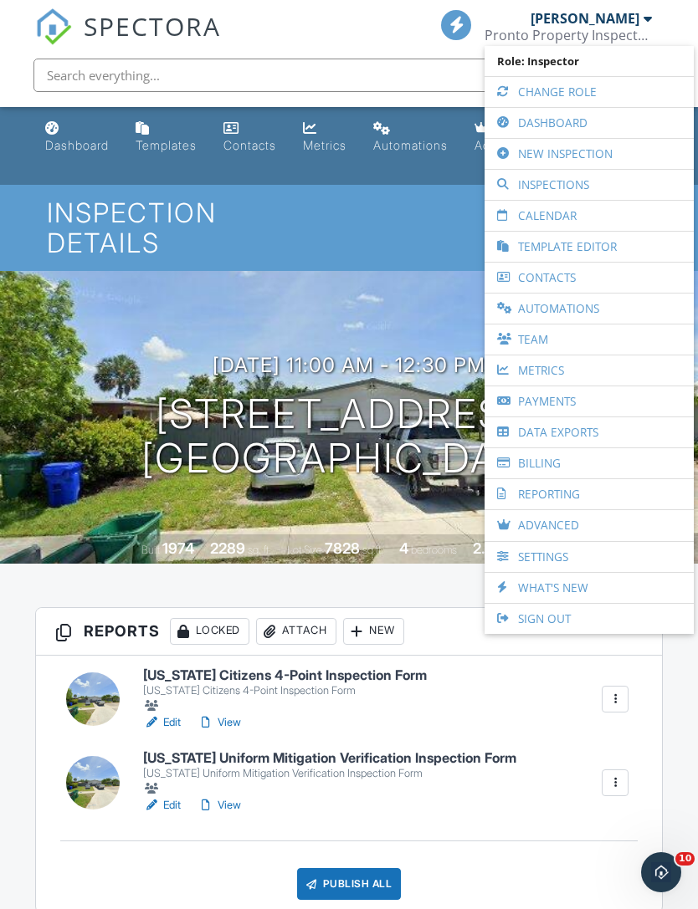
click at [576, 152] on link "New Inspection" at bounding box center [589, 154] width 192 height 30
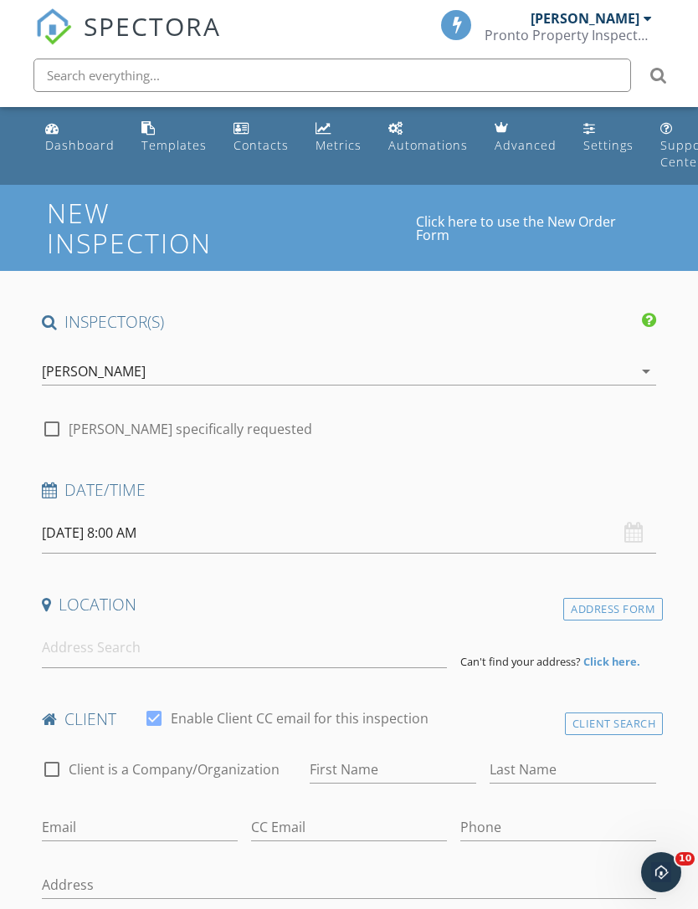
click at [641, 29] on div "Pronto Property Inspectors" at bounding box center [567, 35] width 167 height 17
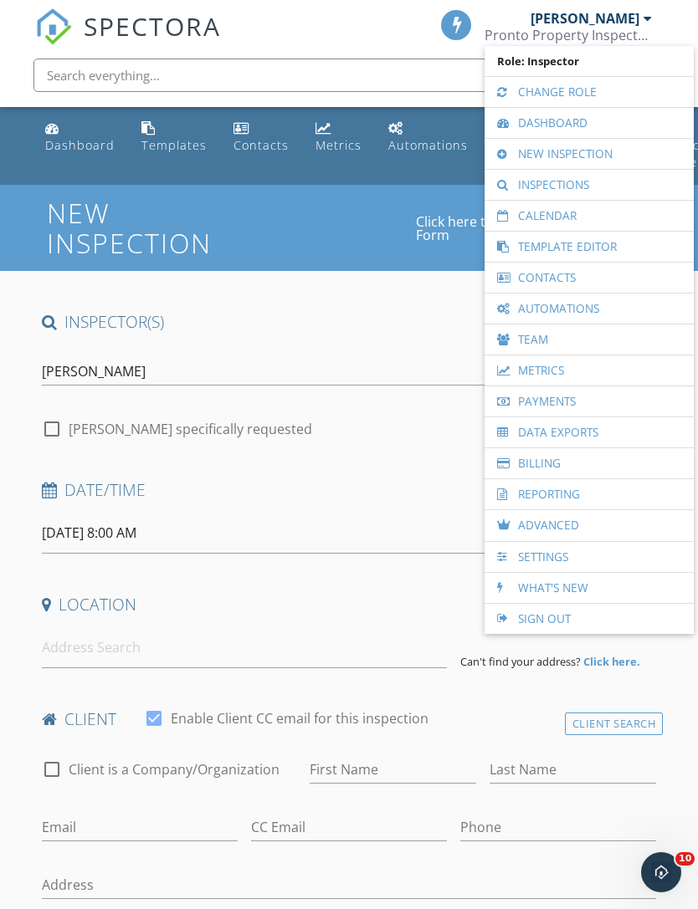
click at [576, 155] on link "New Inspection" at bounding box center [589, 154] width 192 height 30
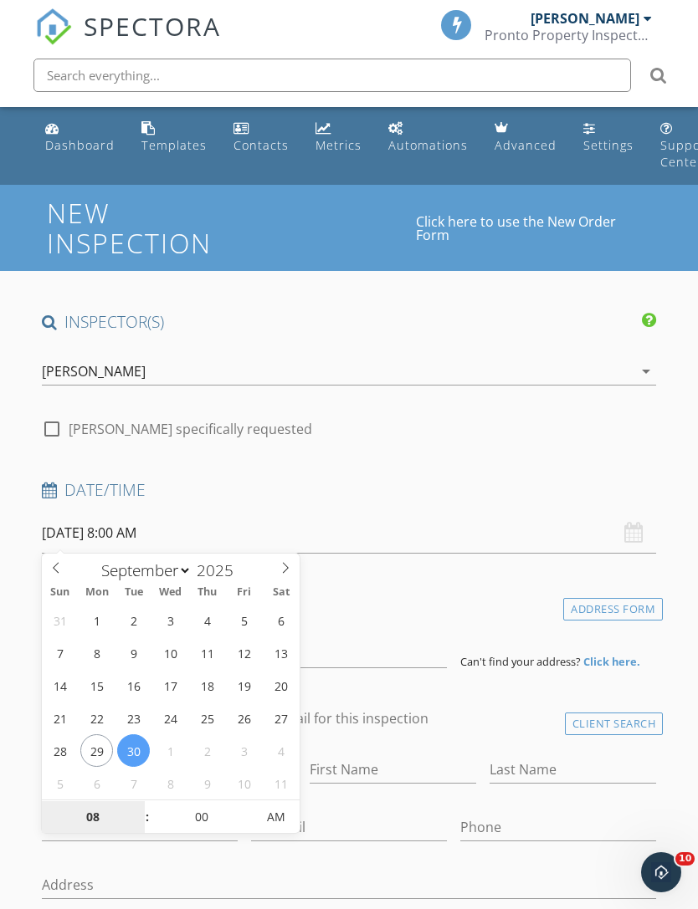
scroll to position [221, 0]
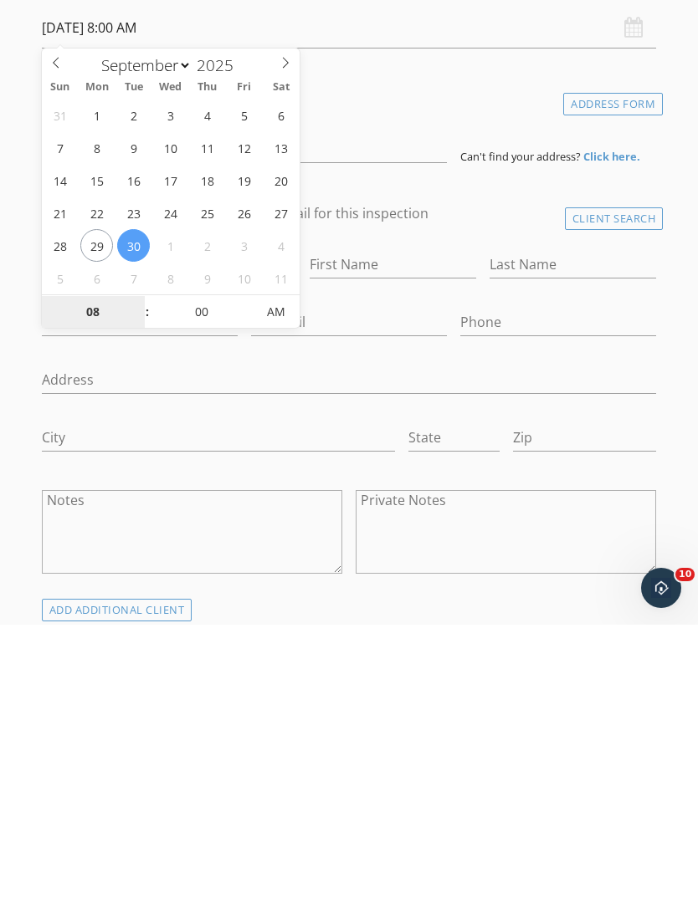
type input "1"
type input "02"
type input "09/30/2025 2:00 PM"
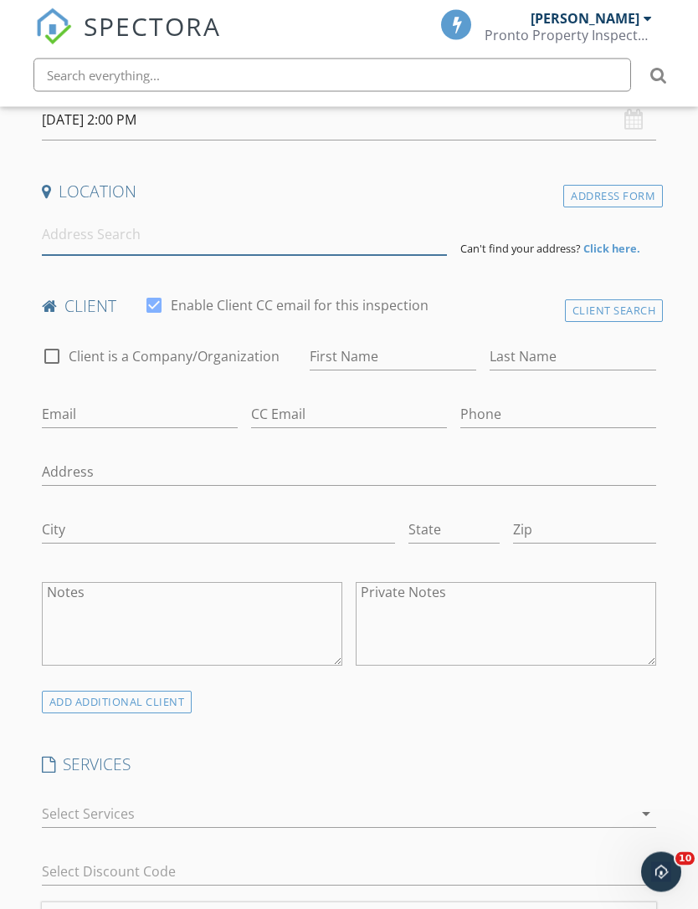
click at [218, 237] on input at bounding box center [244, 235] width 405 height 41
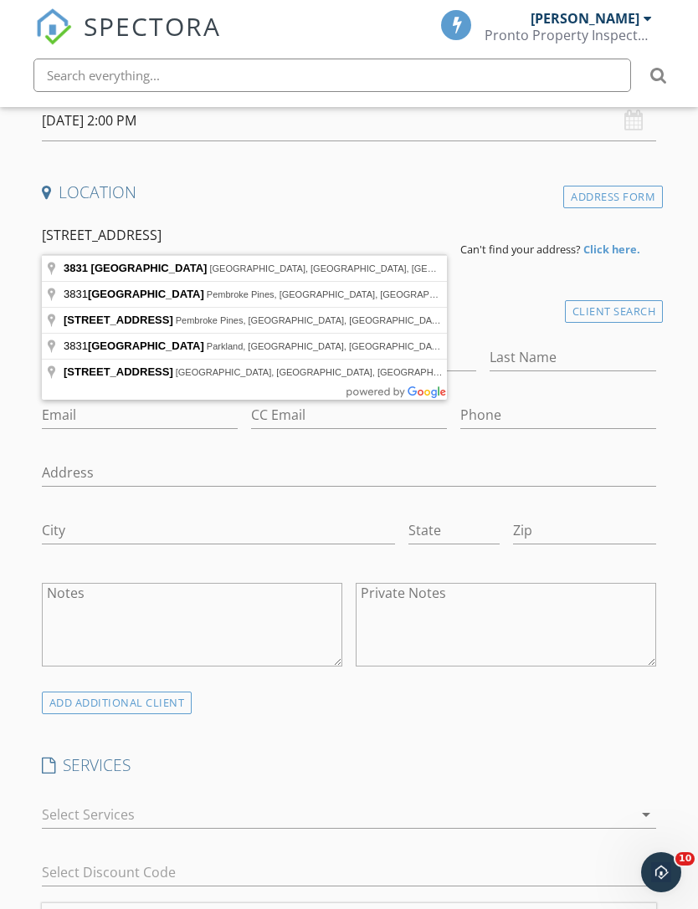
type input "3831 Northwest 108th Drive, Coral Springs, FL, USA"
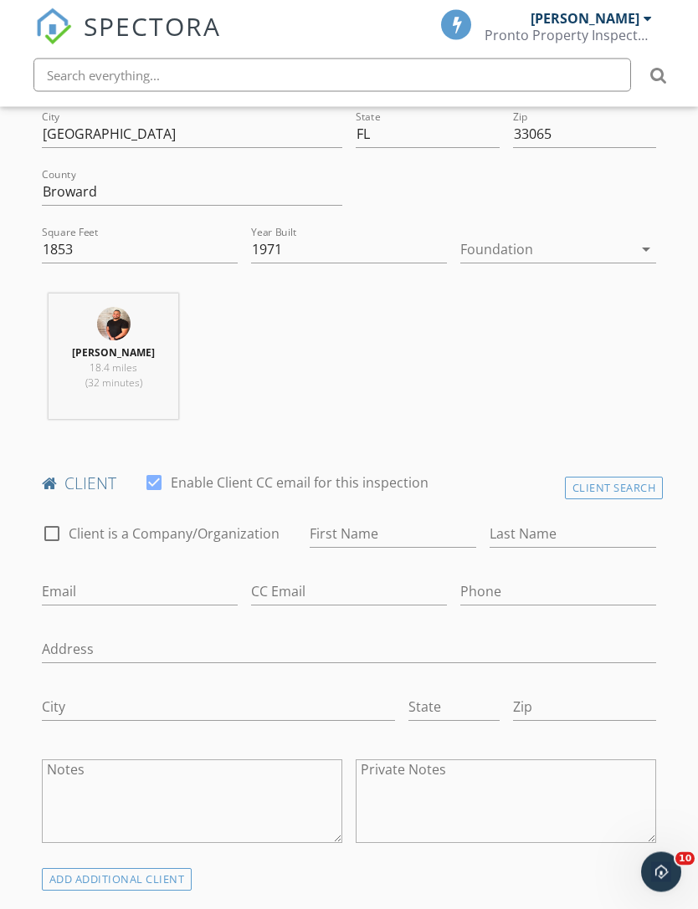
scroll to position [648, 0]
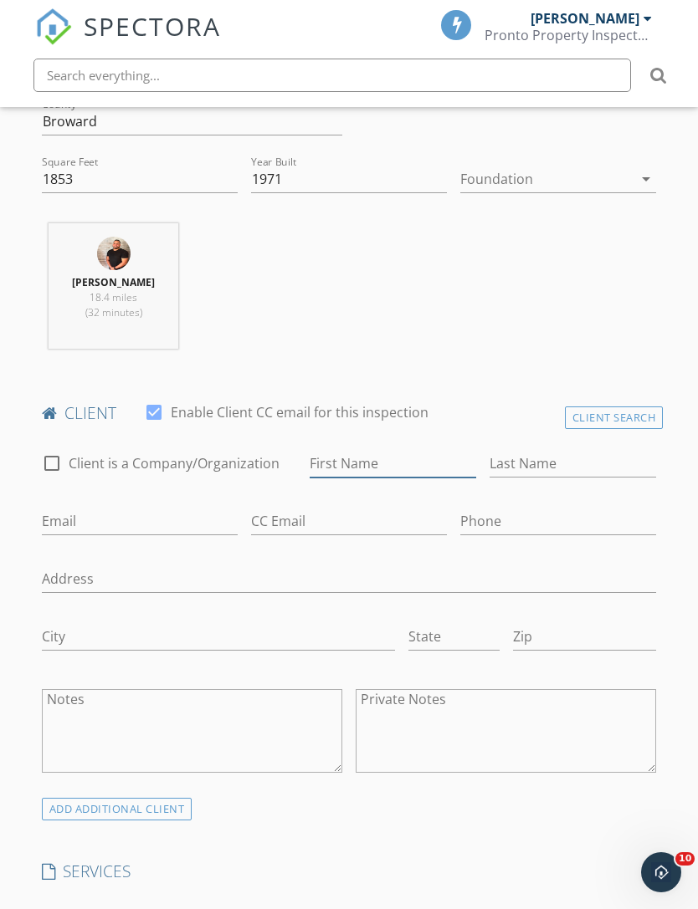
click at [386, 457] on input "First Name" at bounding box center [393, 464] width 166 height 28
type input "Raynel"
click at [556, 463] on input "Last Name" at bounding box center [572, 464] width 166 height 28
type input "Arencibia"
click at [177, 523] on input "Email" at bounding box center [140, 522] width 196 height 28
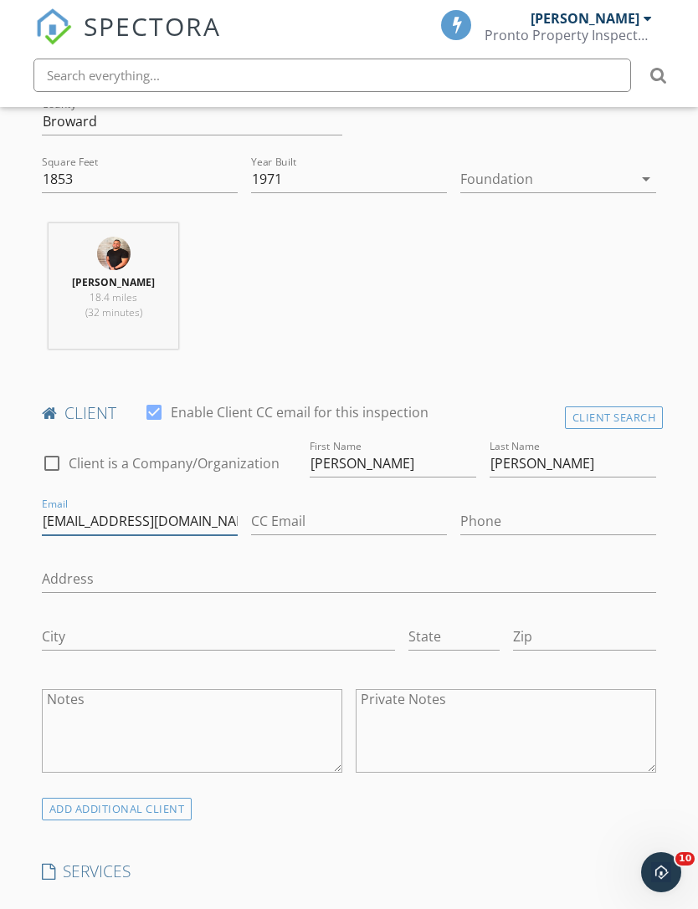
type input "Raynelarencibia@gmail.com"
click at [523, 527] on input "Phone" at bounding box center [558, 522] width 196 height 28
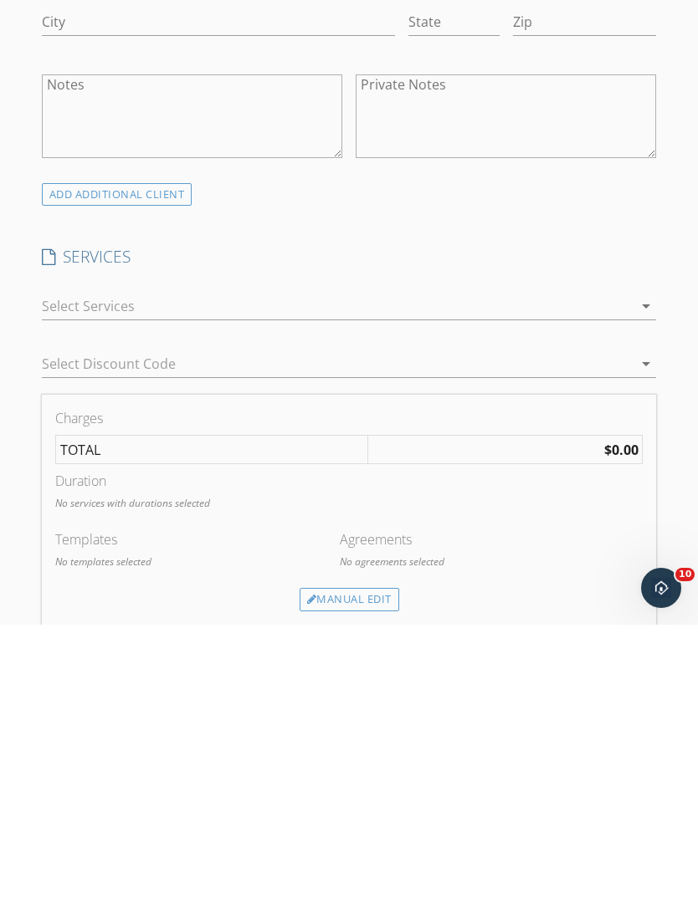
type input "786-461-2866"
click at [609, 577] on div at bounding box center [337, 590] width 591 height 27
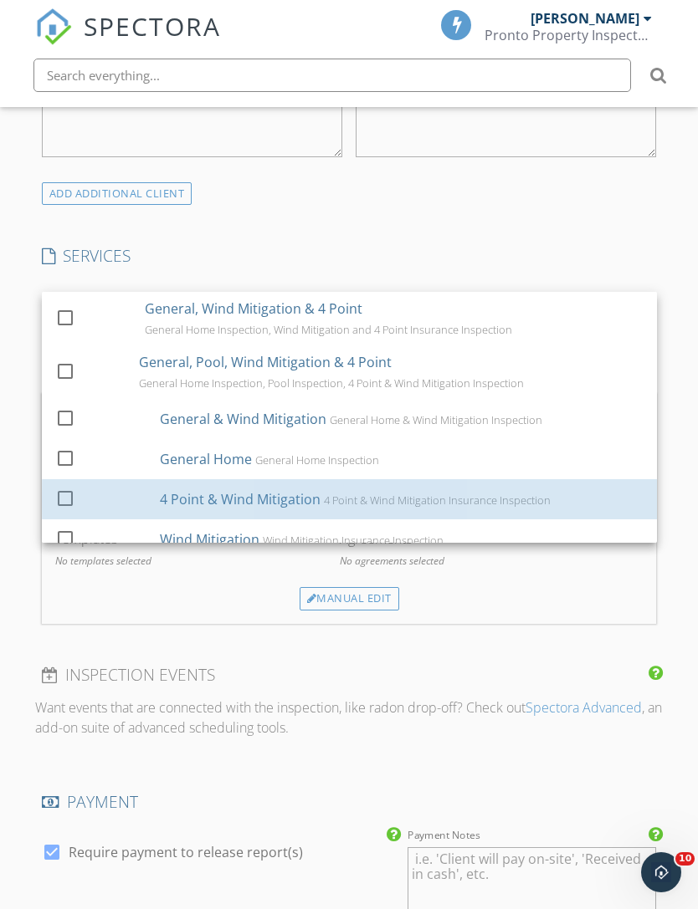
click at [202, 499] on div "4 Point & Wind Mitigation" at bounding box center [240, 499] width 161 height 20
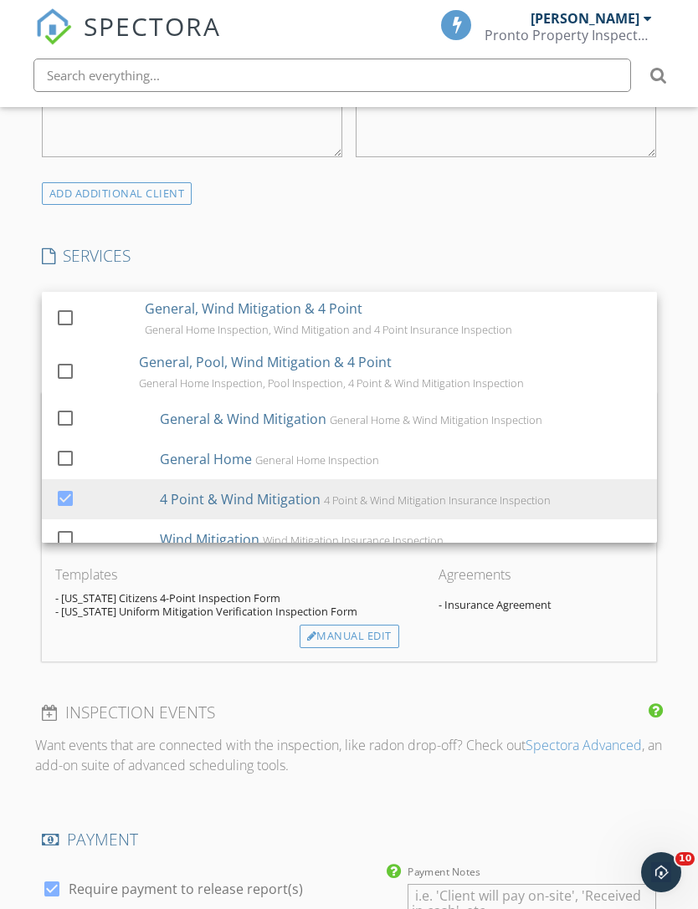
click at [336, 644] on div "Manual Edit" at bounding box center [350, 636] width 100 height 23
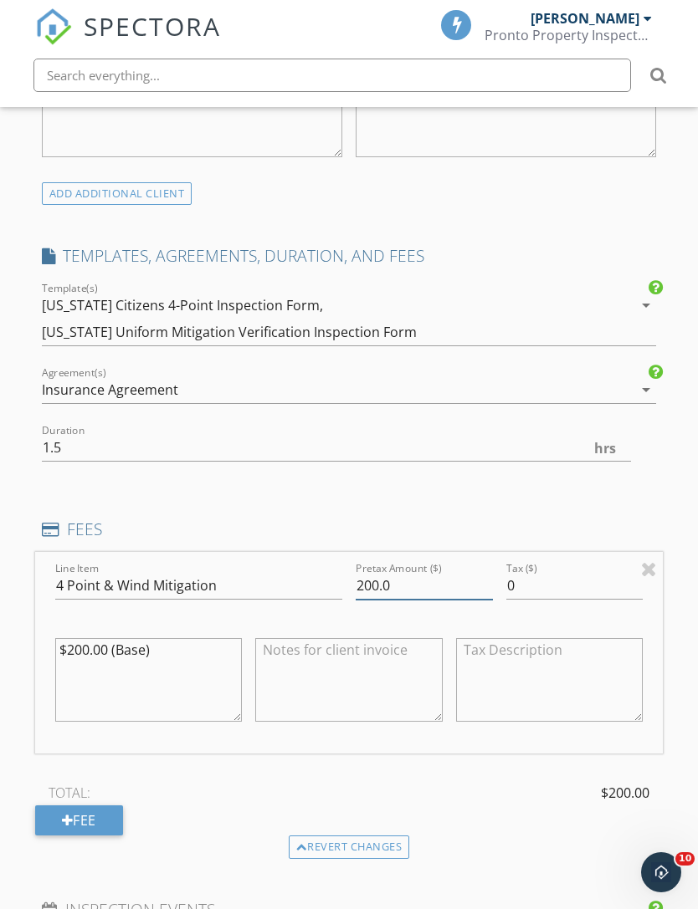
click at [371, 590] on input "200.0" at bounding box center [424, 586] width 137 height 28
click at [463, 581] on input "250.0" at bounding box center [424, 587] width 137 height 28
type input "250.00"
click at [84, 649] on textarea "$200.00 (Base)" at bounding box center [148, 681] width 187 height 84
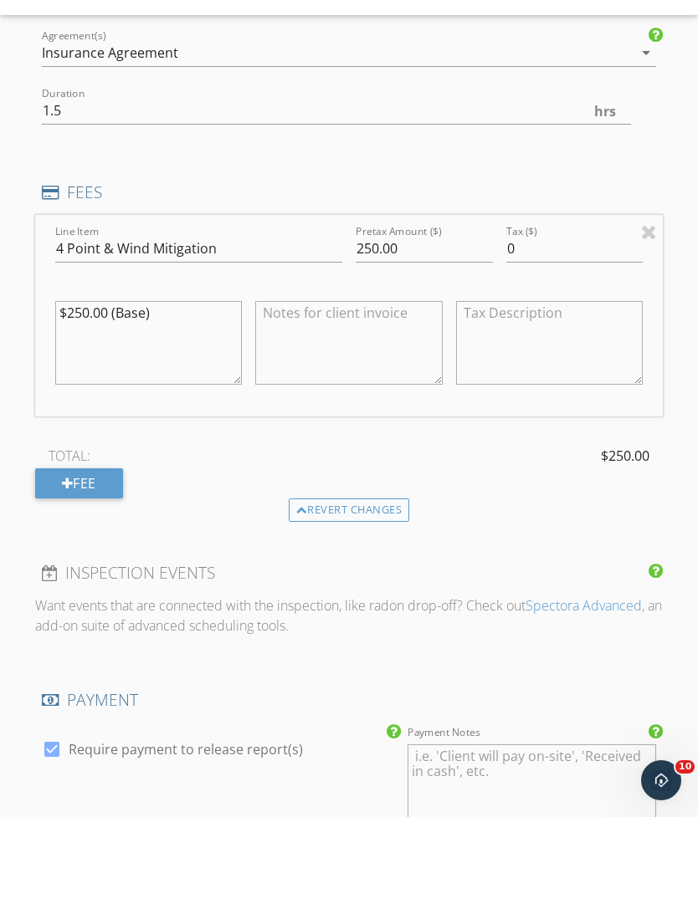
scroll to position [1529, 0]
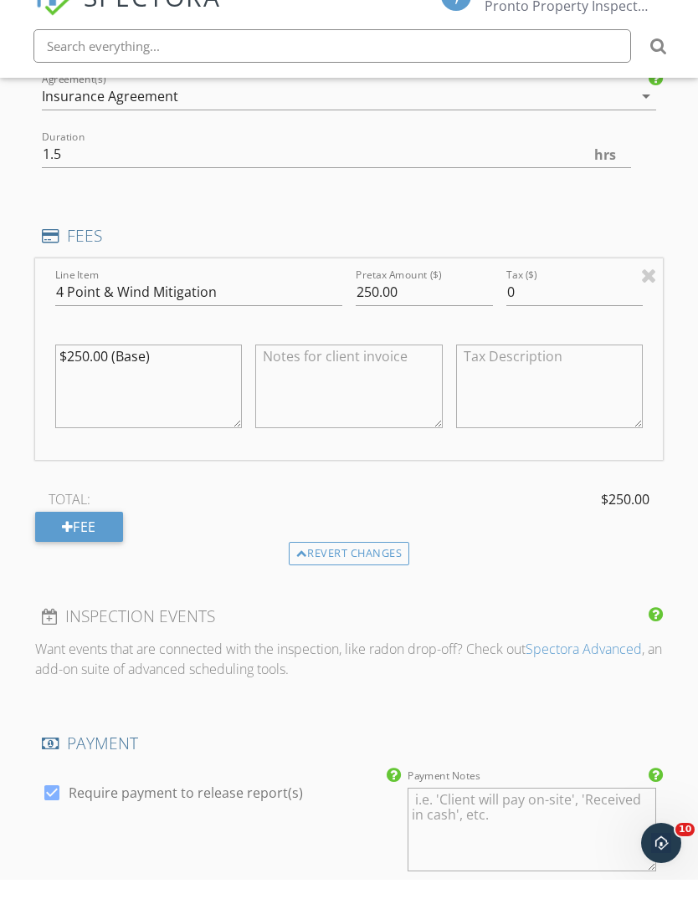
type textarea "$250.00 (Base)"
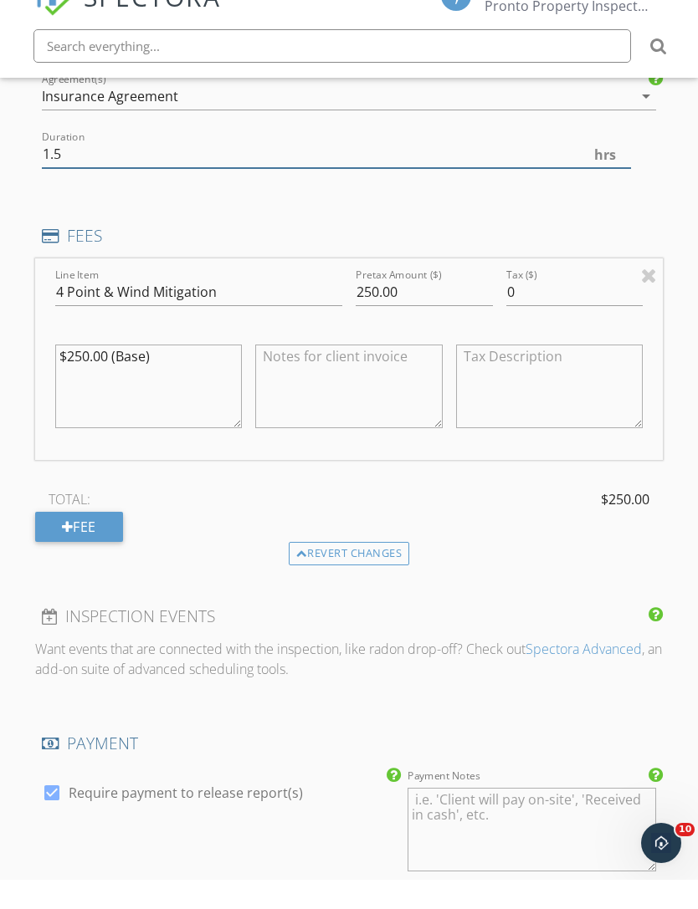
click at [368, 170] on input "1.5" at bounding box center [337, 184] width 590 height 28
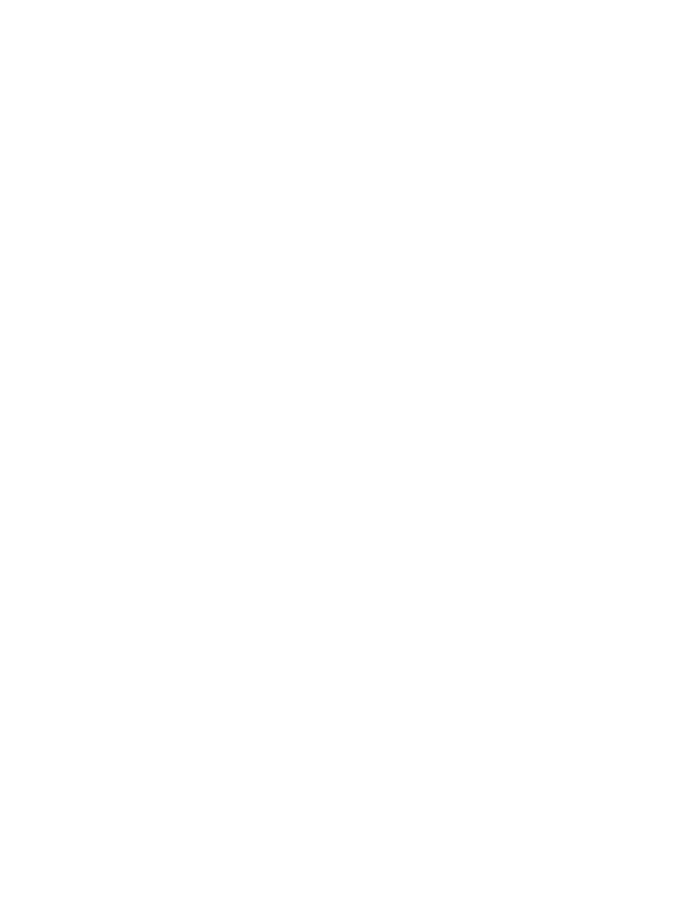
scroll to position [2466, 0]
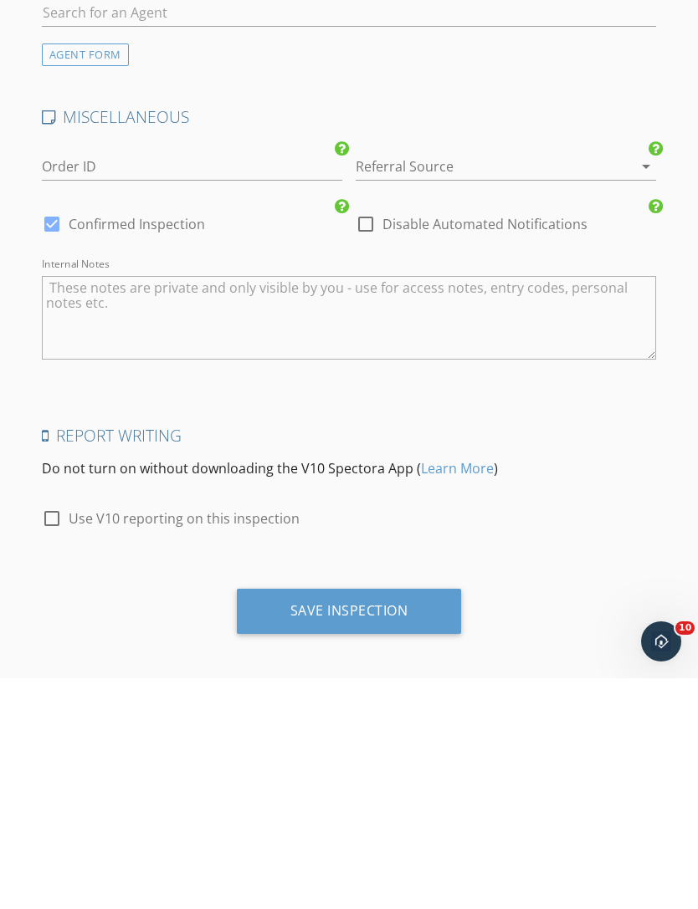
type input "1.0"
click at [362, 833] on div "Save Inspection" at bounding box center [349, 841] width 118 height 17
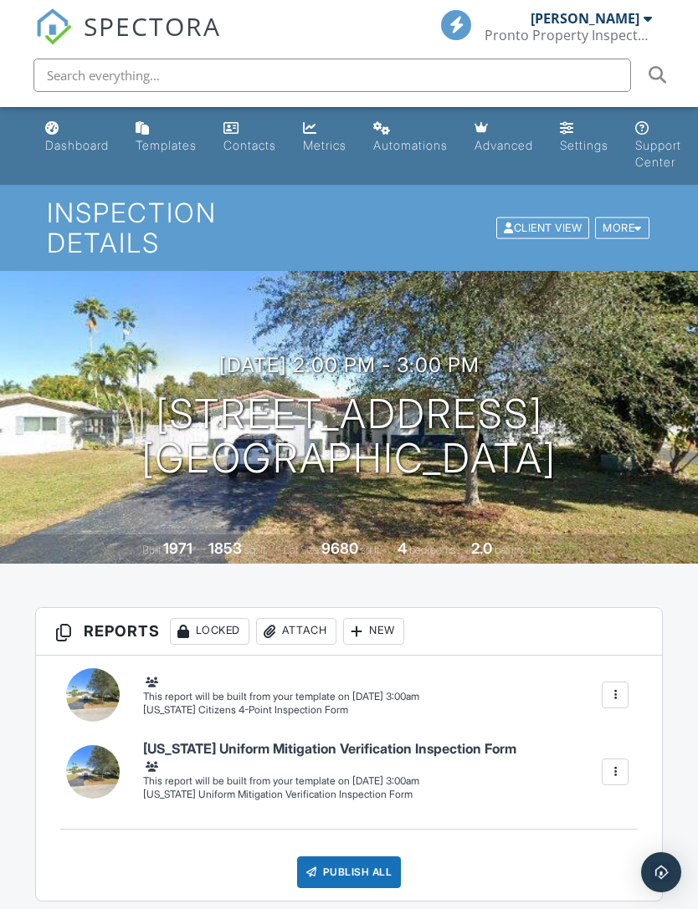
click at [638, 39] on div "Pronto Property Inspectors" at bounding box center [567, 35] width 167 height 17
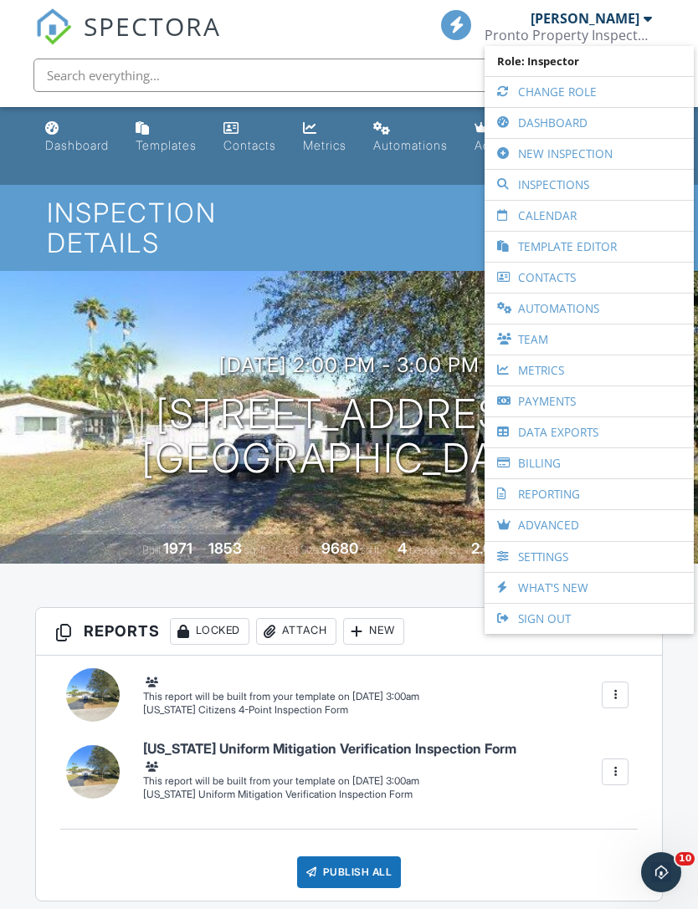
click at [577, 115] on link "Dashboard" at bounding box center [589, 123] width 192 height 30
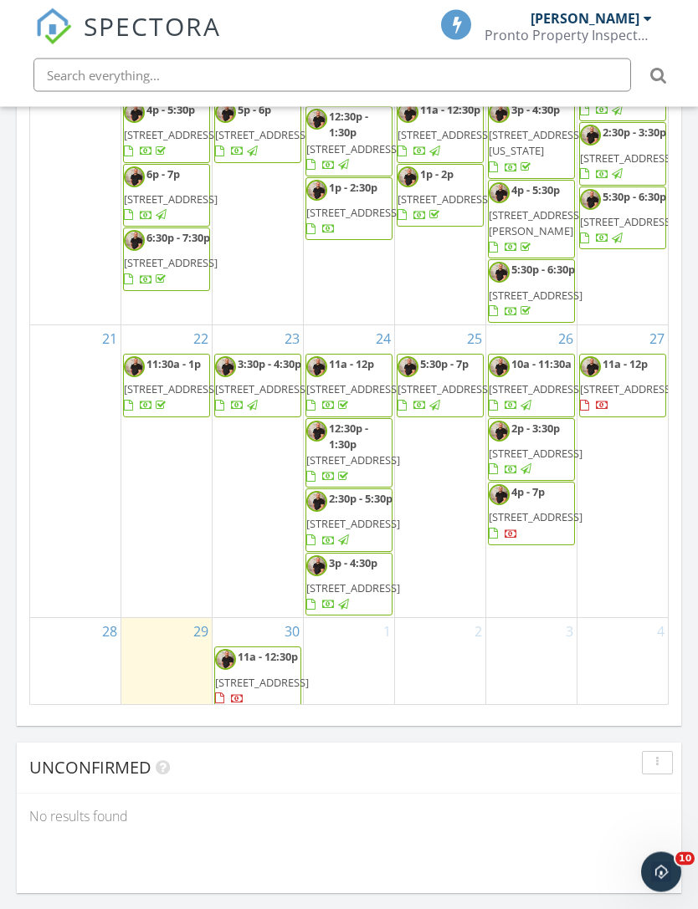
scroll to position [1912, 0]
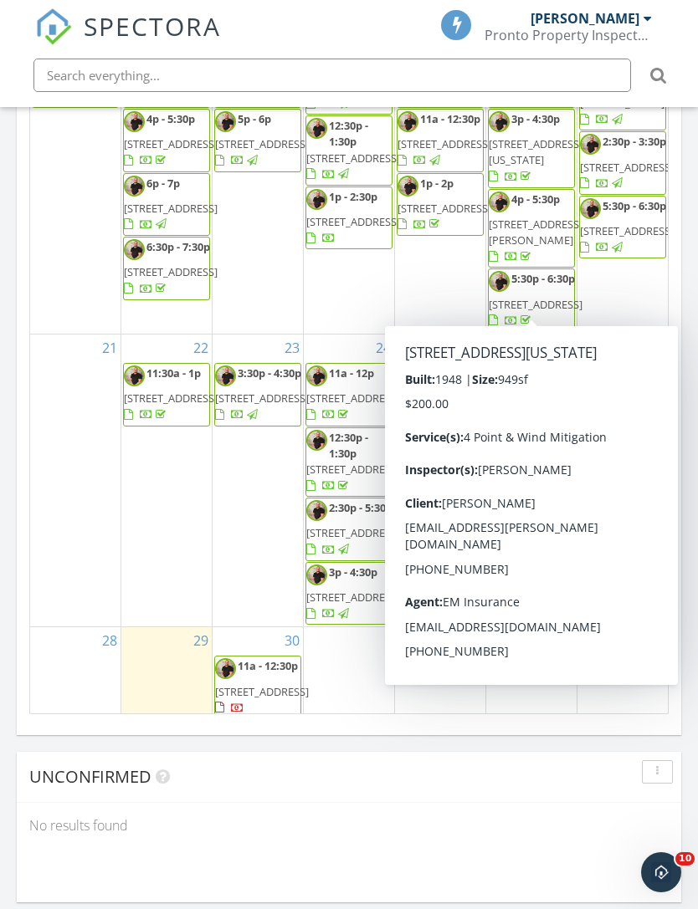
click at [532, 167] on span "[STREET_ADDRESS][US_STATE]" at bounding box center [536, 151] width 94 height 31
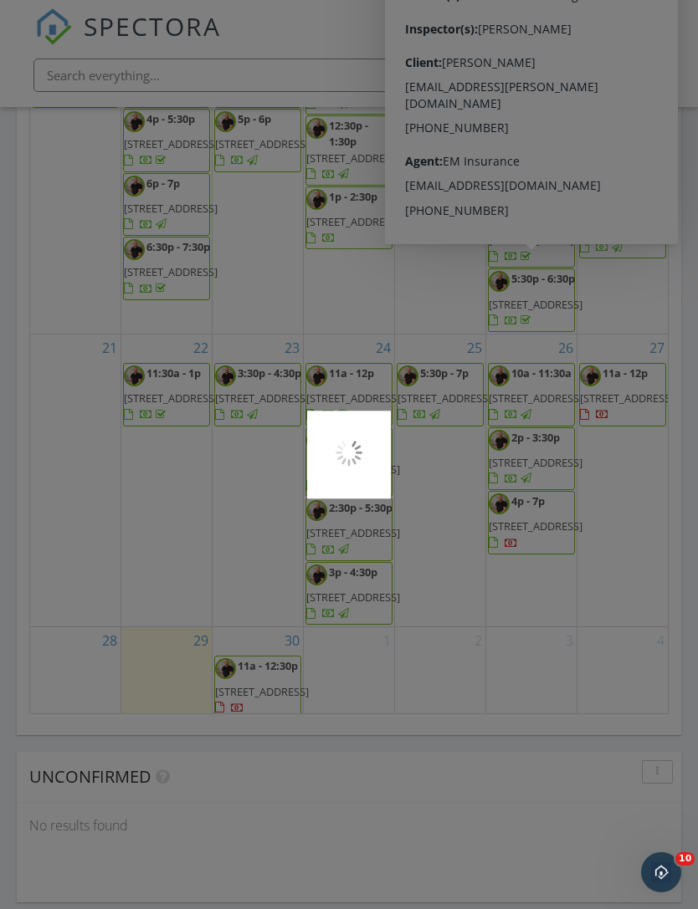
scroll to position [1965, 0]
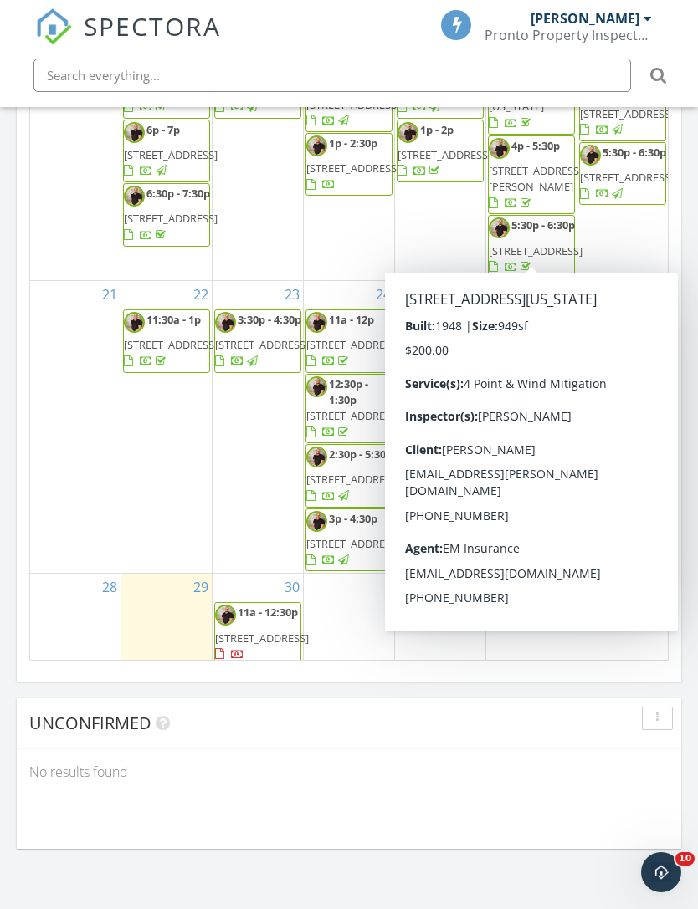
click at [643, 573] on div "27 11a - 12p [STREET_ADDRESS]" at bounding box center [622, 427] width 90 height 292
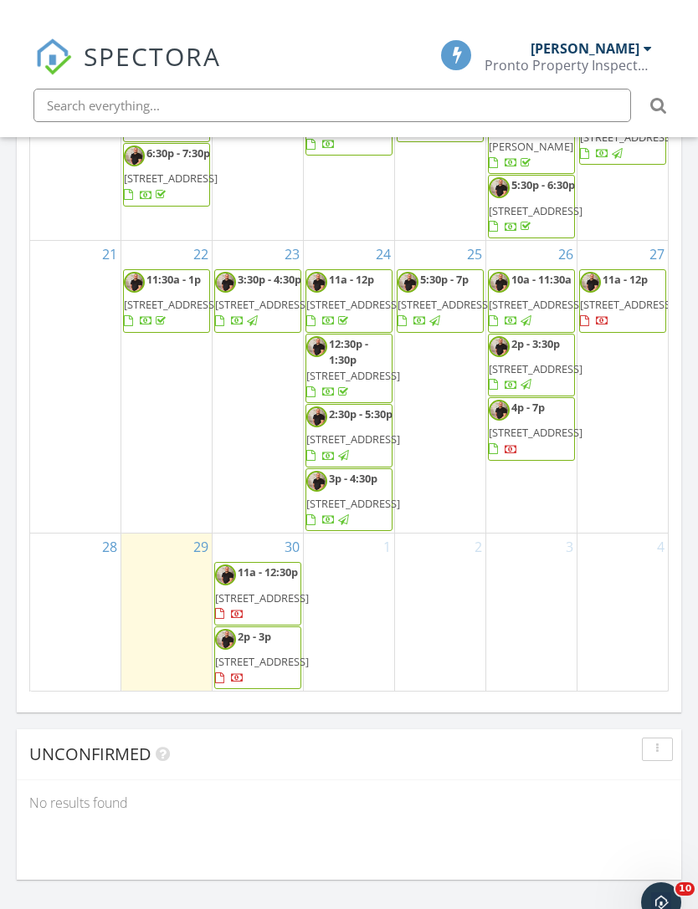
scroll to position [1933, 0]
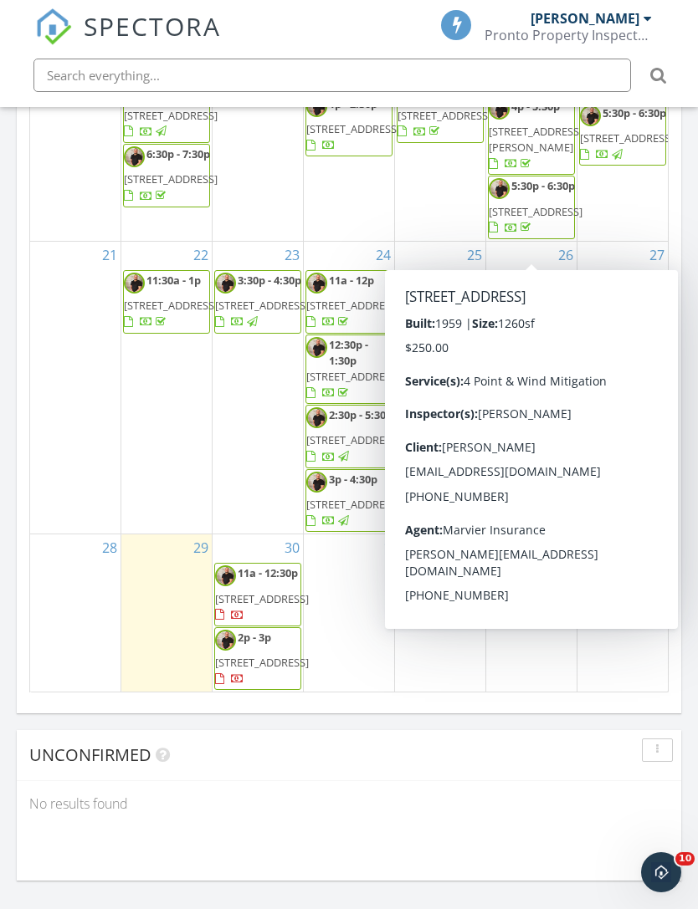
click at [498, 317] on div at bounding box center [493, 322] width 9 height 11
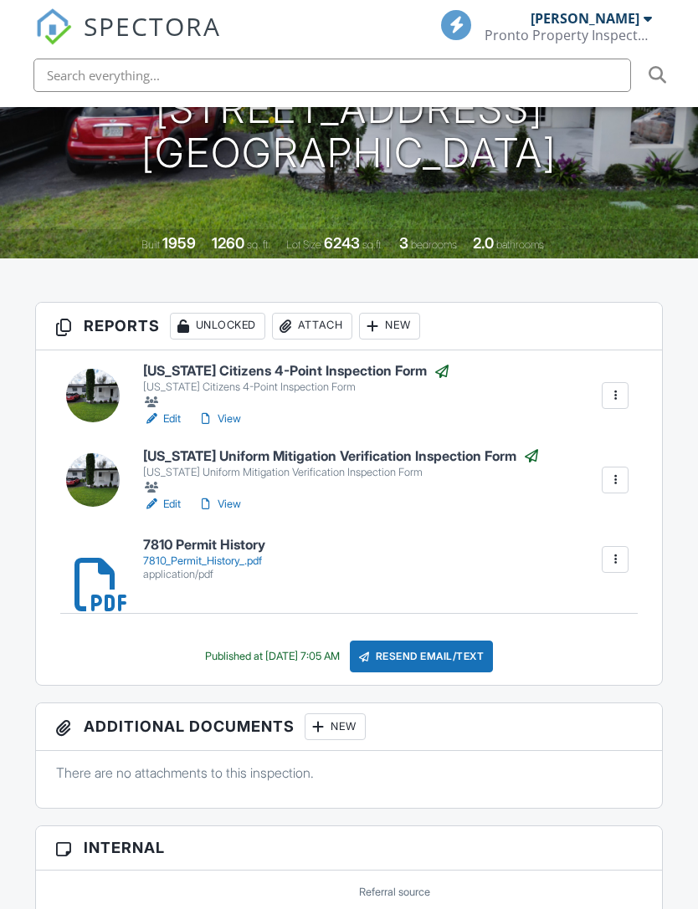
scroll to position [337, 0]
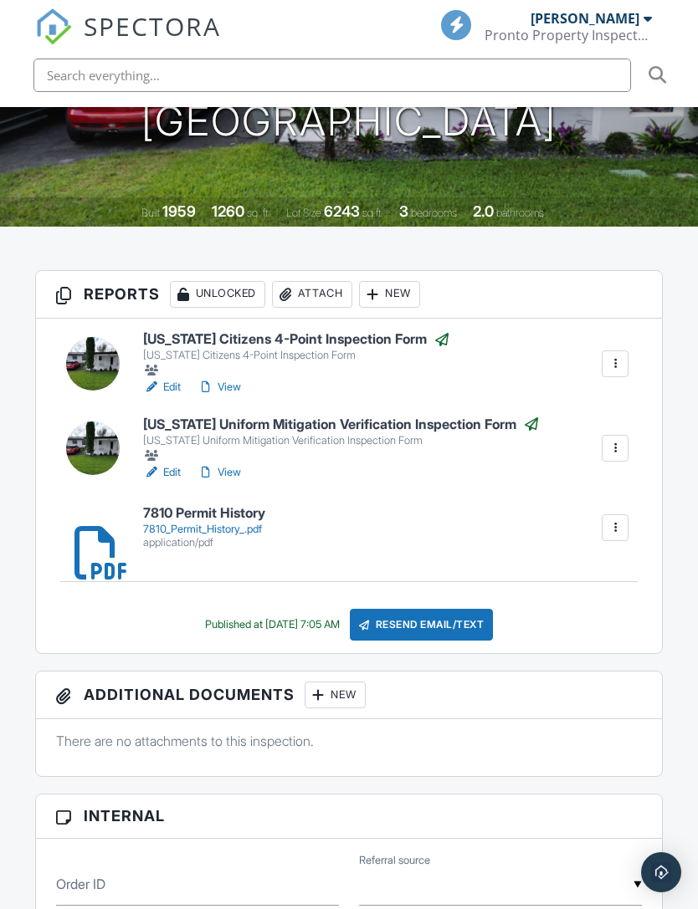
click at [162, 464] on link "Edit" at bounding box center [162, 472] width 38 height 17
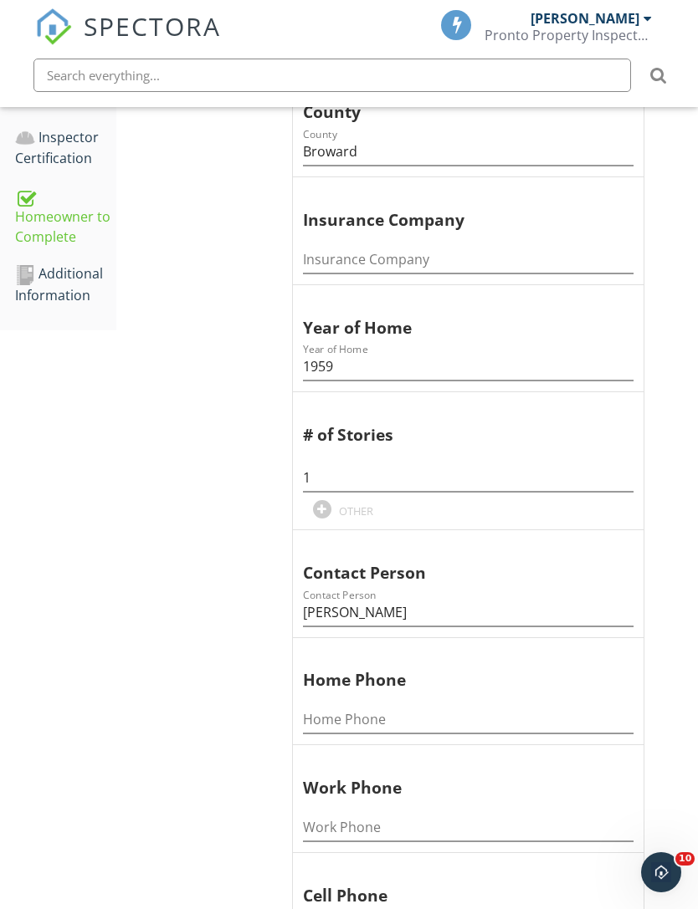
scroll to position [965, 0]
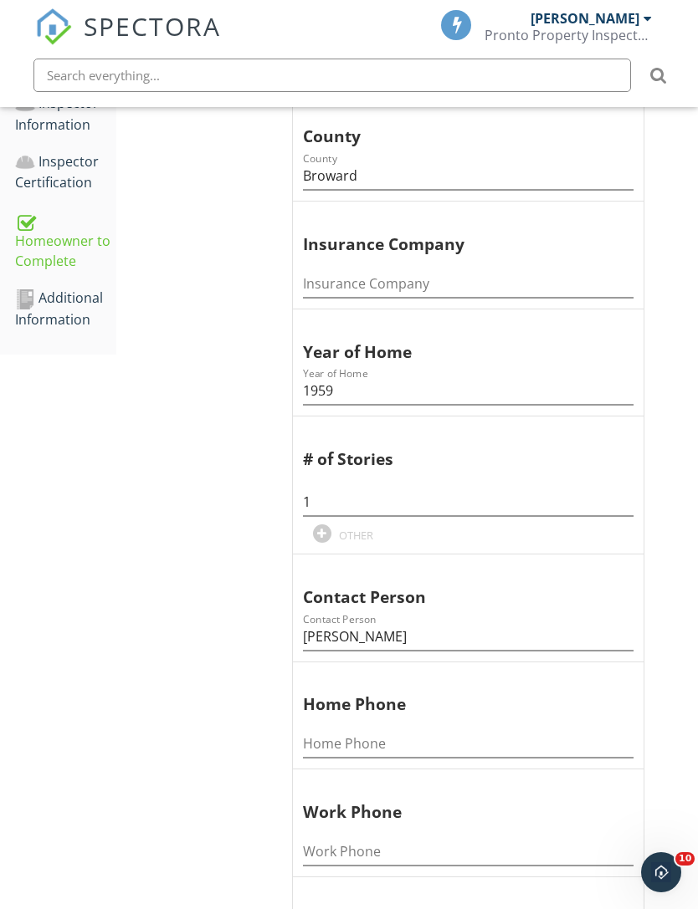
click at [82, 293] on div "Additional Information" at bounding box center [65, 309] width 101 height 42
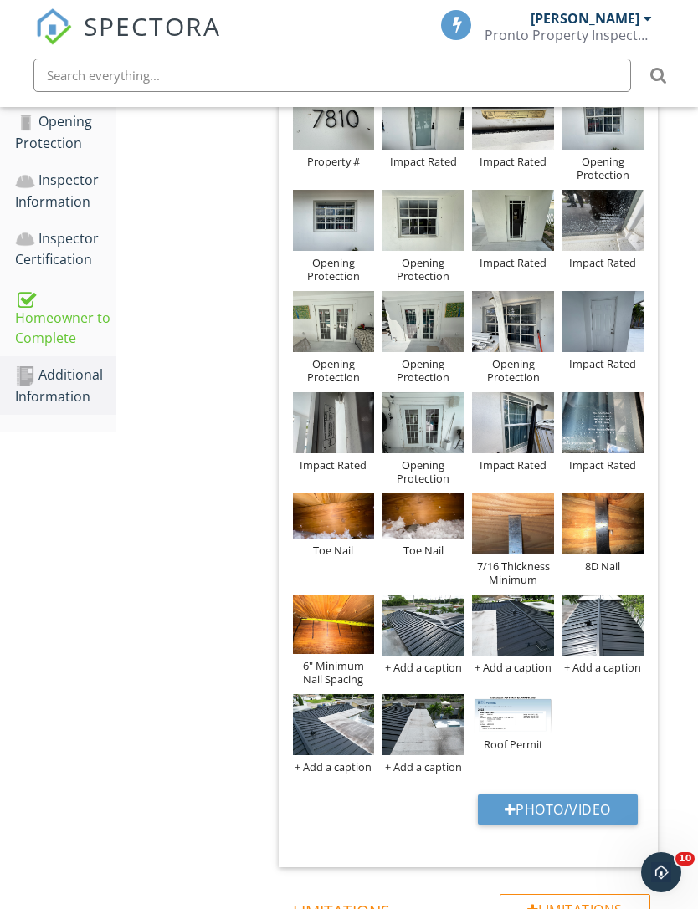
scroll to position [914, 0]
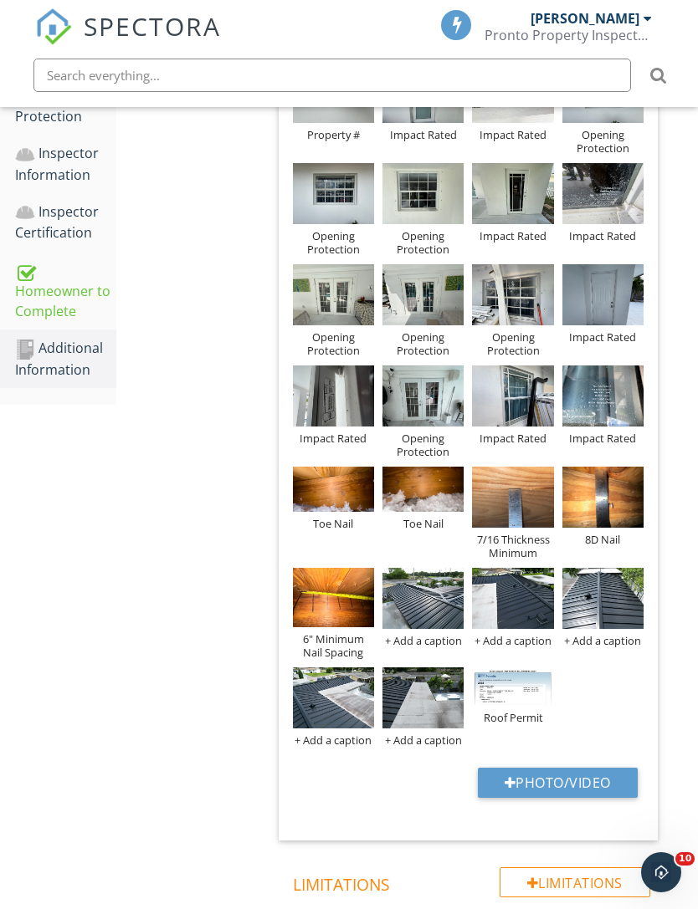
click at [519, 776] on button "Photo/Video" at bounding box center [558, 783] width 160 height 30
type input "C:\fakepath\IMG_2984.jpeg"
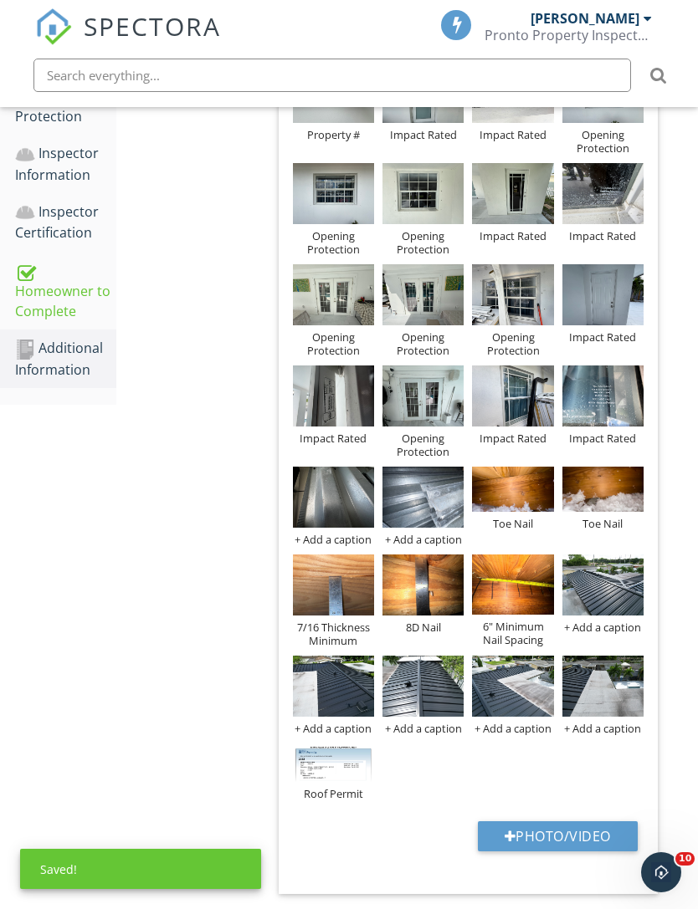
click at [341, 544] on div "+ Add a caption" at bounding box center [333, 539] width 81 height 13
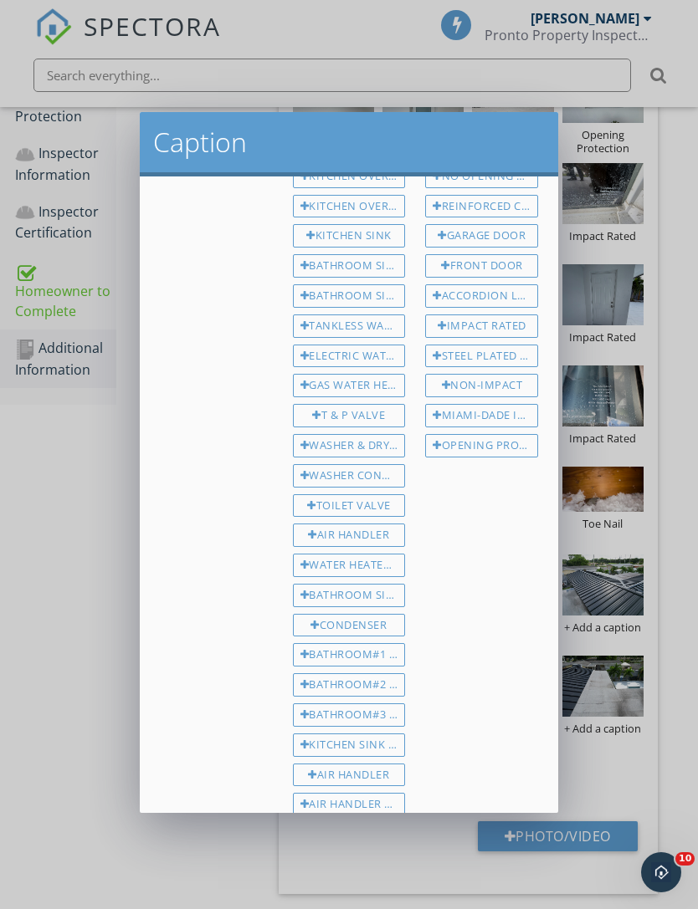
scroll to position [229, 0]
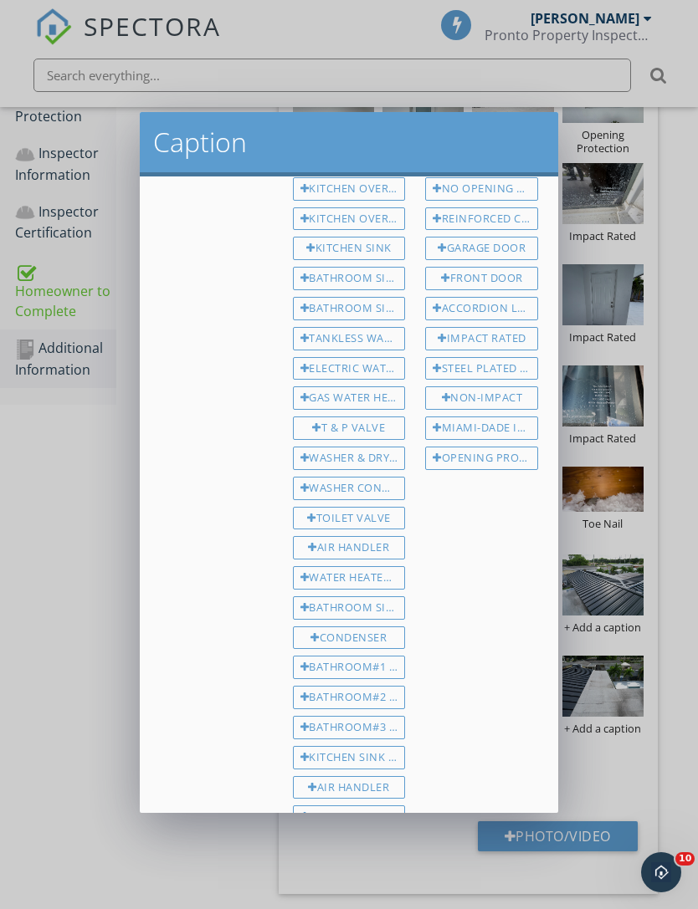
click at [504, 336] on div "Impact Rated" at bounding box center [481, 338] width 113 height 23
type input "Impact Rated"
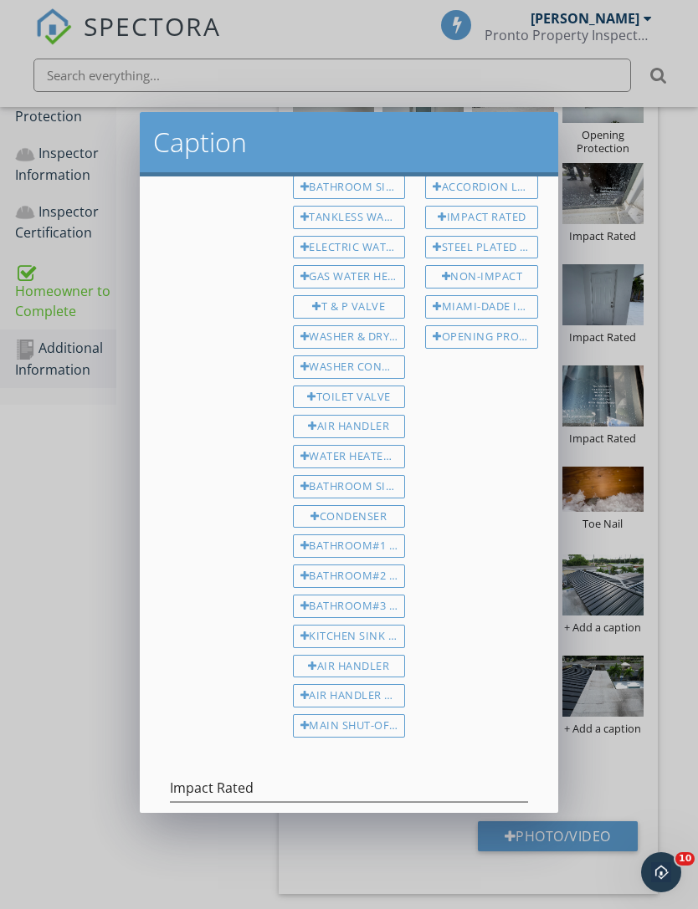
click at [404, 848] on div "Save Caption" at bounding box center [386, 857] width 81 height 18
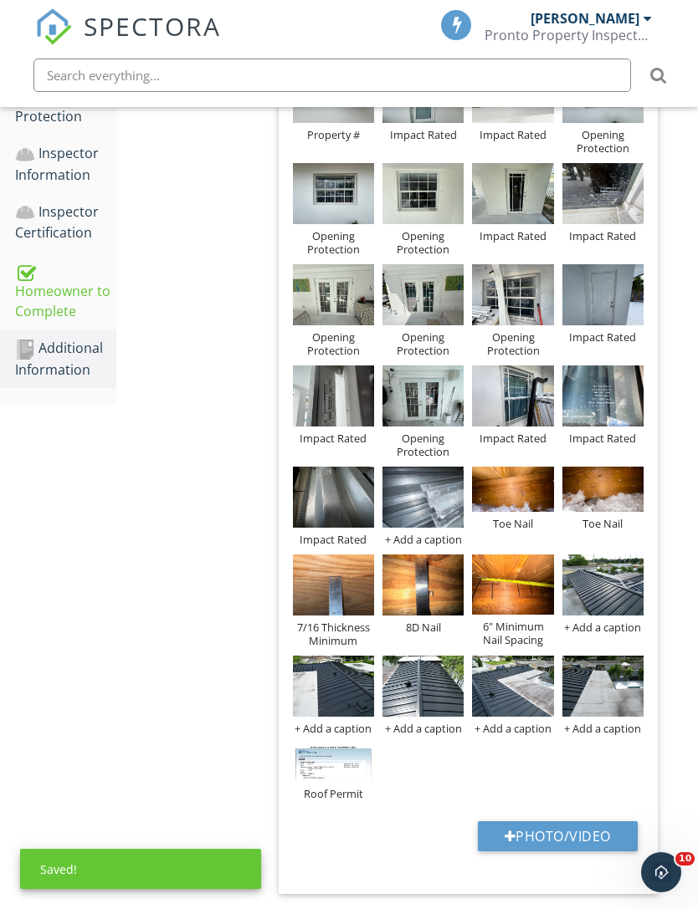
click at [432, 539] on div "+ Add a caption" at bounding box center [422, 539] width 81 height 13
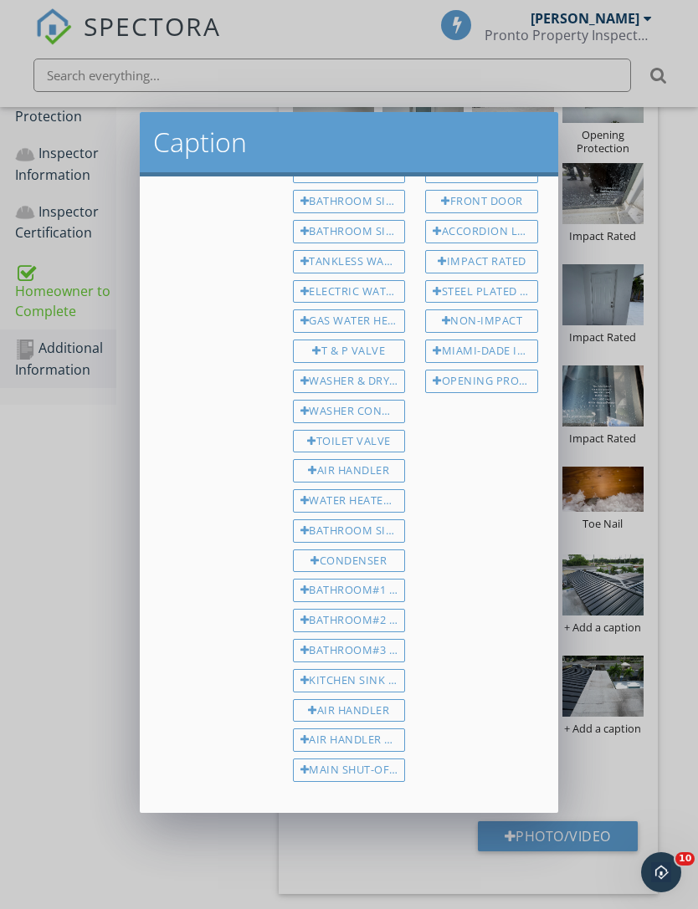
scroll to position [297, 0]
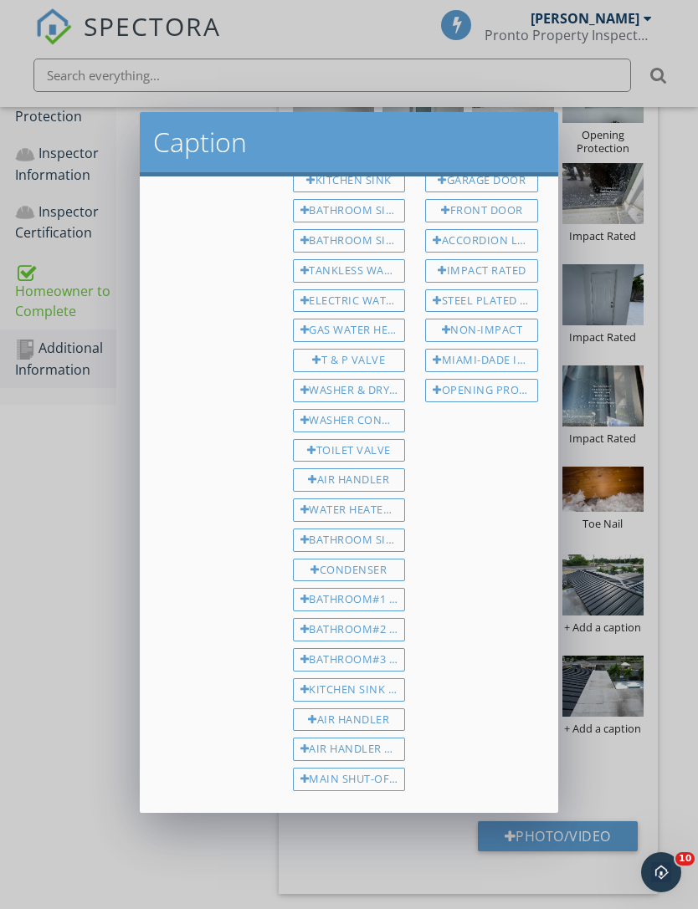
click at [499, 262] on div "Impact Rated" at bounding box center [481, 270] width 113 height 23
type input "Impact Rated"
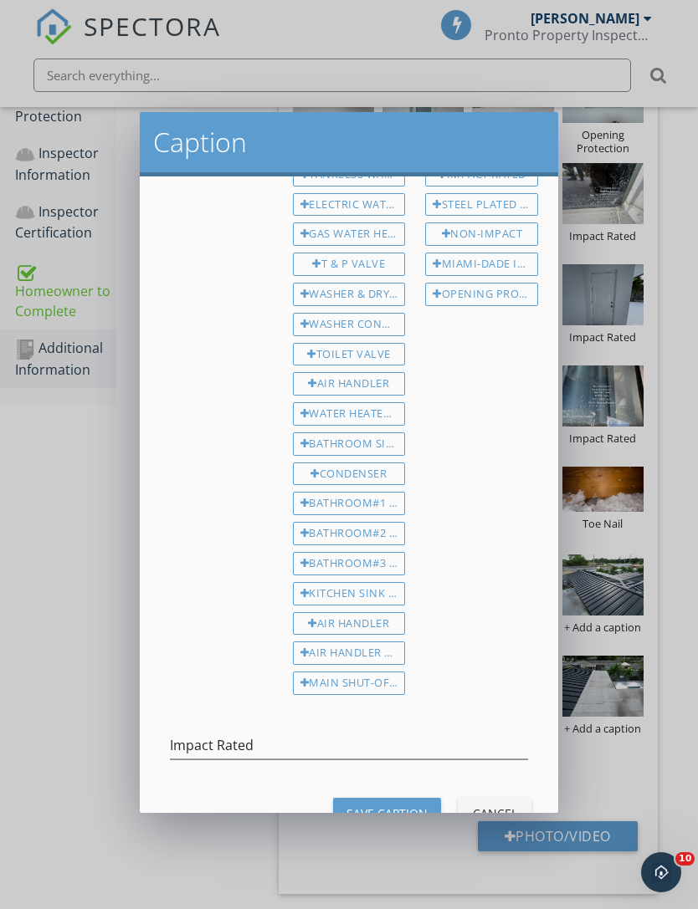
click at [404, 805] on div "Save Caption" at bounding box center [386, 814] width 81 height 18
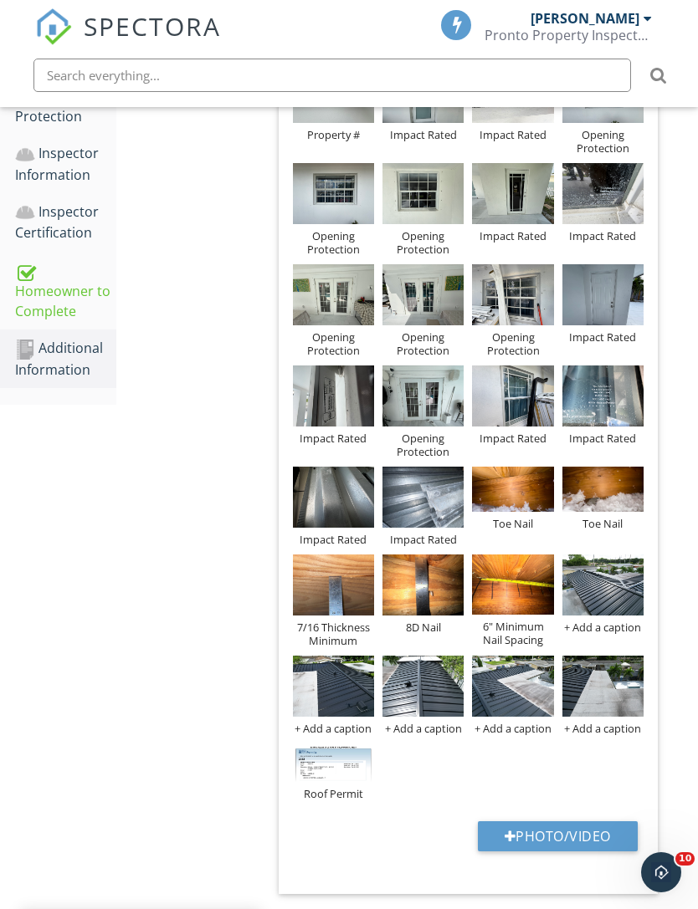
click at [404, 792] on div "Front Elevation Left Elevation Right Elevation Rear Elevation Property # Impact…" at bounding box center [468, 387] width 359 height 835
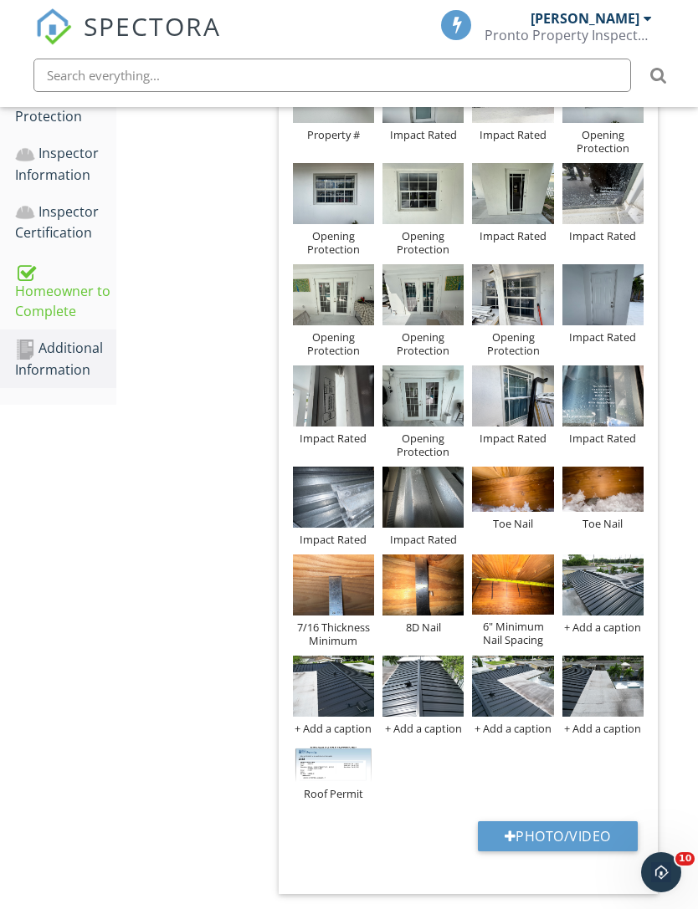
scroll to position [941, 0]
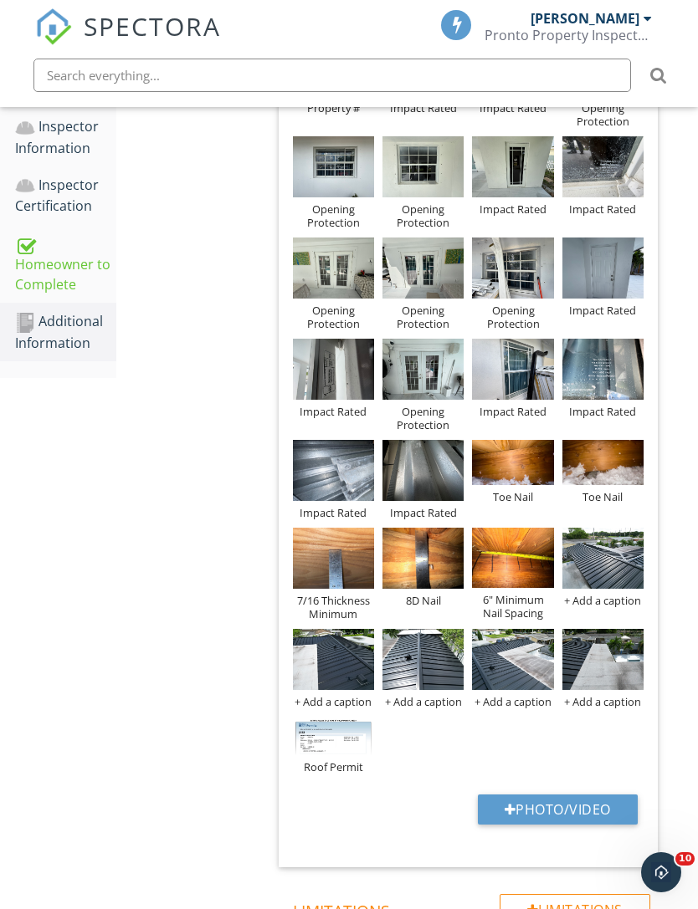
click at [504, 811] on div at bounding box center [510, 809] width 12 height 13
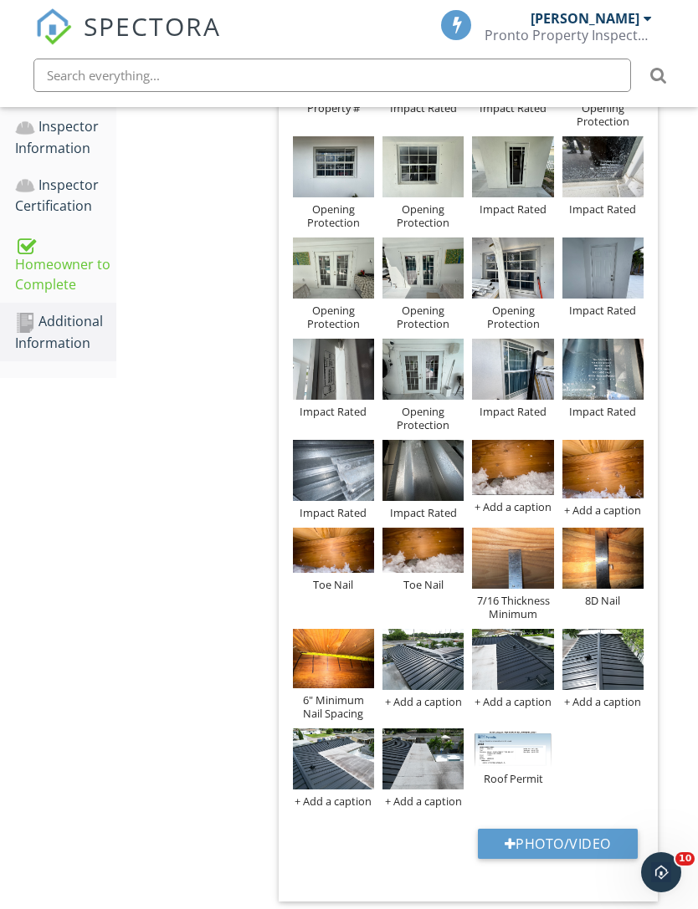
click at [0, 0] on div at bounding box center [0, 0] width 0 height 0
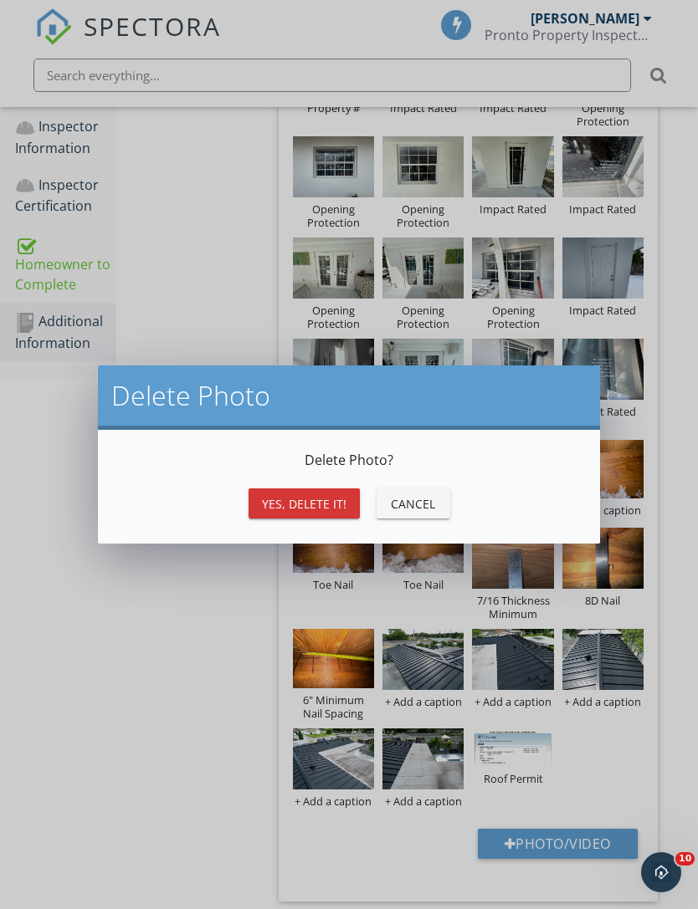
click at [338, 509] on div "Yes, Delete it!" at bounding box center [304, 504] width 84 height 18
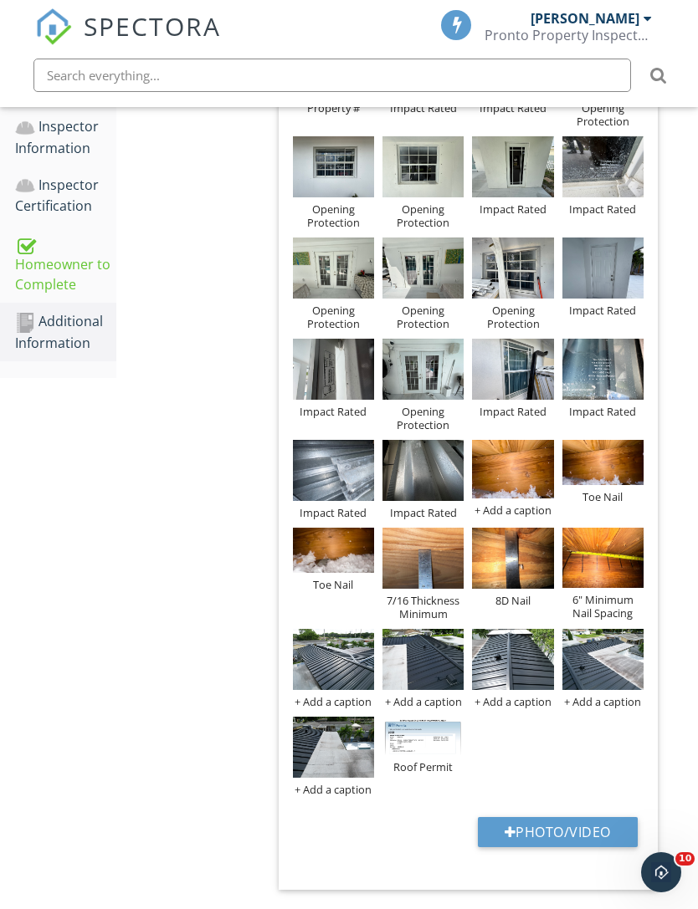
click at [0, 0] on div at bounding box center [0, 0] width 0 height 0
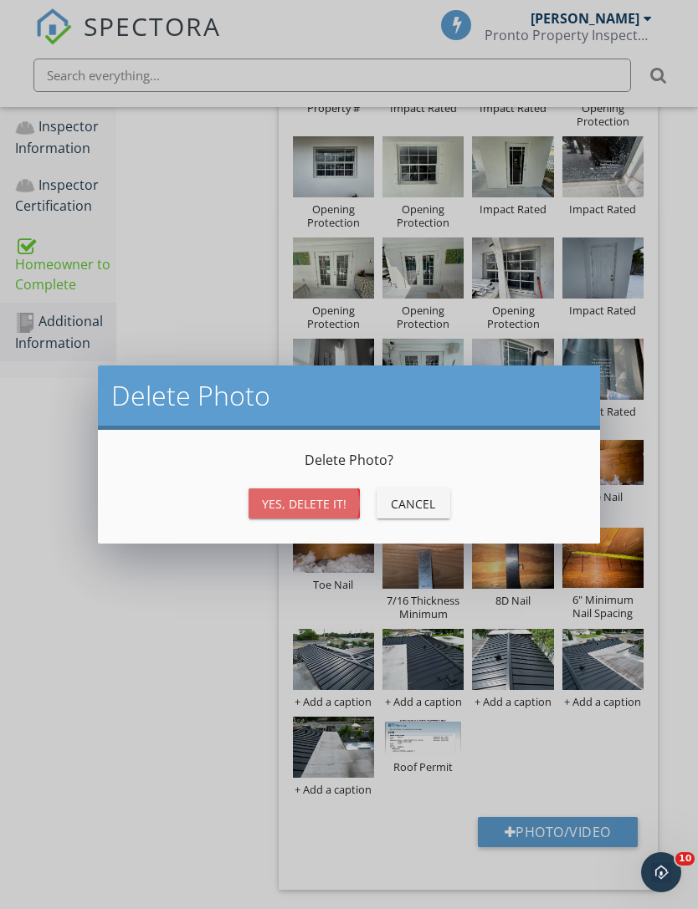
click at [330, 504] on div "Yes, Delete it!" at bounding box center [304, 504] width 84 height 18
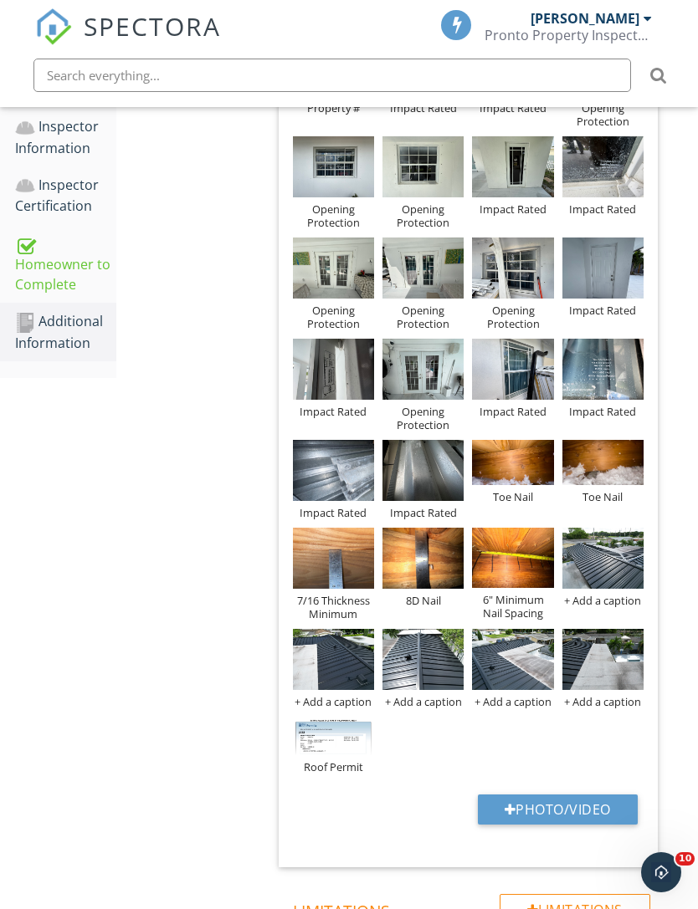
scroll to position [914, 0]
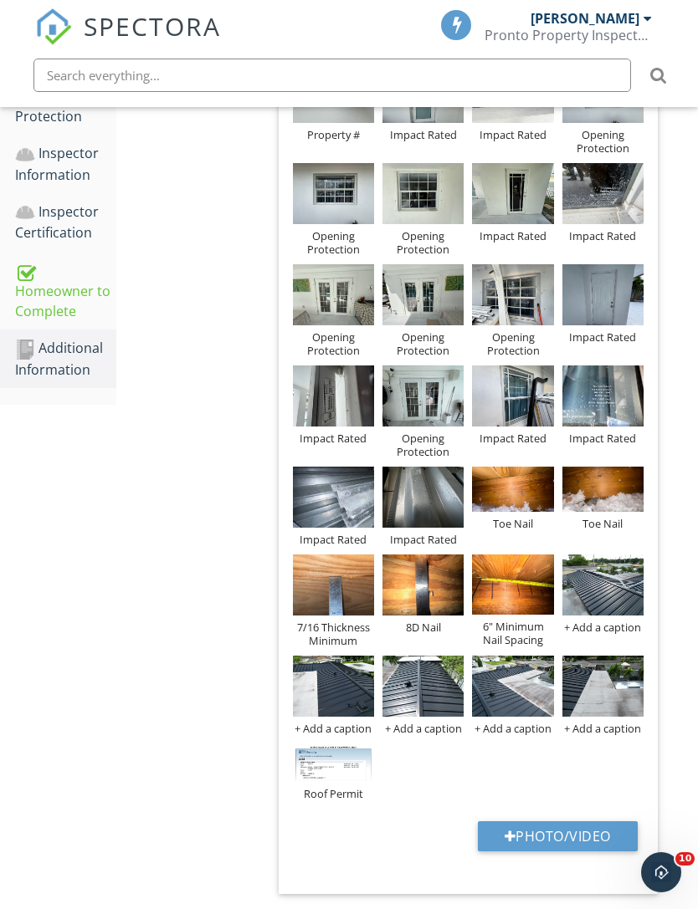
click at [521, 815] on div "Location edit Ordered List Unordered List Insert Image Insert Table Inline Styl…" at bounding box center [468, 285] width 379 height 1218
click at [531, 834] on button "Photo/Video" at bounding box center [558, 837] width 160 height 30
type input "C:\fakepath\IMG_1770.jpeg"
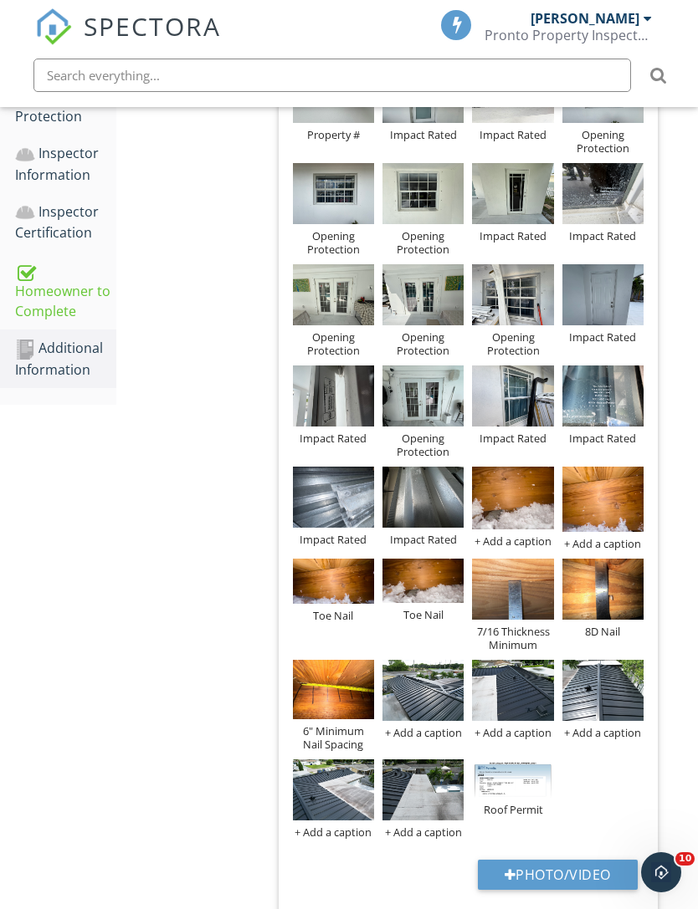
click at [0, 0] on div at bounding box center [0, 0] width 0 height 0
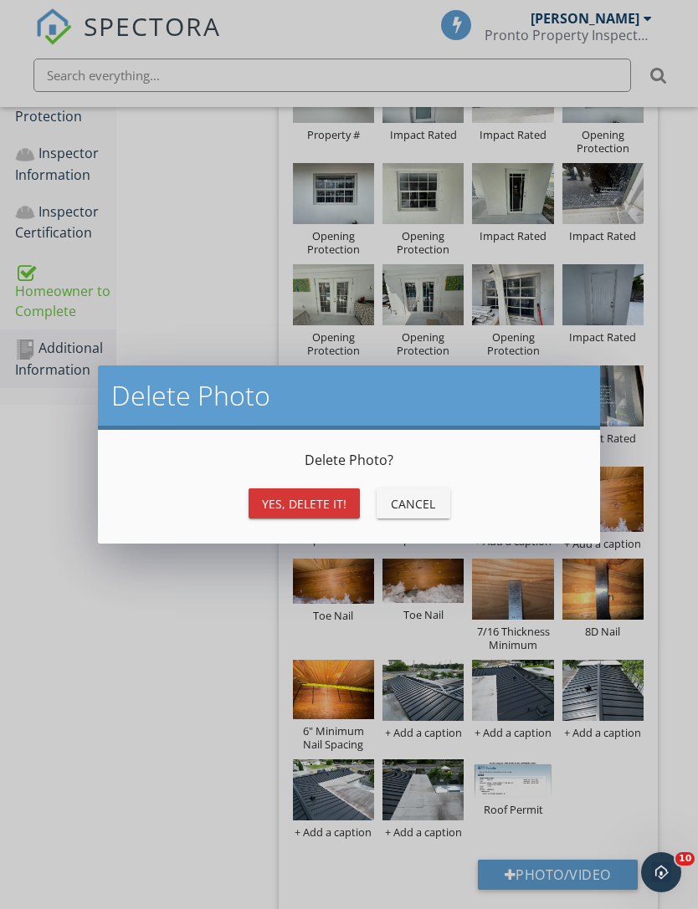
click at [330, 510] on div "Yes, Delete it!" at bounding box center [304, 504] width 84 height 18
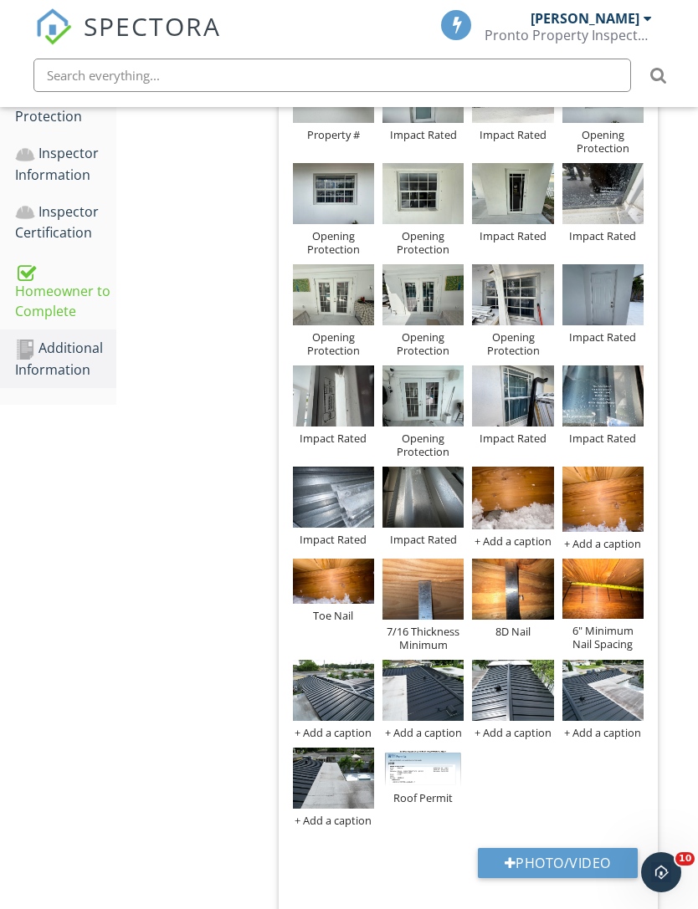
click at [0, 0] on div at bounding box center [0, 0] width 0 height 0
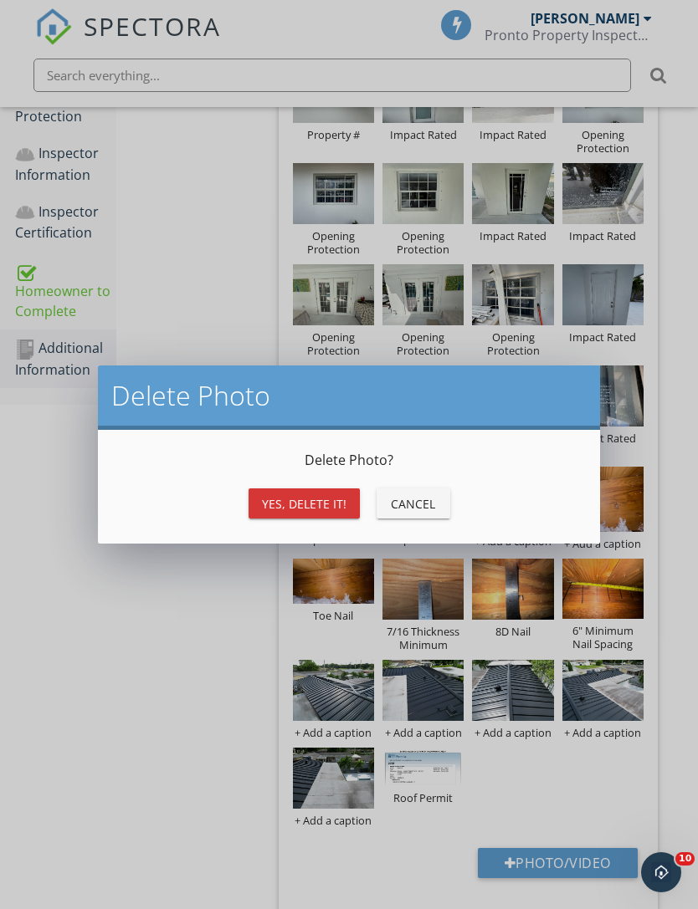
click at [335, 504] on div "Yes, Delete it!" at bounding box center [304, 504] width 84 height 18
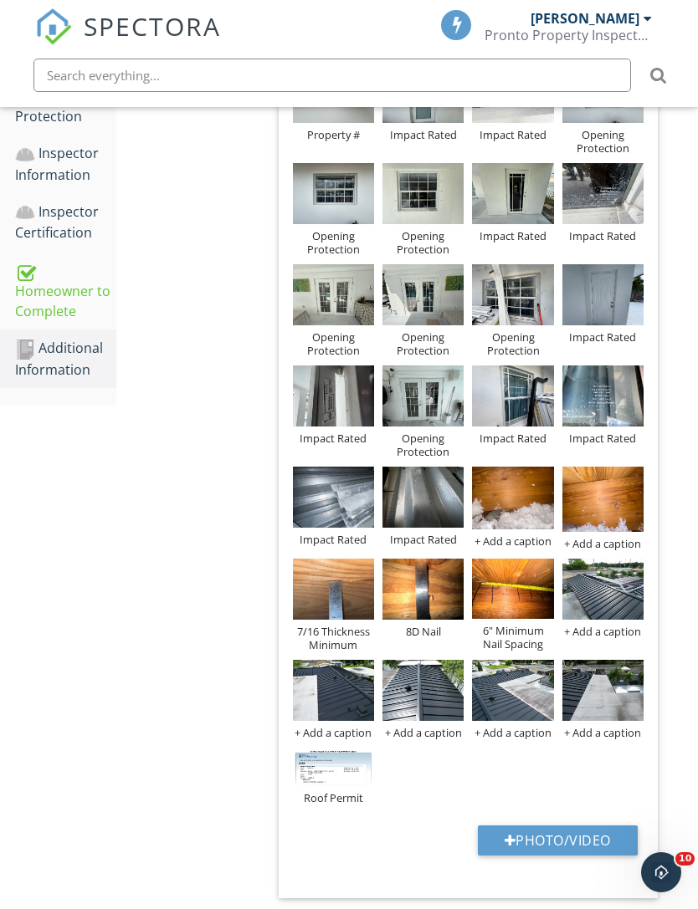
click at [516, 540] on div "+ Add a caption" at bounding box center [512, 541] width 81 height 13
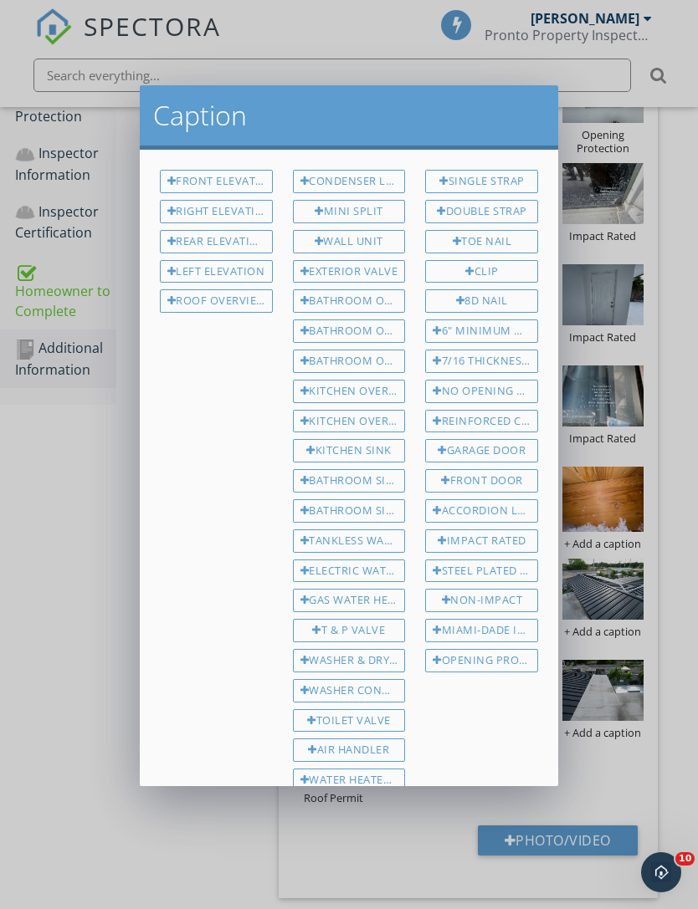
scroll to position [0, 0]
click at [494, 240] on div "Toe Nail" at bounding box center [481, 241] width 113 height 23
type input "Toe Nail"
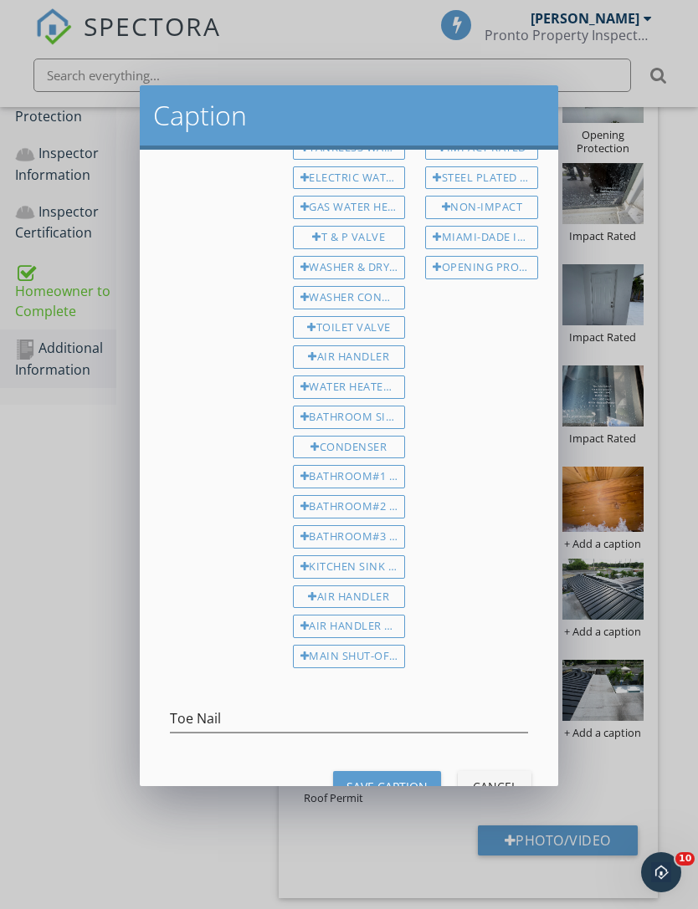
click at [398, 778] on div "Save Caption" at bounding box center [386, 787] width 81 height 18
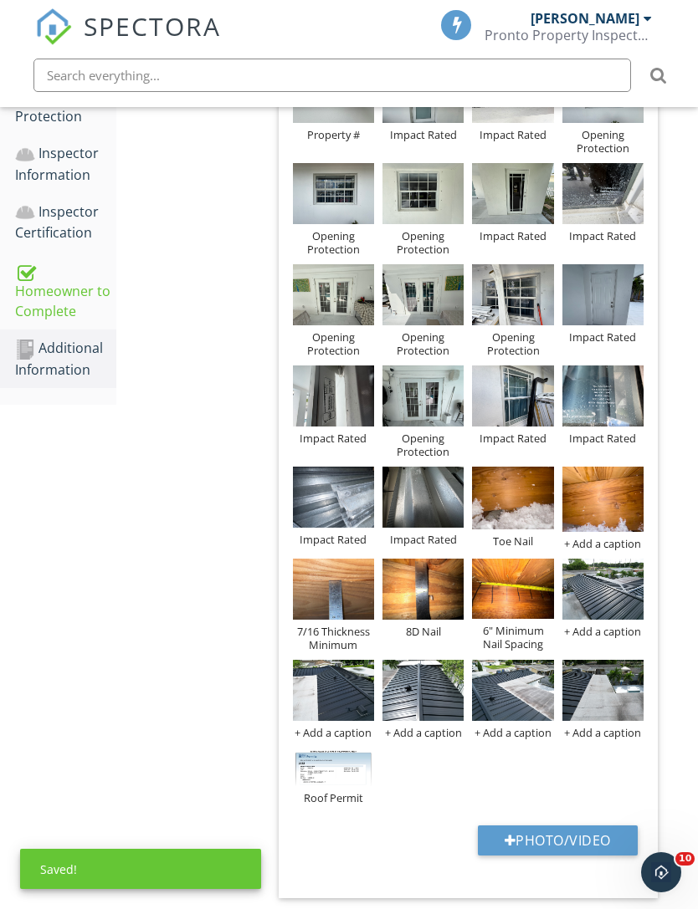
click at [612, 538] on div "+ Add a caption" at bounding box center [602, 543] width 81 height 13
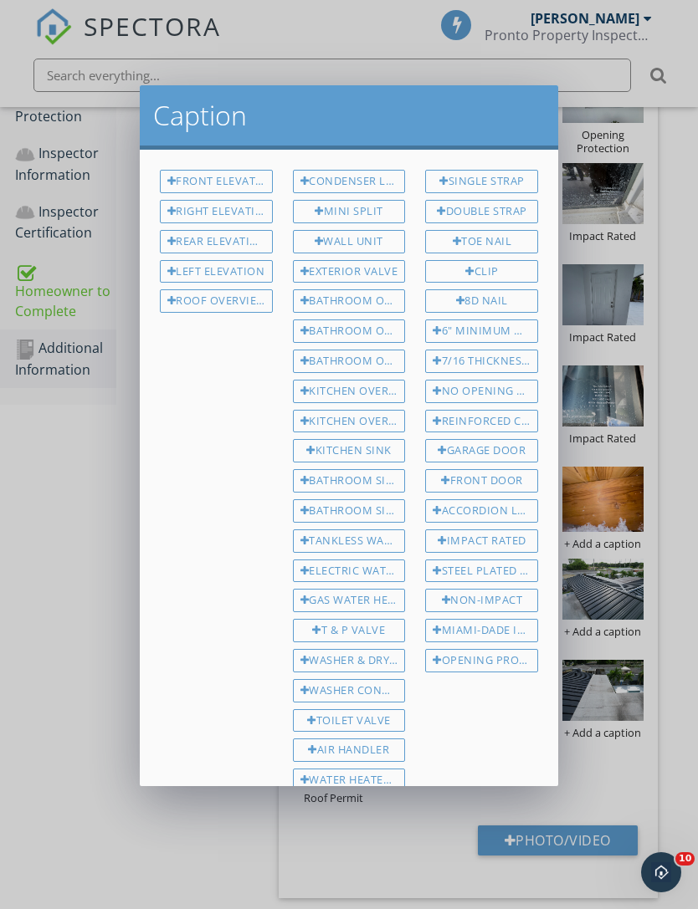
scroll to position [0, 0]
click at [497, 248] on div "Toe Nail" at bounding box center [481, 241] width 113 height 23
type input "Toe Nail"
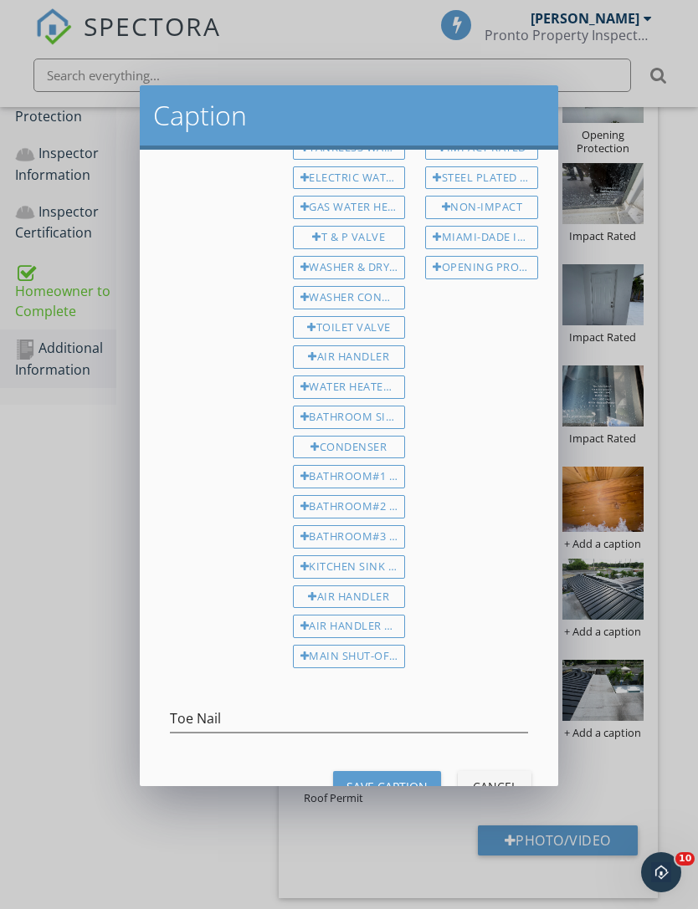
scroll to position [392, 0]
click at [402, 779] on div "Save Caption" at bounding box center [386, 788] width 81 height 18
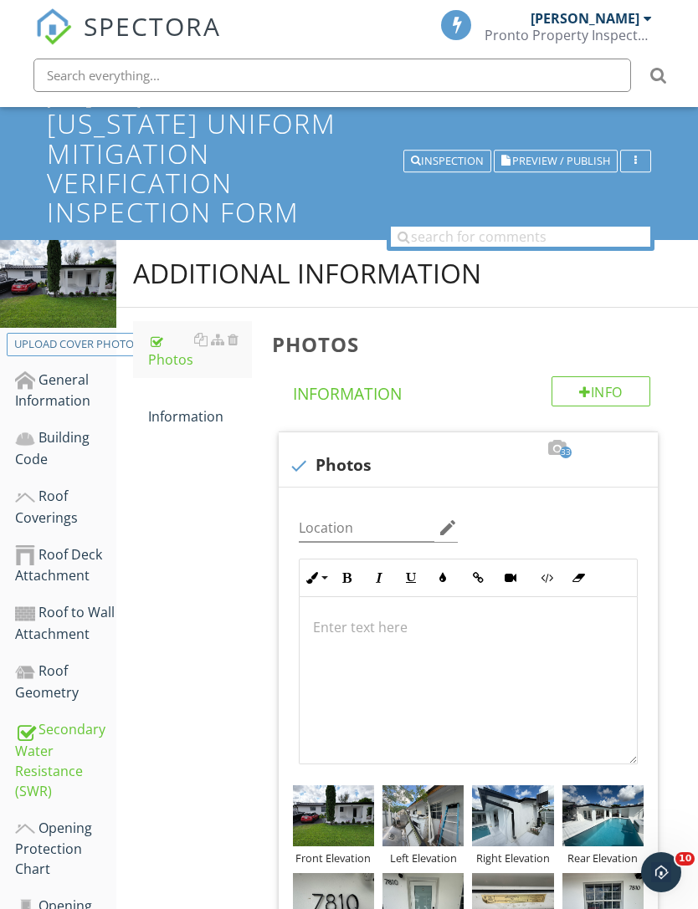
scroll to position [0, 0]
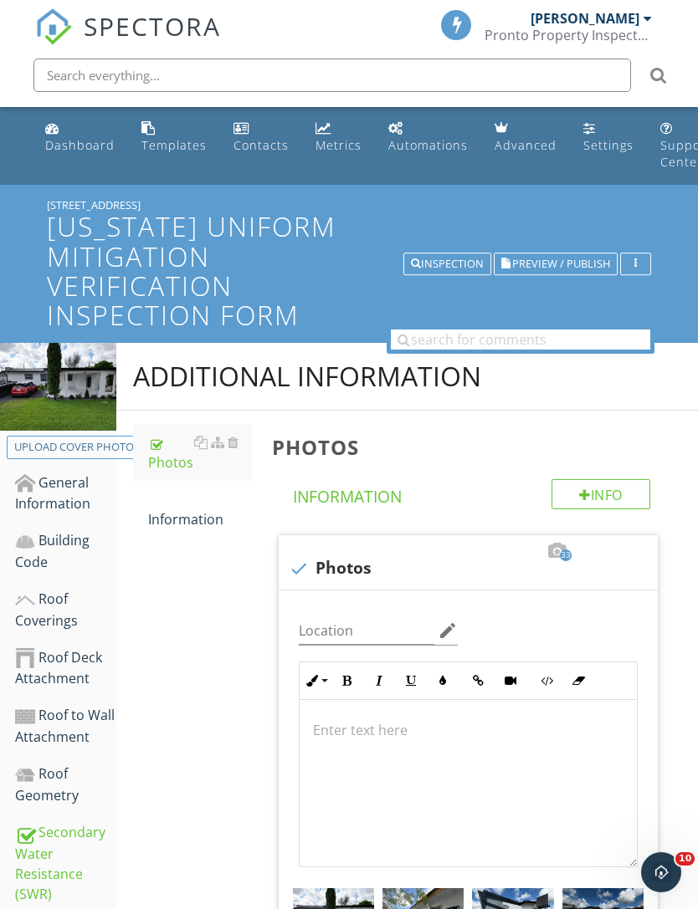
click at [552, 268] on span "Preview / Publish" at bounding box center [561, 264] width 98 height 11
